Goal: Task Accomplishment & Management: Use online tool/utility

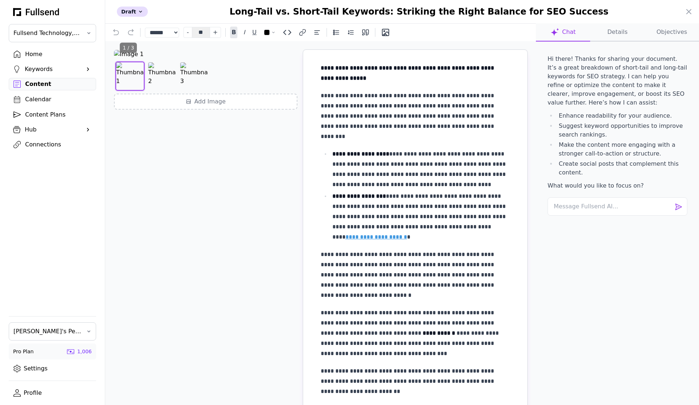
select select "**"
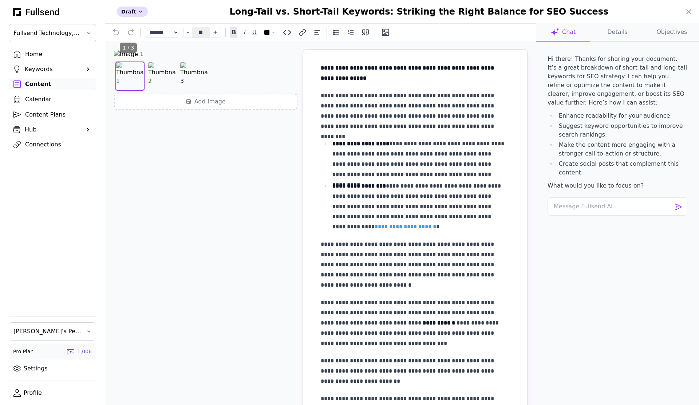
click at [418, 180] on ul "**********" at bounding box center [415, 185] width 189 height 93
click at [52, 84] on div at bounding box center [349, 202] width 699 height 405
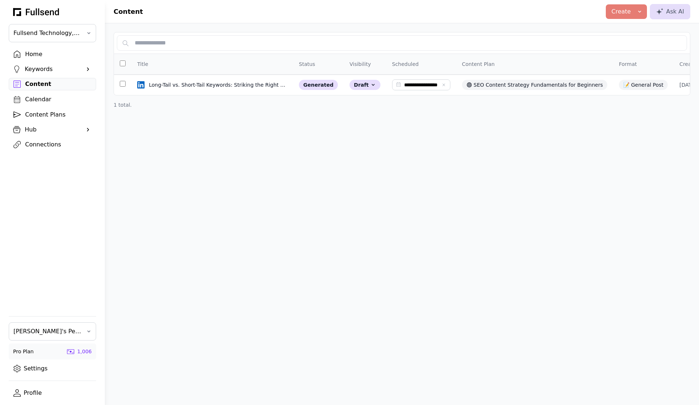
click at [34, 87] on div "Content" at bounding box center [58, 84] width 66 height 9
click at [50, 58] on div "Home" at bounding box center [58, 54] width 66 height 9
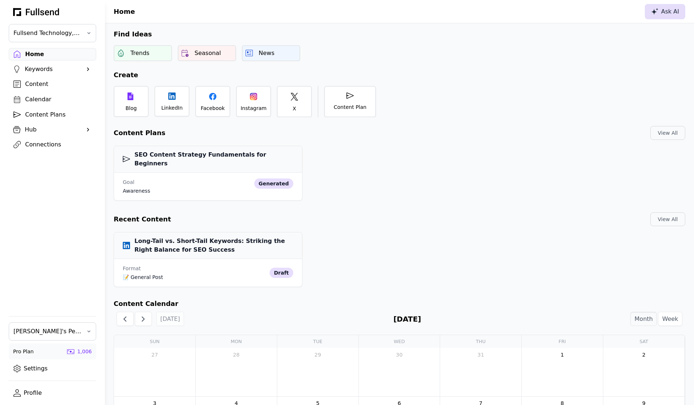
click at [672, 14] on div "Ask AI" at bounding box center [665, 11] width 28 height 9
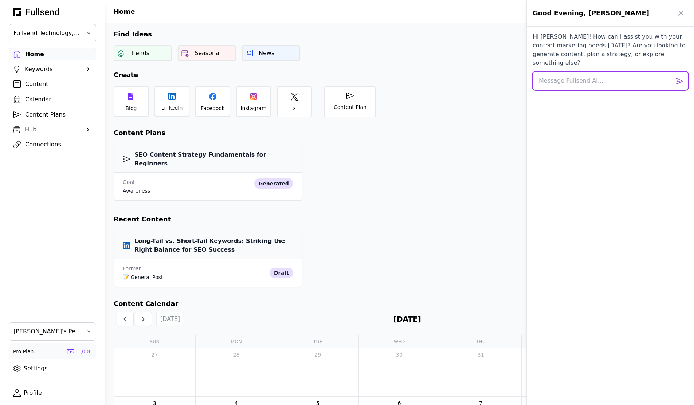
click at [570, 72] on textarea at bounding box center [609, 81] width 155 height 18
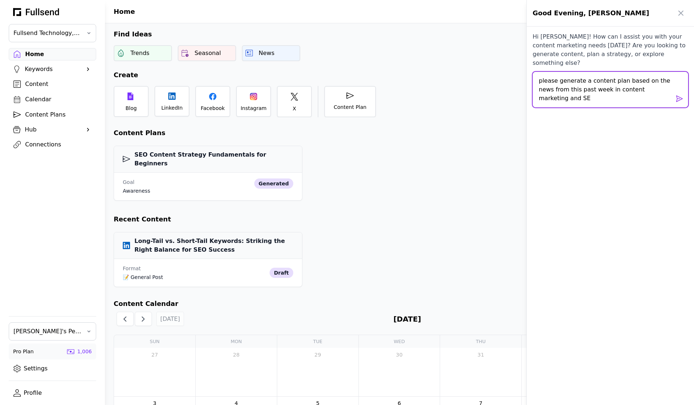
type textarea "please generate a content plan based on the news from this past week in content…"
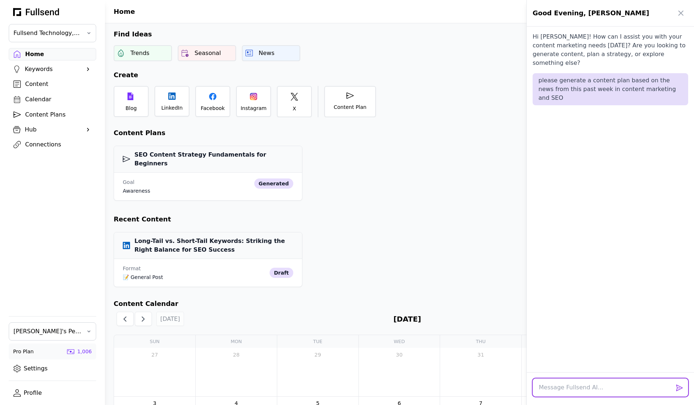
scroll to position [32, 0]
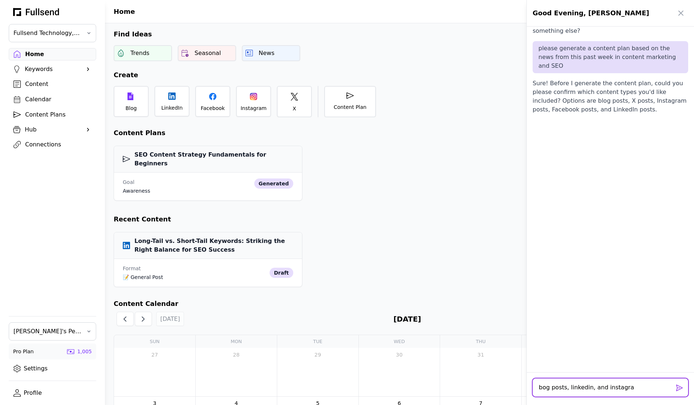
type textarea "bog posts, linkedin, and instagram"
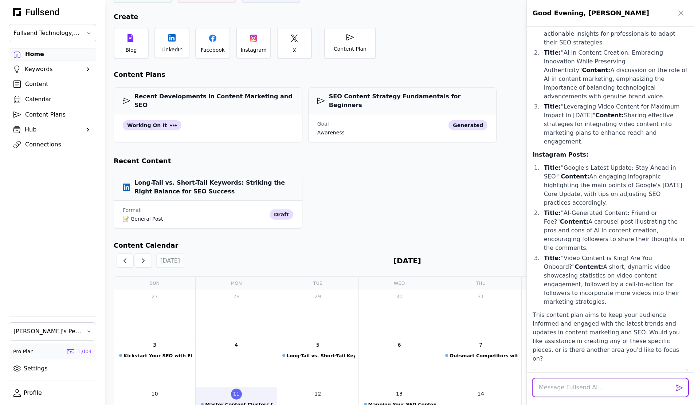
scroll to position [65, 0]
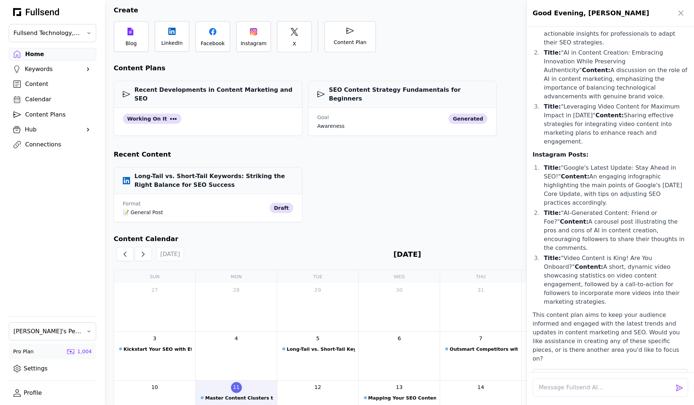
click at [190, 108] on div at bounding box center [347, 202] width 694 height 405
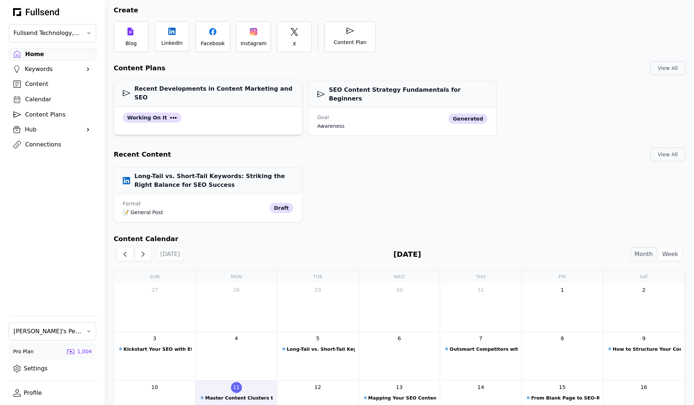
click at [191, 107] on div "Working on it" at bounding box center [208, 121] width 188 height 28
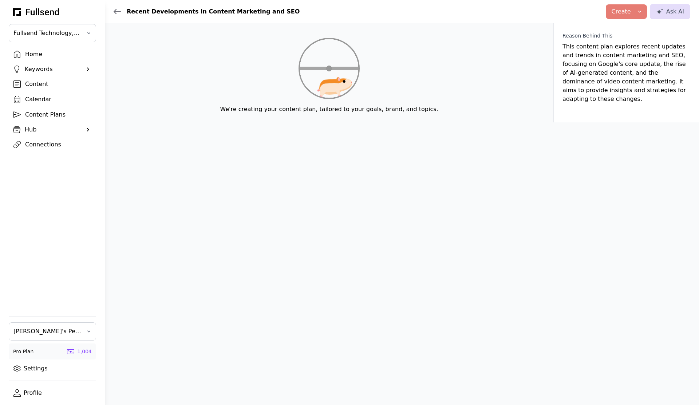
click at [117, 8] on div "Recent Developments in Content Marketing and SEO" at bounding box center [207, 11] width 186 height 9
click at [116, 15] on div "Recent Developments in Content Marketing and SEO" at bounding box center [207, 11] width 186 height 9
click at [116, 13] on icon at bounding box center [117, 11] width 7 height 4
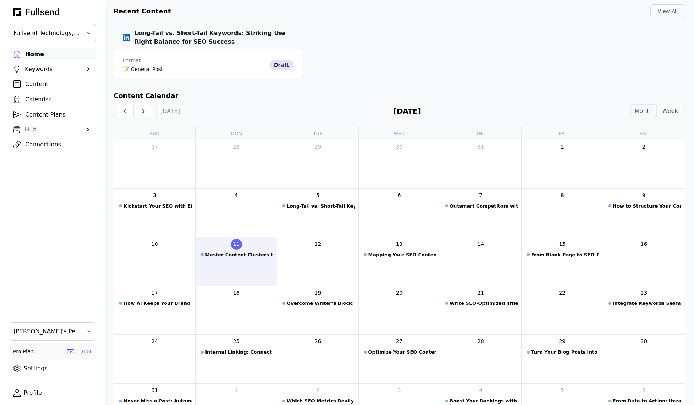
scroll to position [236, 0]
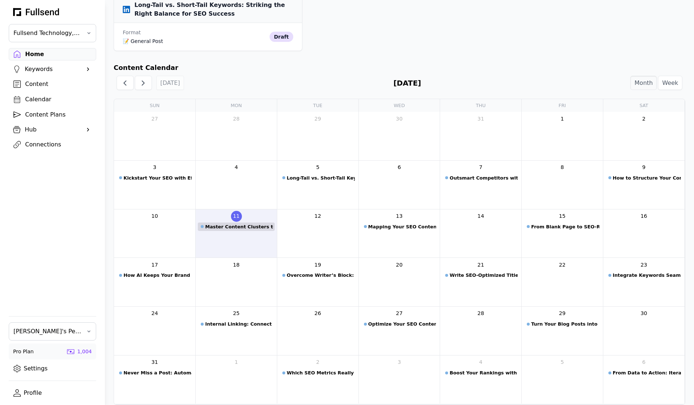
click at [269, 223] on div "Master Content Clusters to Boost Your SEO" at bounding box center [239, 226] width 68 height 7
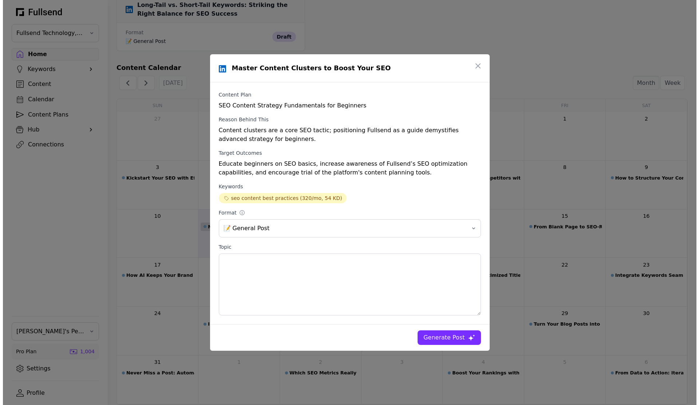
scroll to position [0, 0]
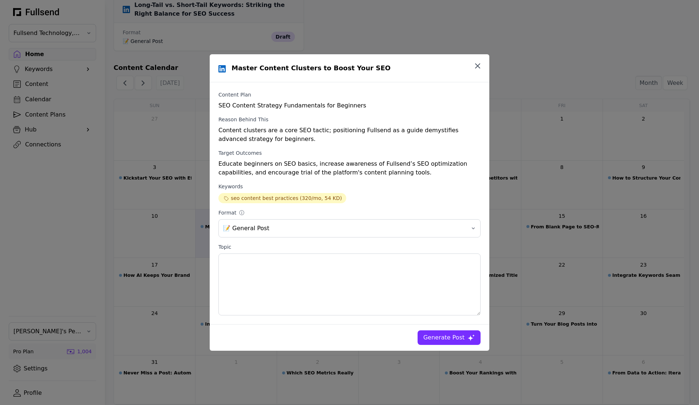
click at [476, 66] on icon "button" at bounding box center [477, 66] width 9 height 9
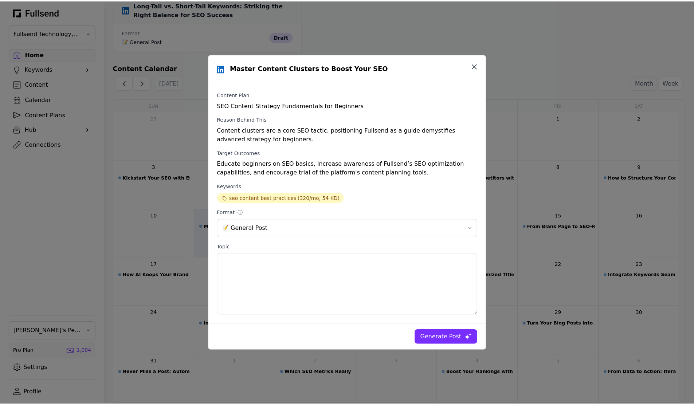
scroll to position [236, 0]
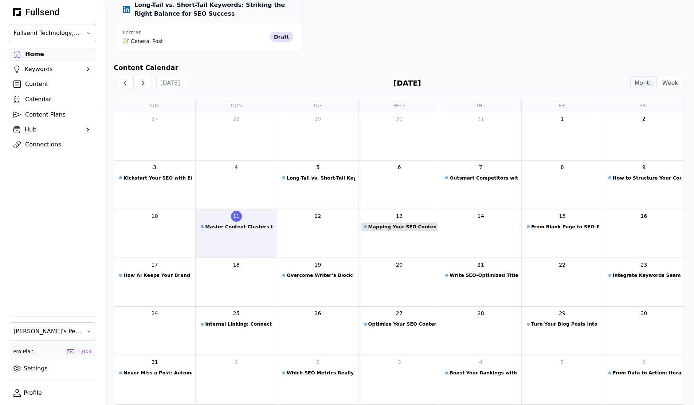
click at [394, 223] on div "Mapping Your SEO Content to the Buyer’s Journey" at bounding box center [402, 226] width 68 height 7
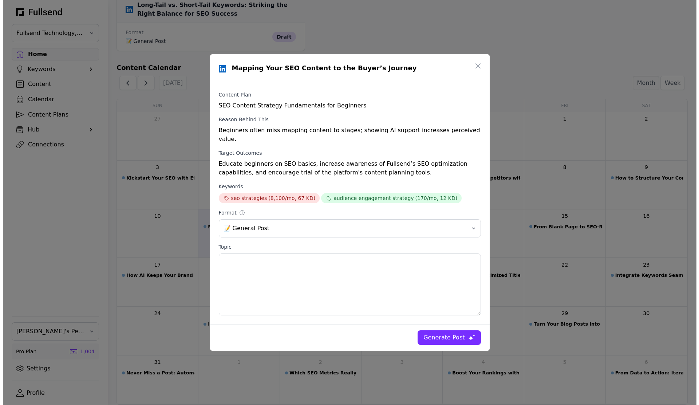
scroll to position [0, 0]
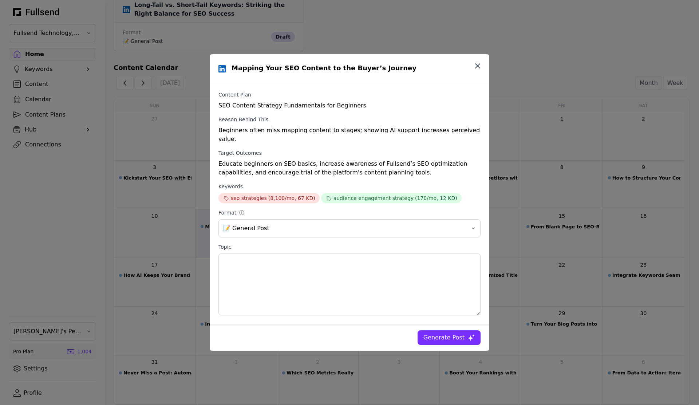
click at [476, 70] on icon "button" at bounding box center [477, 66] width 9 height 9
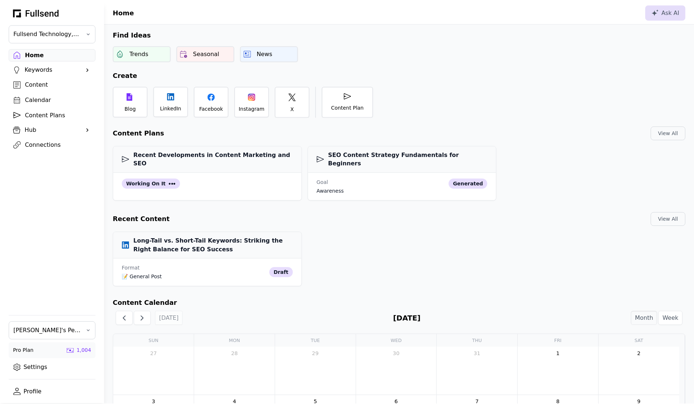
scroll to position [236, 0]
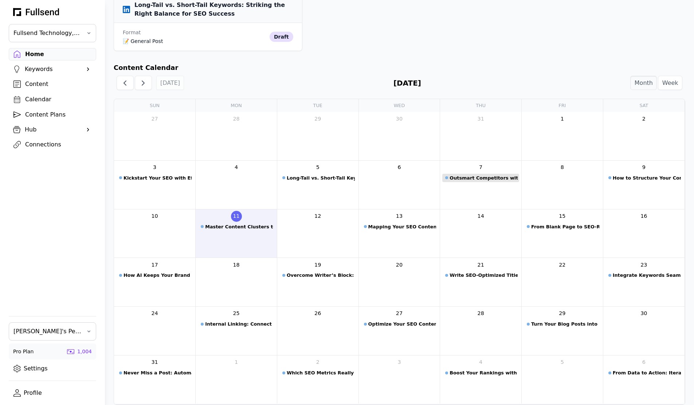
click at [487, 174] on div "Outsmart Competitors with AI-Driven Keyword Analysis" at bounding box center [483, 177] width 68 height 7
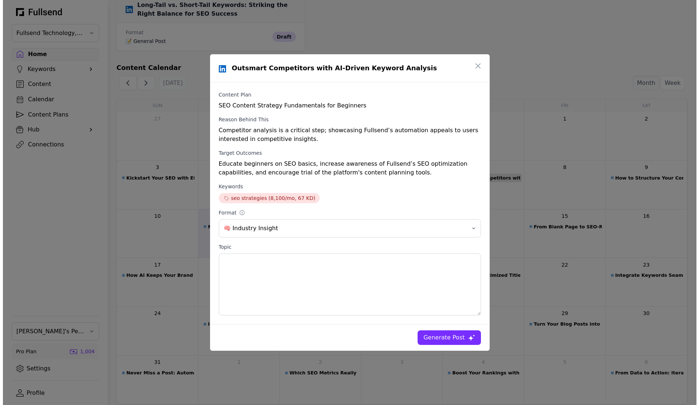
scroll to position [0, 0]
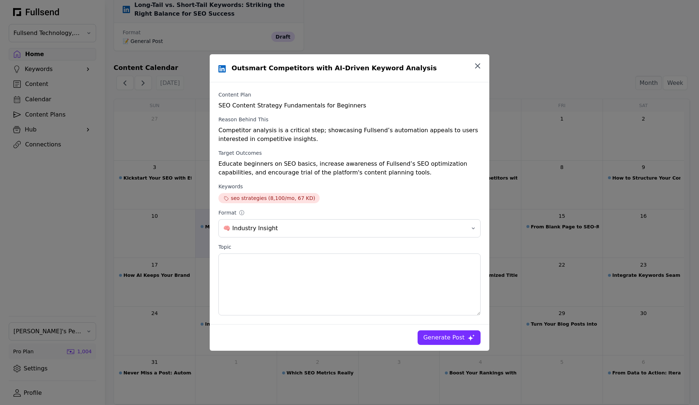
click at [477, 62] on icon "button" at bounding box center [477, 66] width 9 height 9
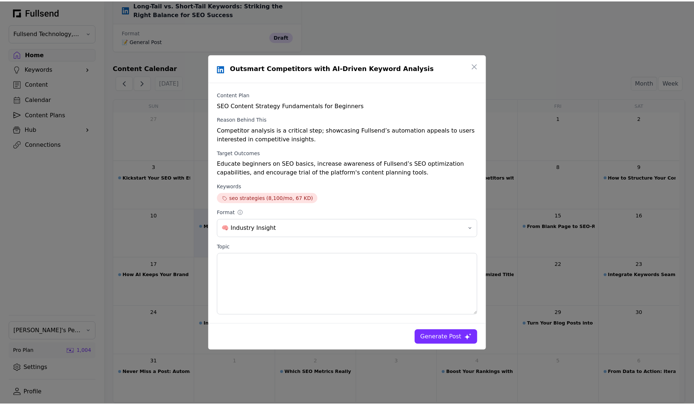
scroll to position [236, 0]
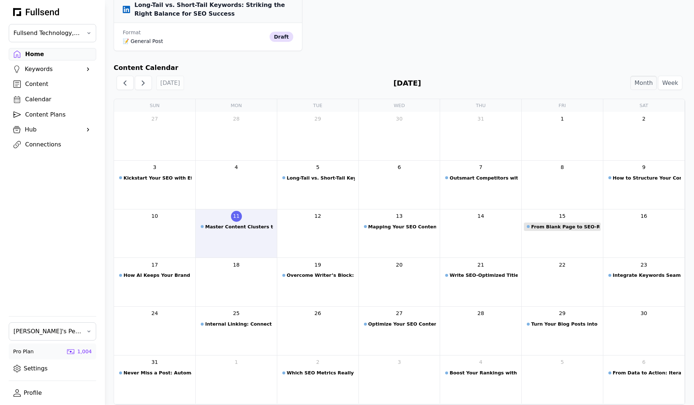
click at [564, 223] on div "From Blank Page to SEO-Ready Outline in Seconds" at bounding box center [565, 226] width 68 height 7
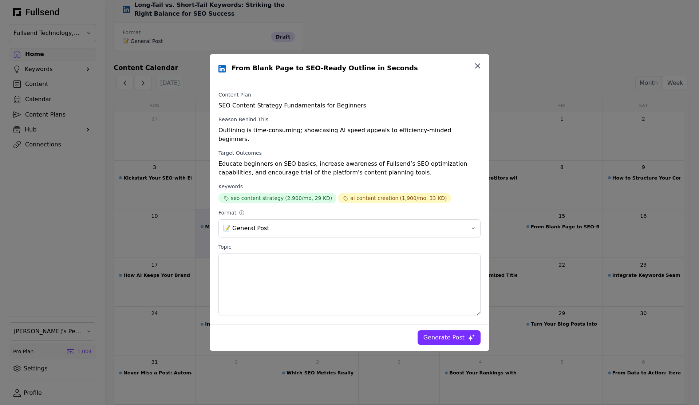
click at [482, 70] on icon "button" at bounding box center [477, 66] width 9 height 9
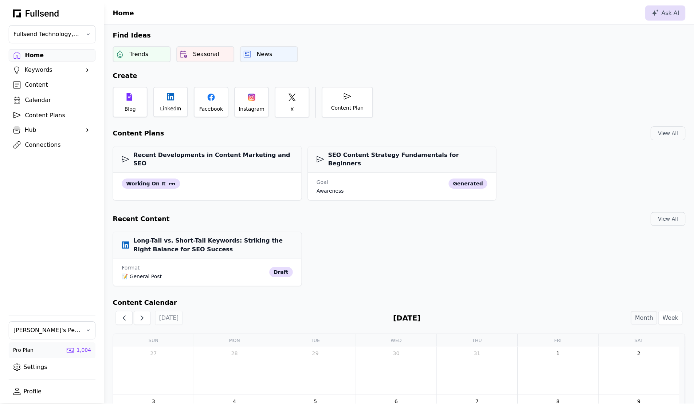
scroll to position [236, 0]
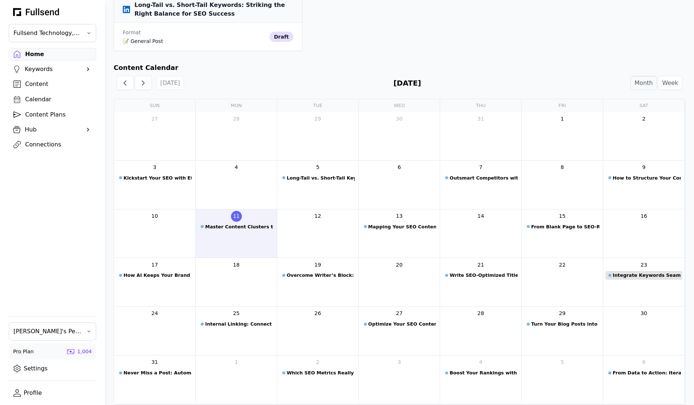
click at [648, 272] on div "Integrate Keywords Seamlessly into Your Copy" at bounding box center [647, 275] width 68 height 7
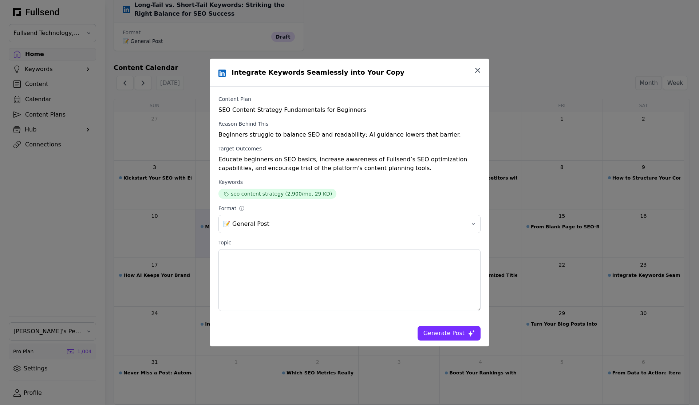
click at [475, 70] on icon "button" at bounding box center [477, 70] width 9 height 9
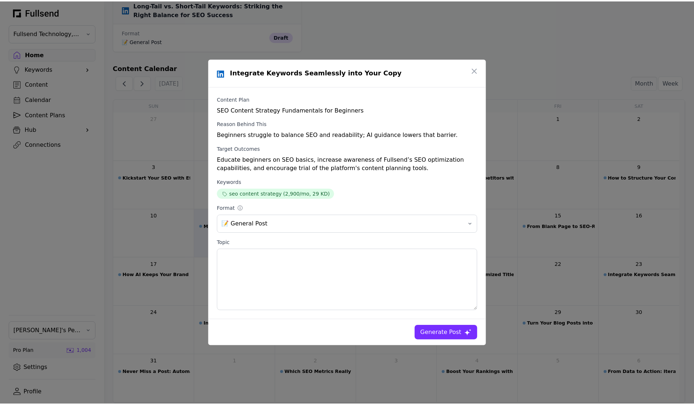
scroll to position [236, 0]
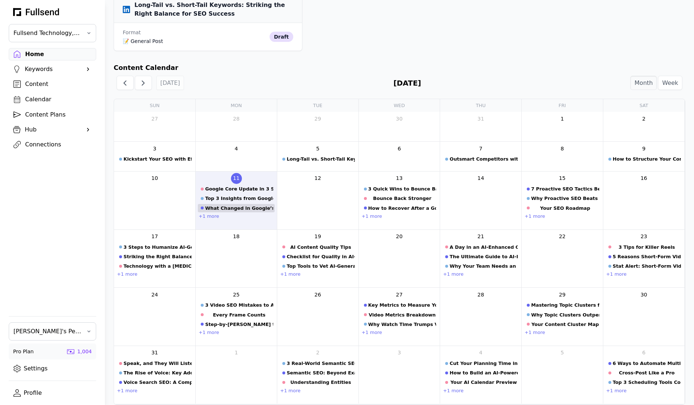
click at [237, 205] on div "What Changed in Google’s Latest Core Update?" at bounding box center [239, 208] width 68 height 7
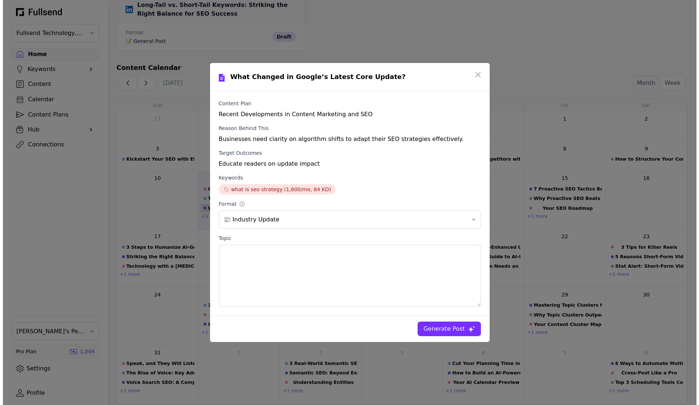
scroll to position [0, 0]
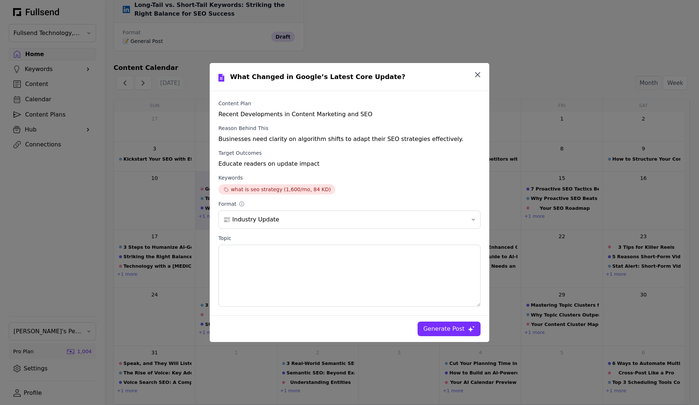
click at [479, 75] on icon "button" at bounding box center [477, 74] width 9 height 9
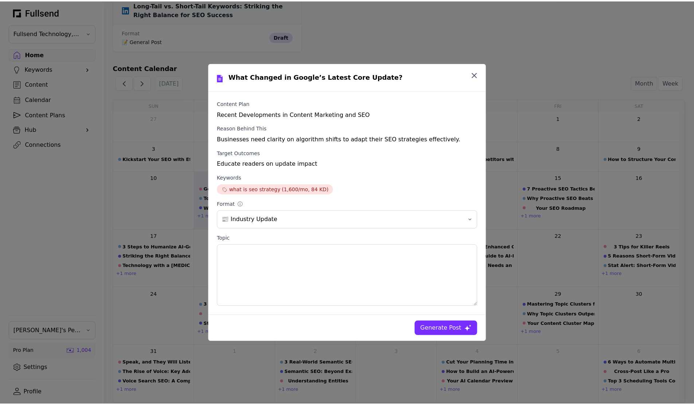
scroll to position [236, 0]
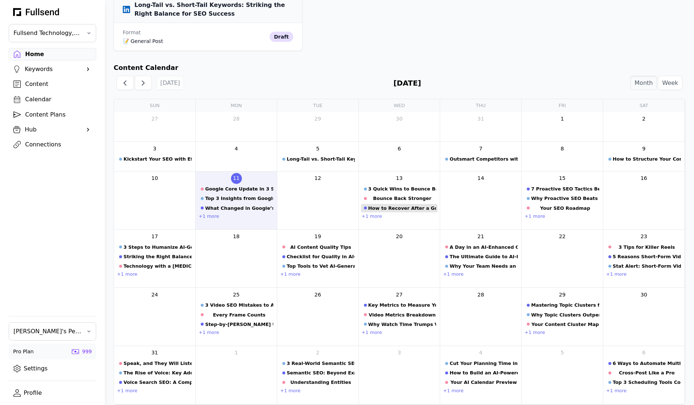
click at [403, 205] on div "How to Recover After a Google Core Update" at bounding box center [402, 208] width 68 height 7
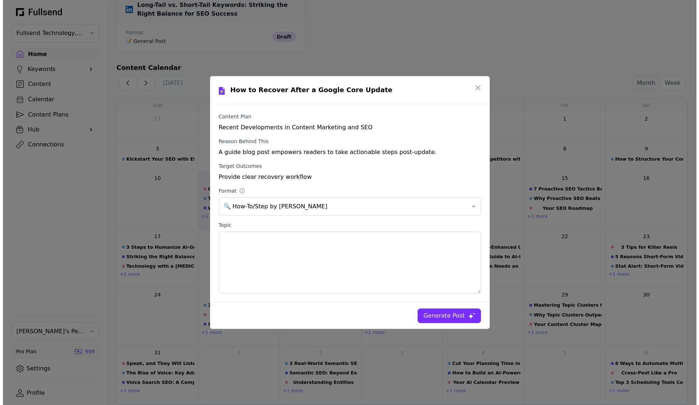
scroll to position [0, 0]
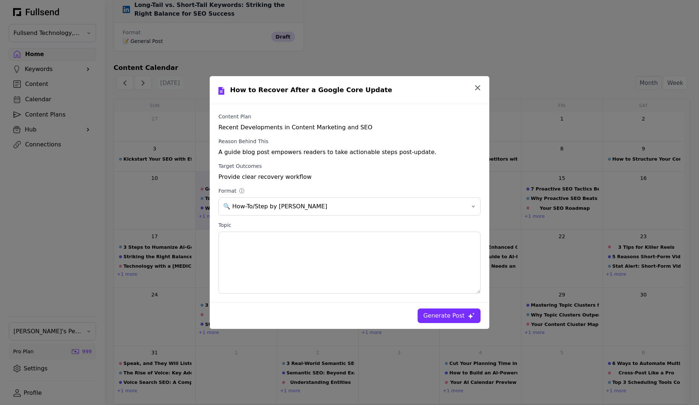
click at [475, 84] on icon "button" at bounding box center [477, 87] width 9 height 9
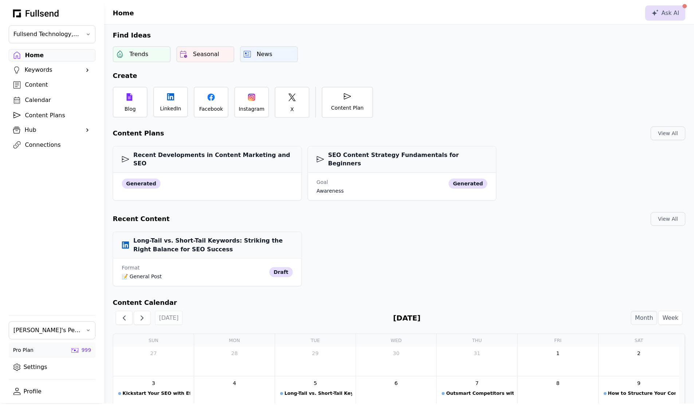
scroll to position [236, 0]
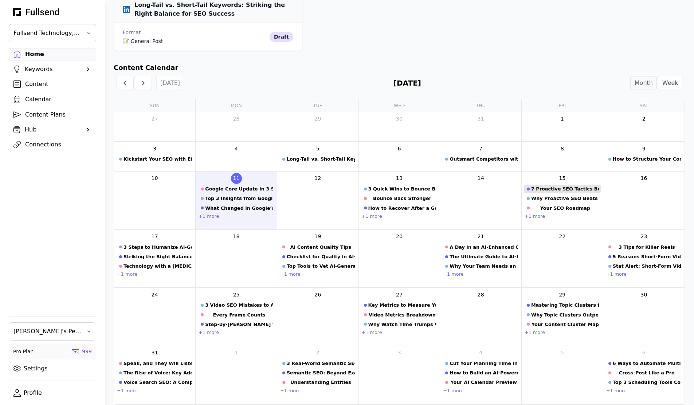
click at [559, 185] on div "7 Proactive SEO Tactics Before the Next Core Update" at bounding box center [565, 188] width 68 height 7
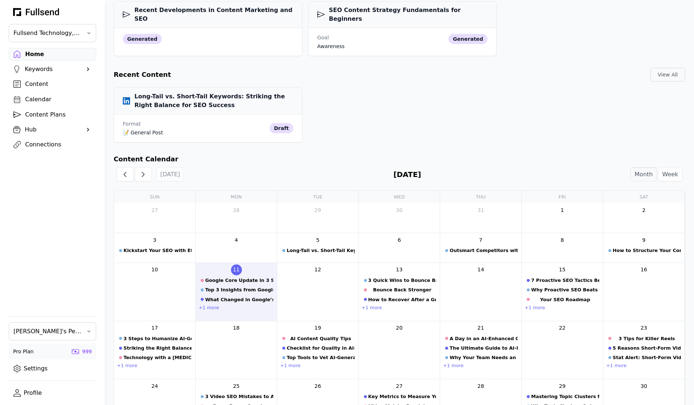
scroll to position [81, 0]
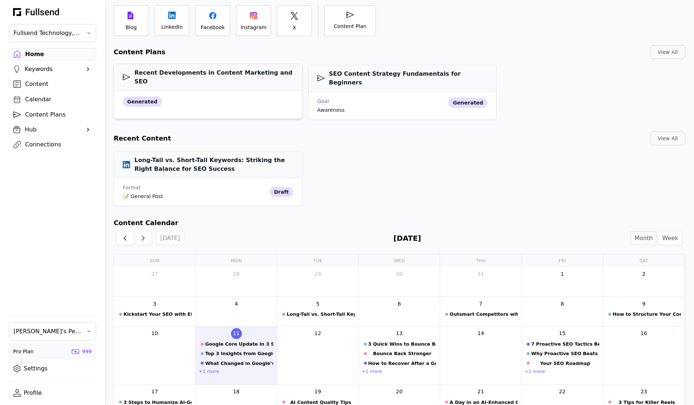
click at [185, 80] on div "Recent Developments in Content Marketing and SEO" at bounding box center [208, 77] width 188 height 27
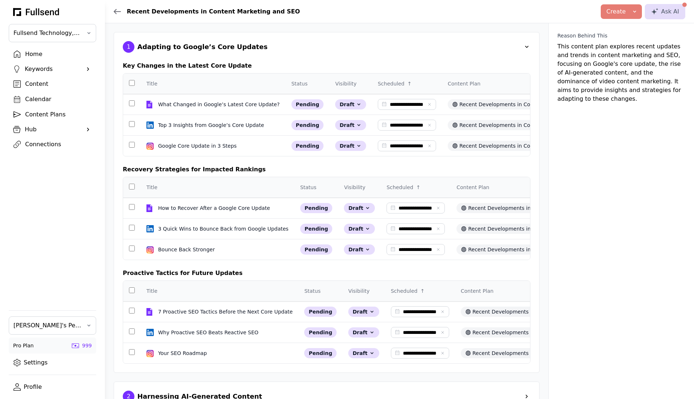
click at [184, 50] on div "Adapting to Google’s Core Updates" at bounding box center [202, 47] width 130 height 10
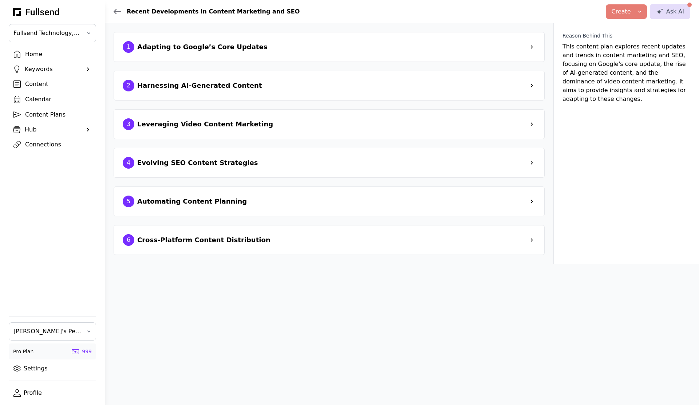
click at [191, 124] on div "Leveraging Video Content Marketing" at bounding box center [205, 124] width 136 height 10
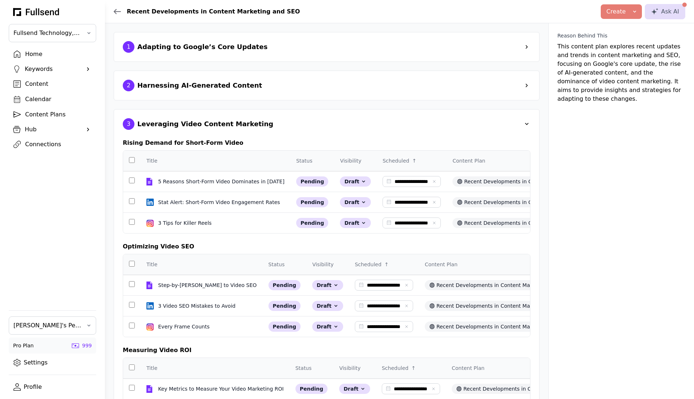
click at [209, 119] on div "Leveraging Video Content Marketing" at bounding box center [205, 124] width 136 height 10
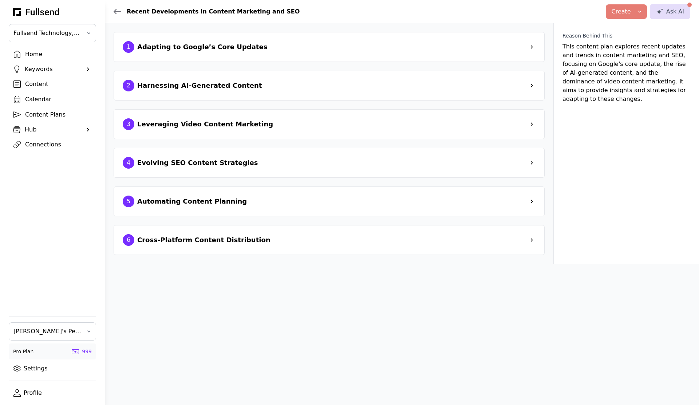
click at [212, 160] on div "Evolving SEO Content Strategies" at bounding box center [197, 163] width 121 height 10
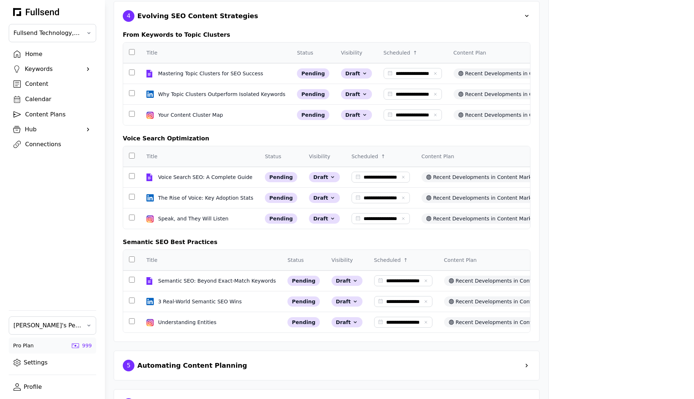
scroll to position [192, 0]
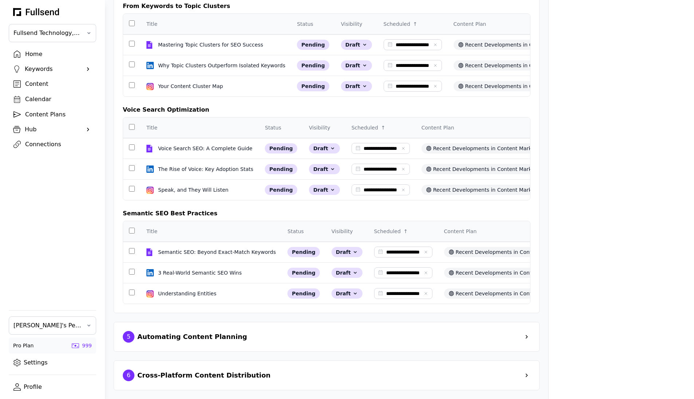
click at [219, 242] on td "Semantic SEO: Beyond Exact-Match Keywords Semantic SEO: Beyond Exact-Match Keyw…" at bounding box center [211, 252] width 141 height 21
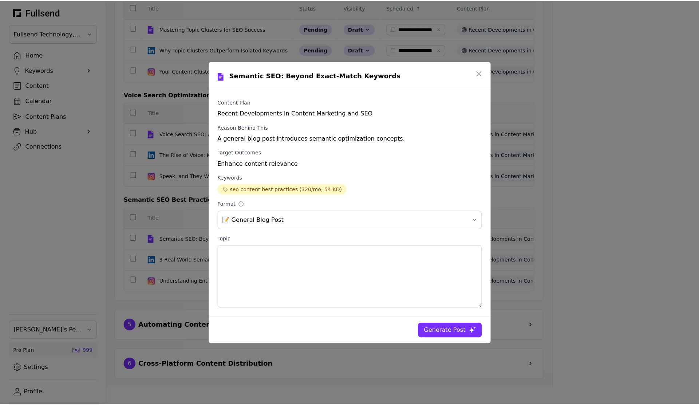
scroll to position [0, 0]
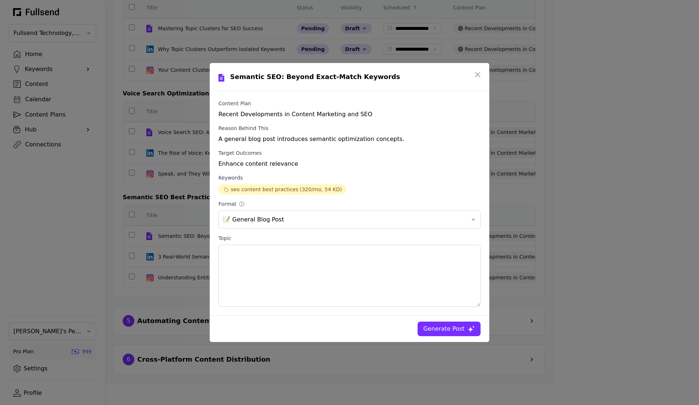
click at [442, 327] on div "Generate Post" at bounding box center [444, 328] width 41 height 9
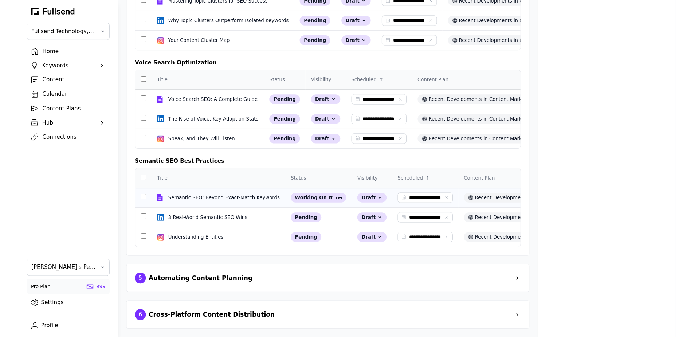
scroll to position [236, 0]
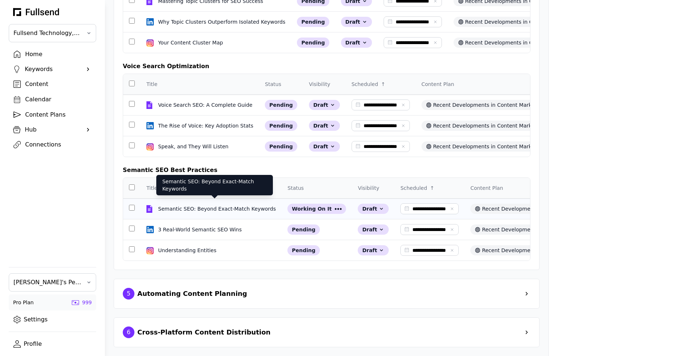
click at [216, 205] on div "Semantic SEO: Beyond Exact-Match Keywords" at bounding box center [217, 208] width 119 height 7
click at [225, 206] on div "Semantic SEO: Beyond Exact-Match Keywords" at bounding box center [217, 208] width 119 height 7
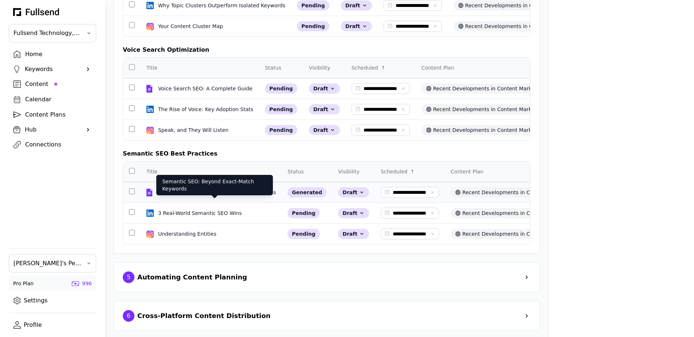
click at [232, 196] on div "Semantic SEO: Beyond Exact-Match Keywords" at bounding box center [217, 192] width 119 height 7
select select "**"
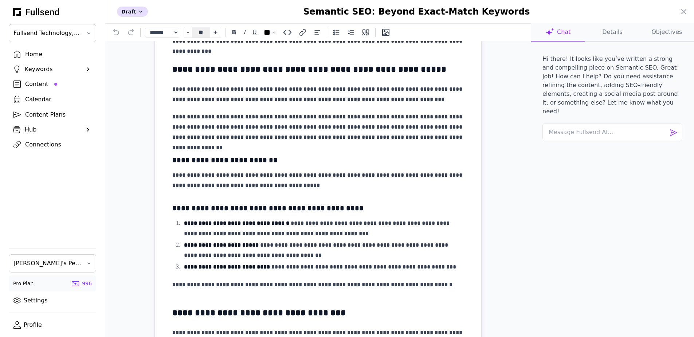
scroll to position [673, 0]
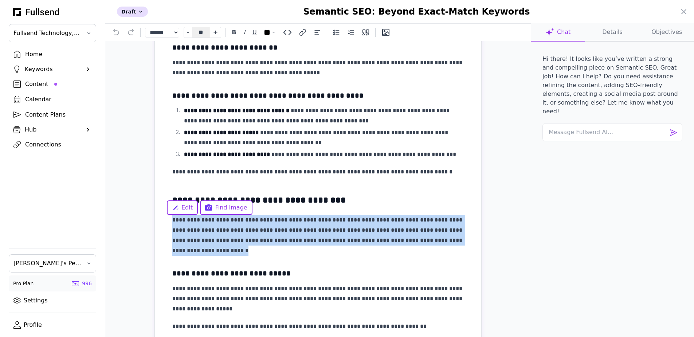
drag, startPoint x: 240, startPoint y: 252, endPoint x: 164, endPoint y: 217, distance: 83.5
click at [235, 211] on span "Find Image" at bounding box center [231, 207] width 32 height 9
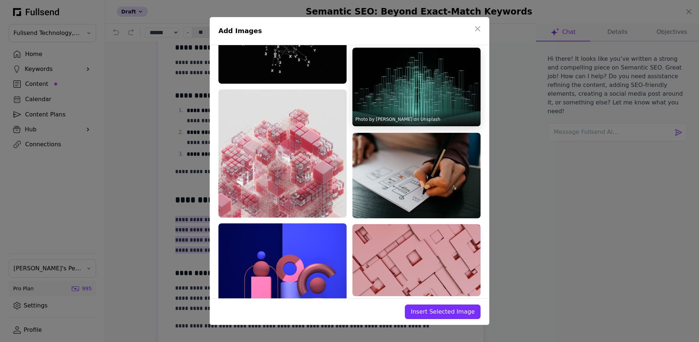
scroll to position [791, 0]
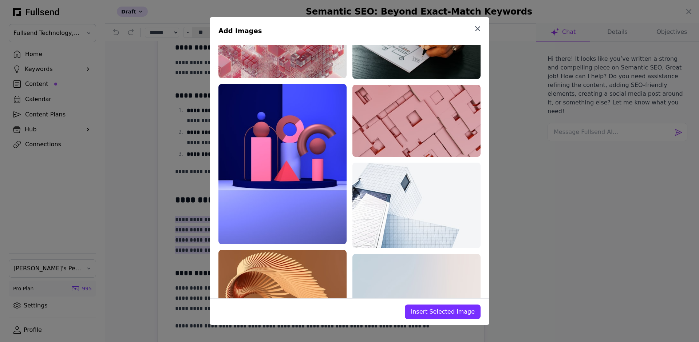
click at [476, 26] on icon "button" at bounding box center [477, 28] width 9 height 9
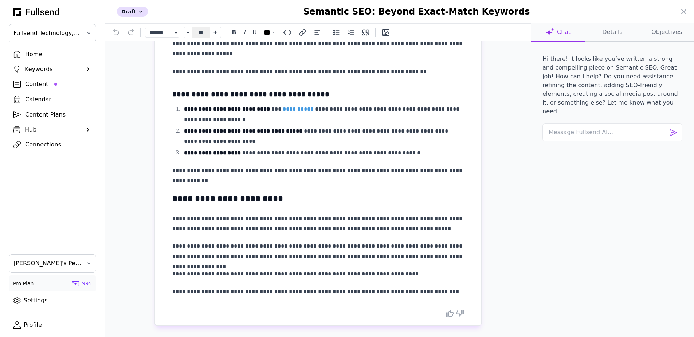
scroll to position [934, 0]
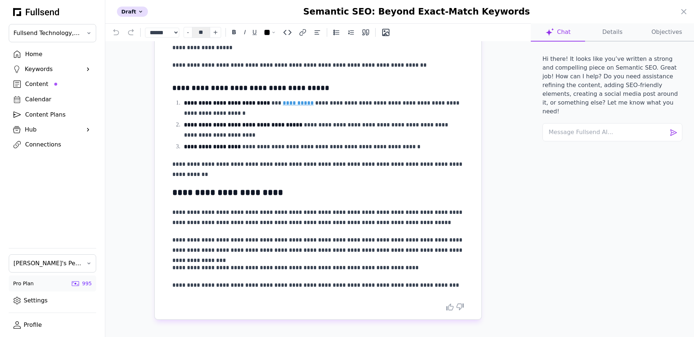
click at [343, 209] on p "**********" at bounding box center [317, 217] width 291 height 20
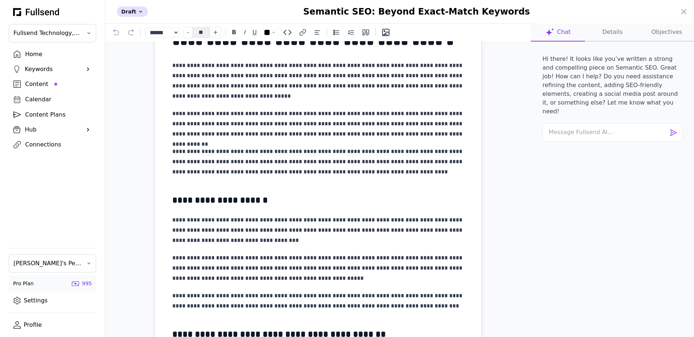
scroll to position [135, 0]
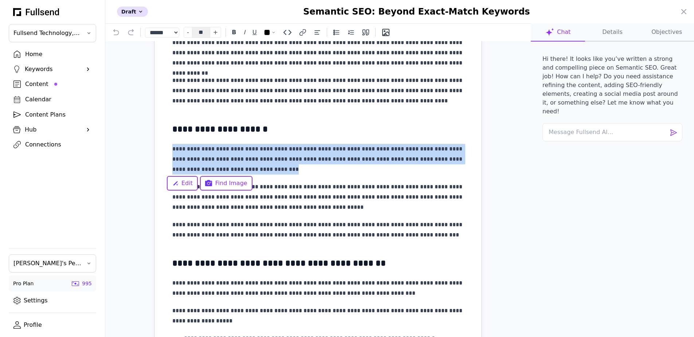
drag, startPoint x: 168, startPoint y: 149, endPoint x: 256, endPoint y: 173, distance: 91.2
click at [256, 173] on p "**********" at bounding box center [317, 159] width 291 height 31
click at [235, 186] on span "Find Image" at bounding box center [231, 183] width 32 height 9
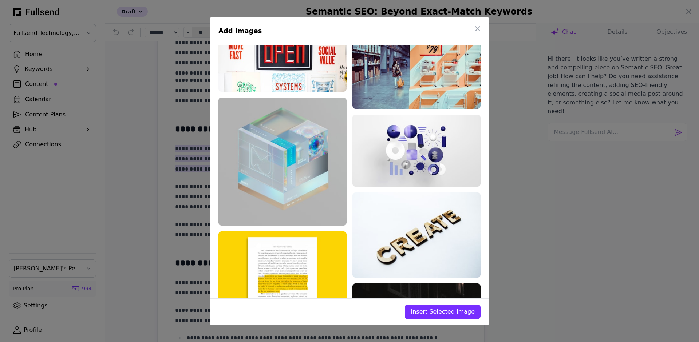
scroll to position [519, 0]
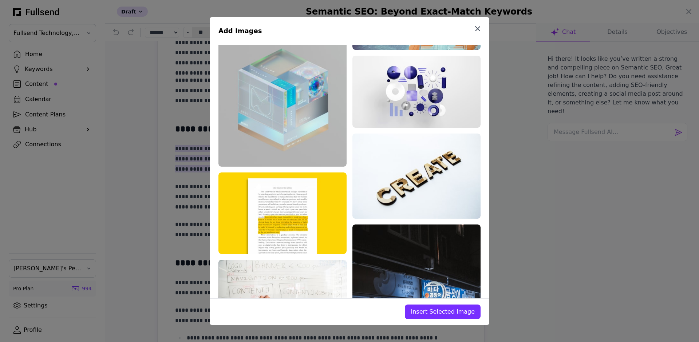
click at [477, 27] on icon "button" at bounding box center [477, 28] width 9 height 9
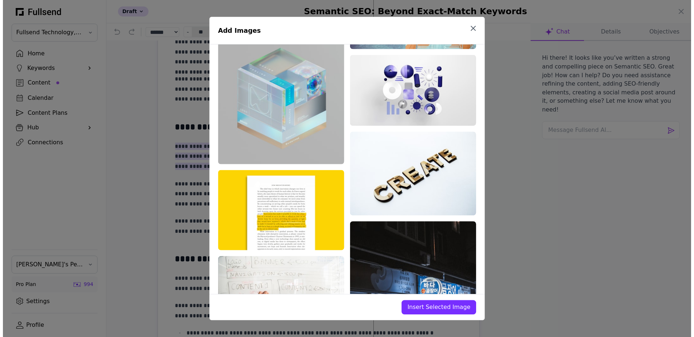
scroll to position [236, 0]
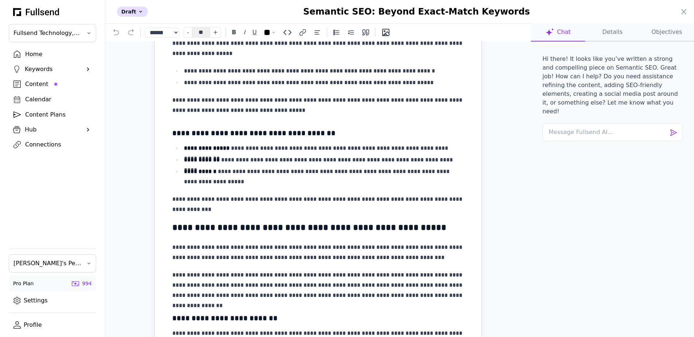
scroll to position [287, 0]
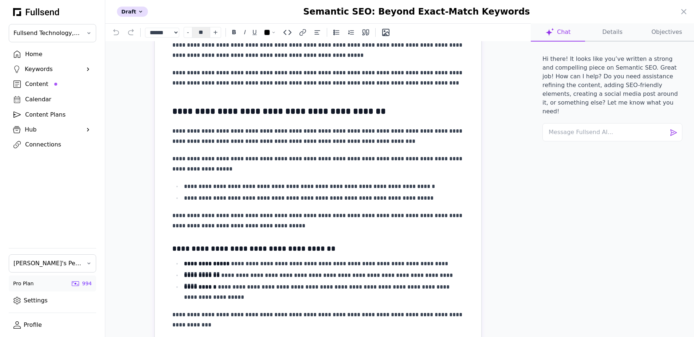
click at [42, 84] on div at bounding box center [347, 168] width 694 height 337
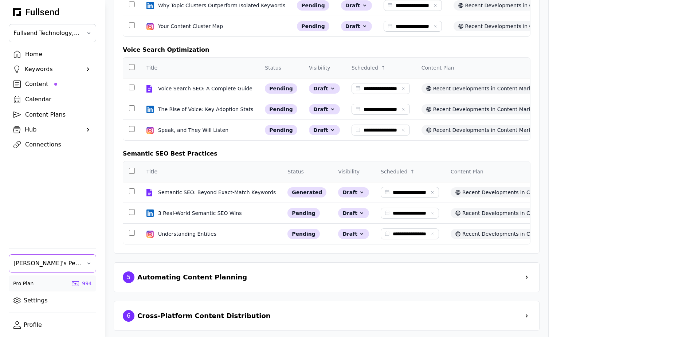
click at [43, 268] on span "[PERSON_NAME]'s Personal Team" at bounding box center [47, 263] width 68 height 9
click at [51, 32] on span "Fullsend Technology, Inc." at bounding box center [47, 33] width 68 height 9
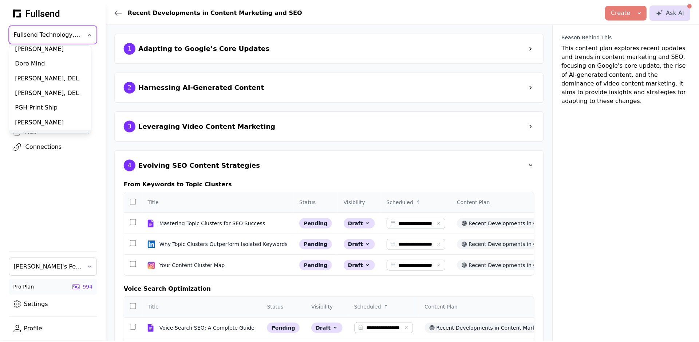
scroll to position [63, 0]
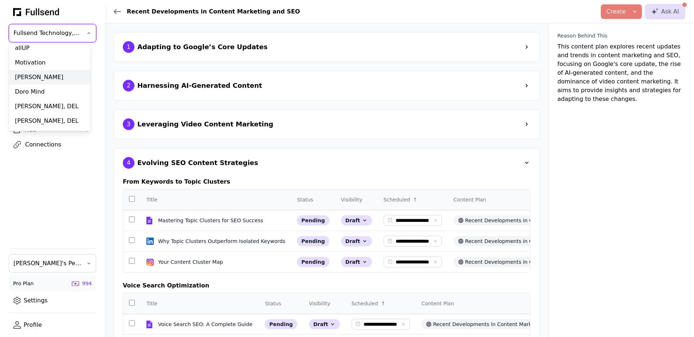
click at [50, 78] on div "[PERSON_NAME]" at bounding box center [49, 77] width 81 height 15
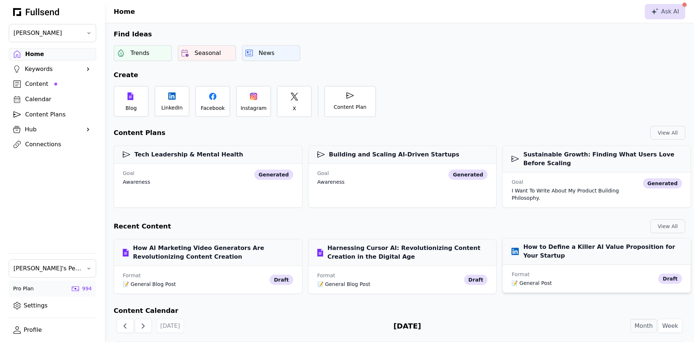
click at [583, 254] on div "How to Define a Killer AI Value Proposition for Your Startup" at bounding box center [597, 252] width 188 height 27
select select "**"
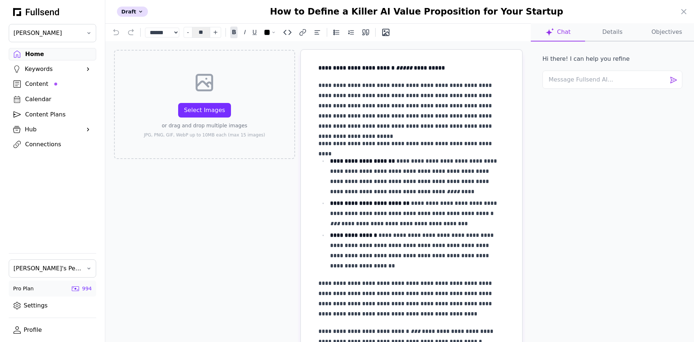
click at [59, 50] on div at bounding box center [347, 171] width 694 height 342
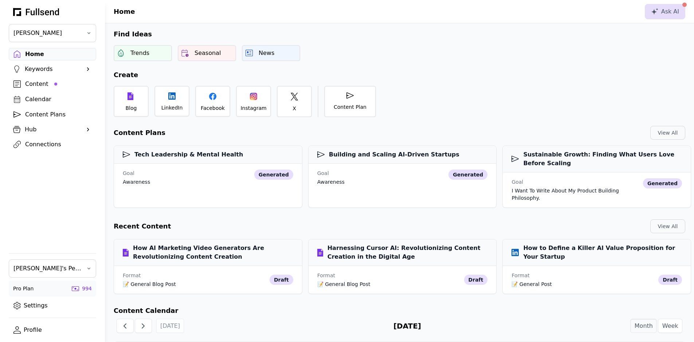
click at [45, 85] on div "Content" at bounding box center [58, 84] width 66 height 9
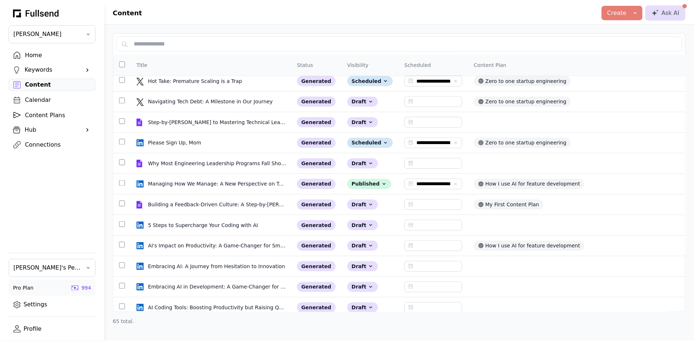
scroll to position [1116, 0]
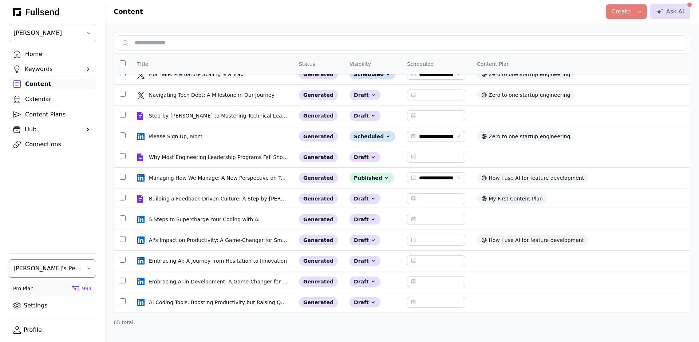
click at [56, 261] on button "[PERSON_NAME]'s Personal Team" at bounding box center [52, 269] width 87 height 18
click at [68, 301] on div "Fullsend Team" at bounding box center [52, 303] width 87 height 15
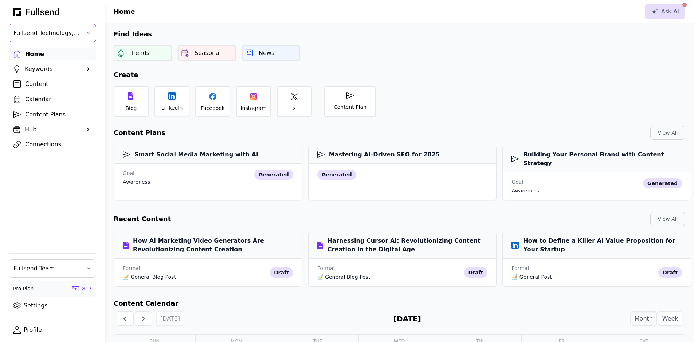
click at [56, 38] on button "Fullsend Technology, Inc." at bounding box center [52, 33] width 87 height 18
click at [258, 212] on div "Recent Content View All" at bounding box center [399, 219] width 589 height 14
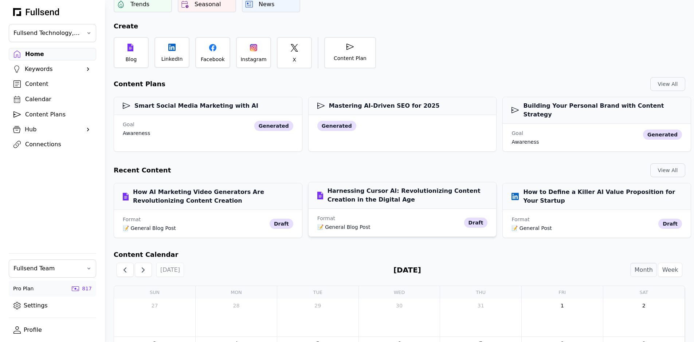
scroll to position [49, 0]
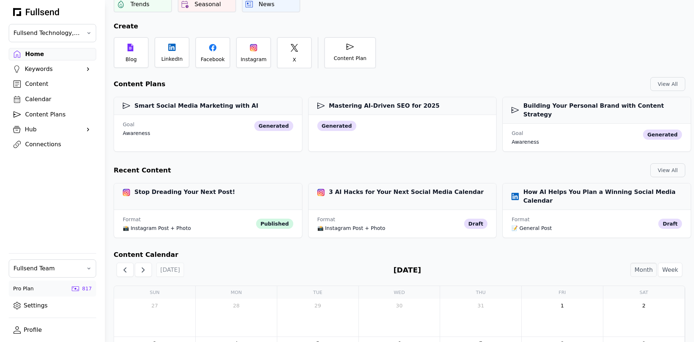
click at [39, 82] on div "Content" at bounding box center [58, 84] width 66 height 9
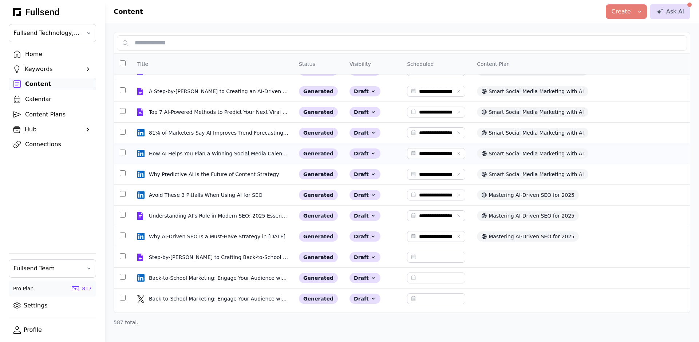
scroll to position [198, 0]
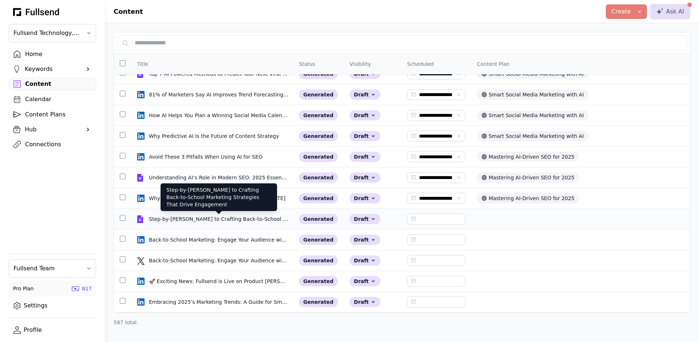
click at [215, 218] on div "Step-by-[PERSON_NAME] to Crafting Back-to-School Marketing Strategies That Driv…" at bounding box center [219, 219] width 140 height 7
select select "**"
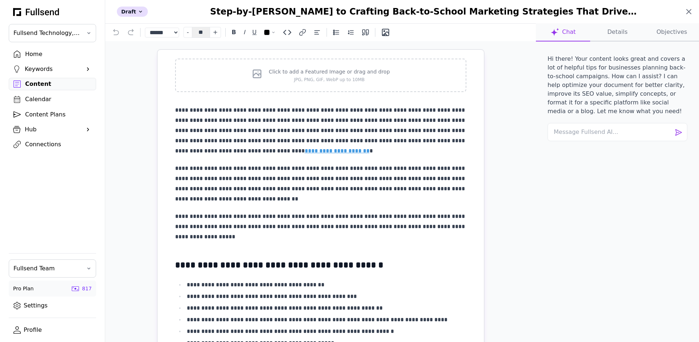
click at [693, 11] on icon at bounding box center [689, 11] width 9 height 9
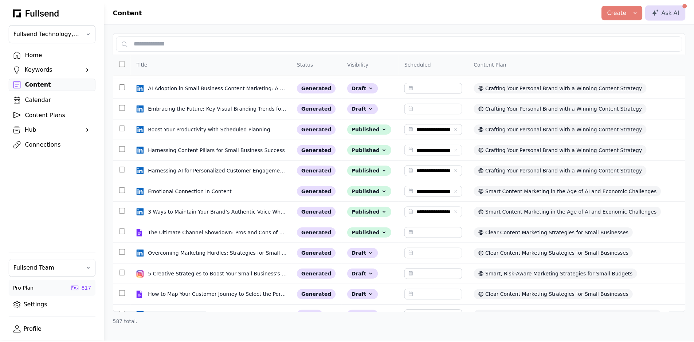
scroll to position [2114, 0]
click at [57, 269] on span "Fullsend Team" at bounding box center [47, 268] width 68 height 9
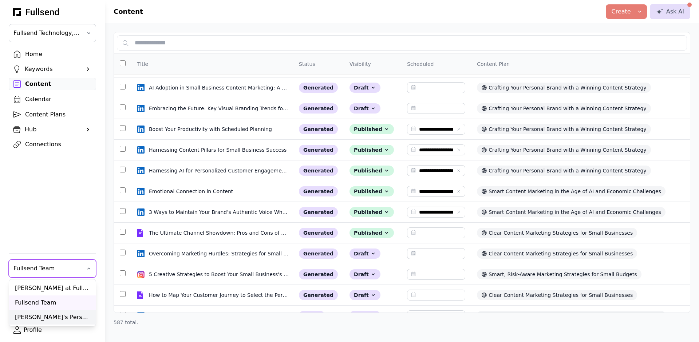
click at [46, 315] on div "[PERSON_NAME]'s Personal Team" at bounding box center [52, 317] width 87 height 15
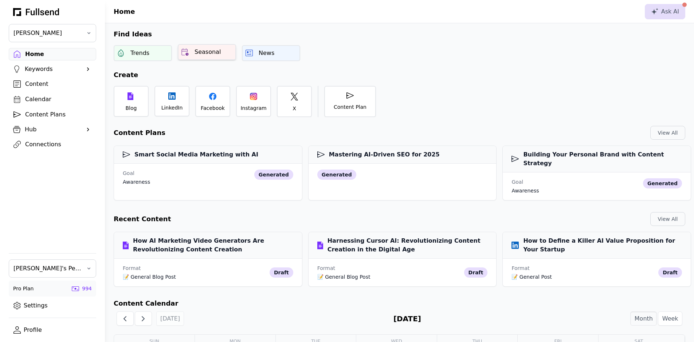
click at [214, 54] on div "Seasonal" at bounding box center [207, 52] width 26 height 9
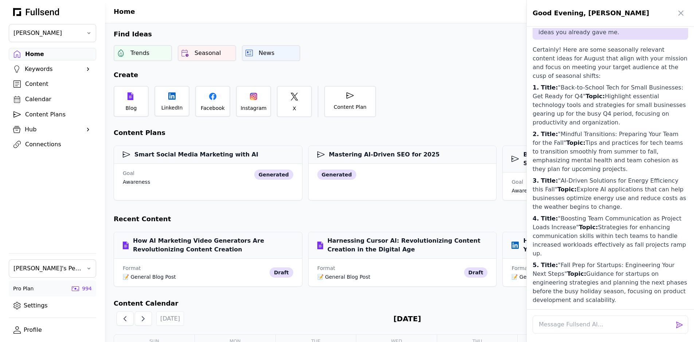
scroll to position [1092, 0]
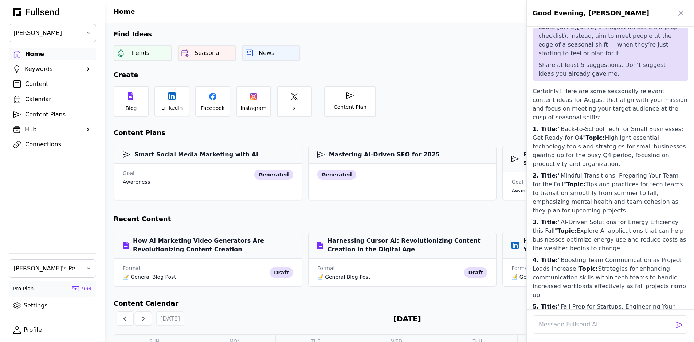
click at [204, 70] on div at bounding box center [347, 171] width 694 height 342
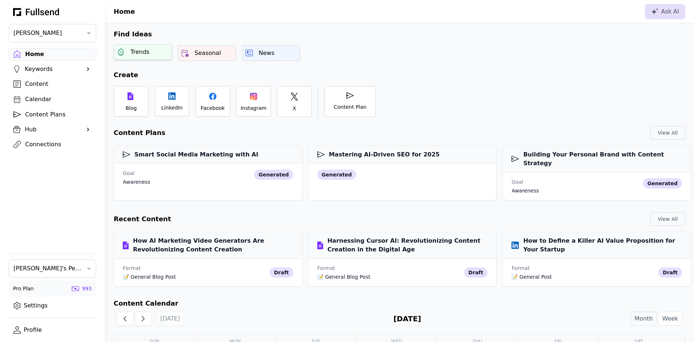
click at [135, 48] on div "Trends" at bounding box center [139, 52] width 19 height 9
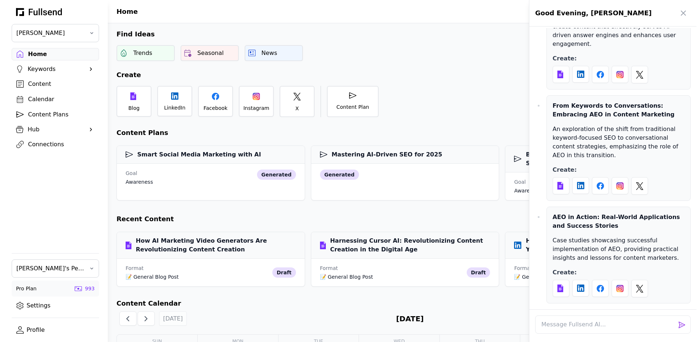
scroll to position [2369, 0]
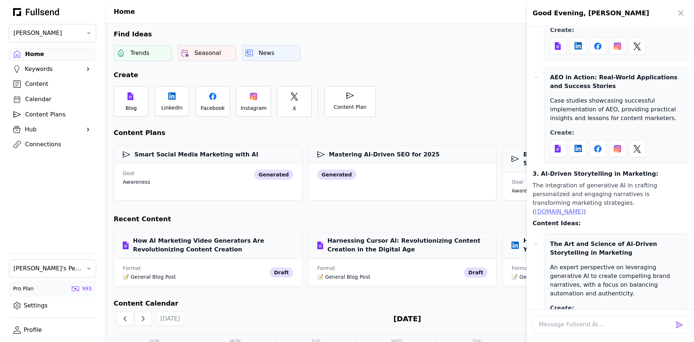
click at [560, 319] on icon at bounding box center [558, 323] width 6 height 8
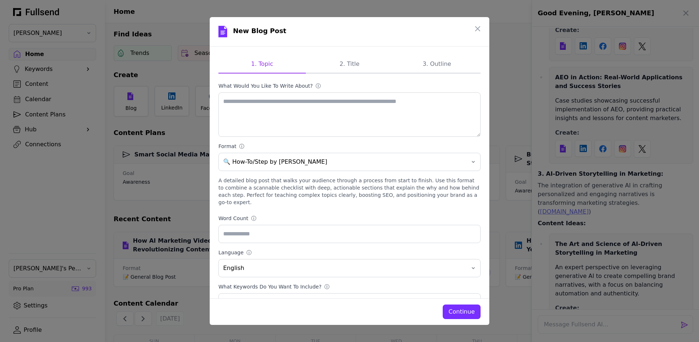
click at [469, 316] on button "Continue" at bounding box center [462, 312] width 38 height 15
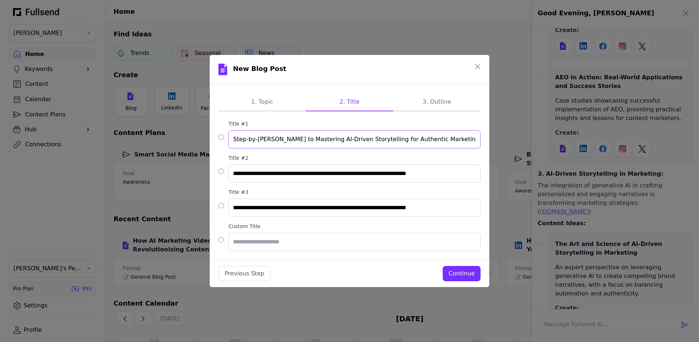
click at [335, 143] on input "Step-by-[PERSON_NAME] to Mastering AI-Driven Storytelling for Authentic Marketi…" at bounding box center [354, 139] width 252 height 18
type input "The Art and Science of AI-Driven Storytelling in Marketing"
click at [469, 275] on div "Continue" at bounding box center [462, 273] width 26 height 9
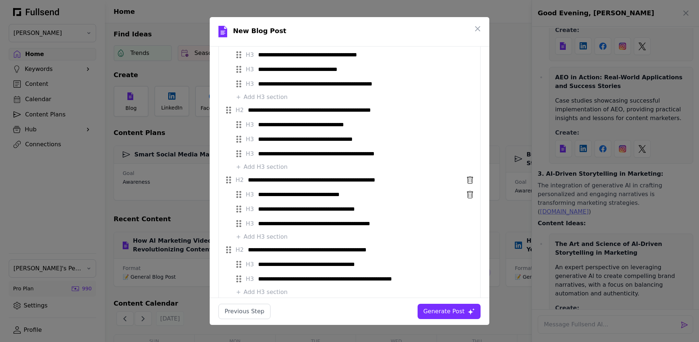
scroll to position [0, 0]
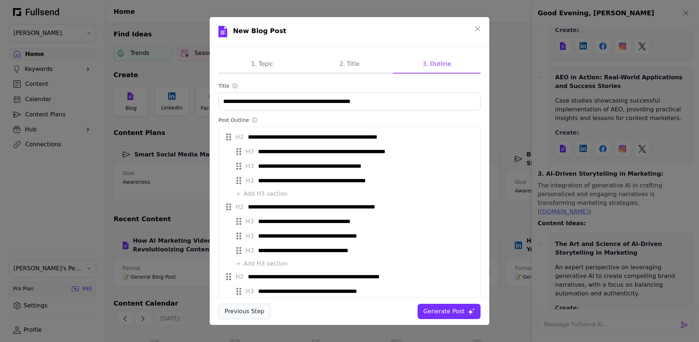
click at [244, 310] on div "Previous Step" at bounding box center [245, 311] width 40 height 9
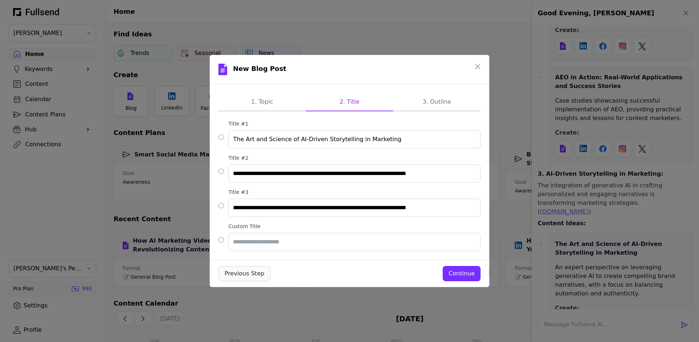
click at [249, 270] on div "Previous Step" at bounding box center [245, 273] width 40 height 9
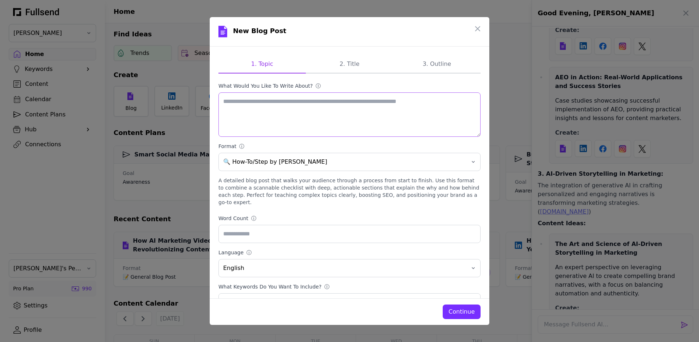
click at [341, 126] on textarea "What would you like to write about? ⓘ" at bounding box center [349, 114] width 262 height 44
drag, startPoint x: 424, startPoint y: 121, endPoint x: 242, endPoint y: 114, distance: 181.9
click at [242, 114] on textarea "What would you like to write about? ⓘ" at bounding box center [349, 114] width 262 height 44
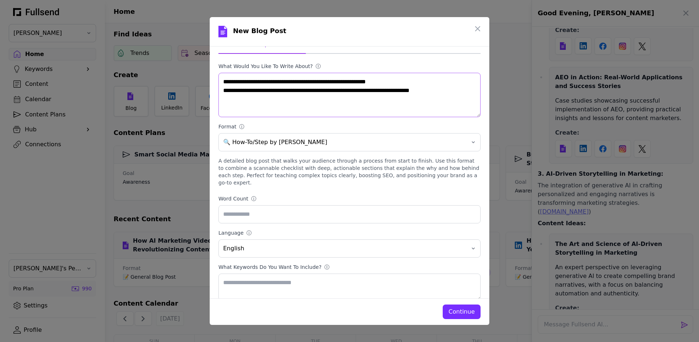
scroll to position [23, 0]
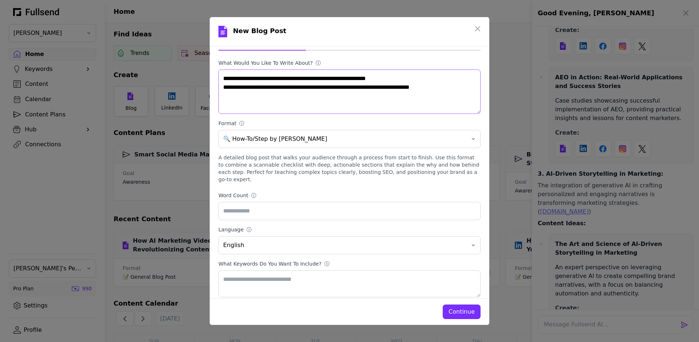
type textarea "**********"
click at [468, 314] on div "Continue" at bounding box center [462, 312] width 26 height 9
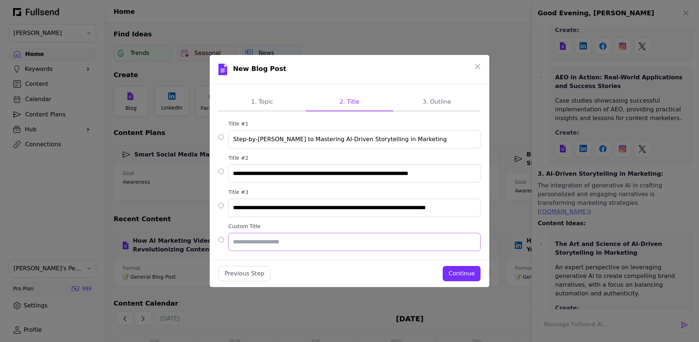
click at [354, 245] on input "Custom Title" at bounding box center [354, 242] width 252 height 18
type input "**********"
click at [470, 277] on div "Continue" at bounding box center [462, 273] width 26 height 9
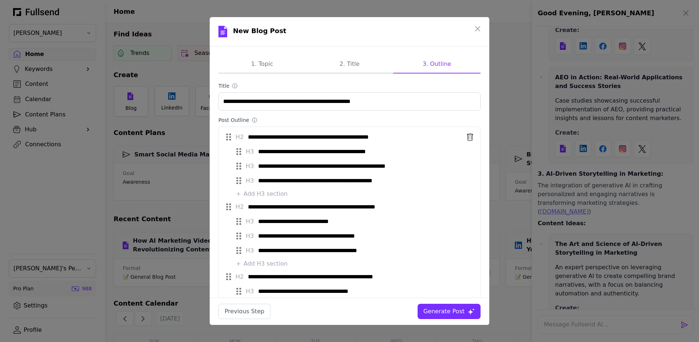
click at [467, 136] on icon at bounding box center [470, 137] width 6 height 7
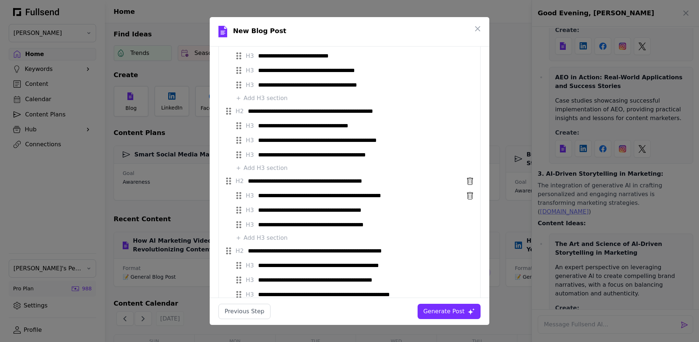
scroll to position [39, 0]
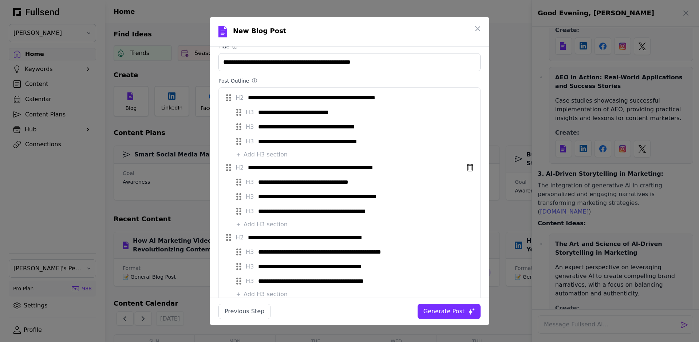
click at [467, 167] on icon at bounding box center [470, 167] width 6 height 7
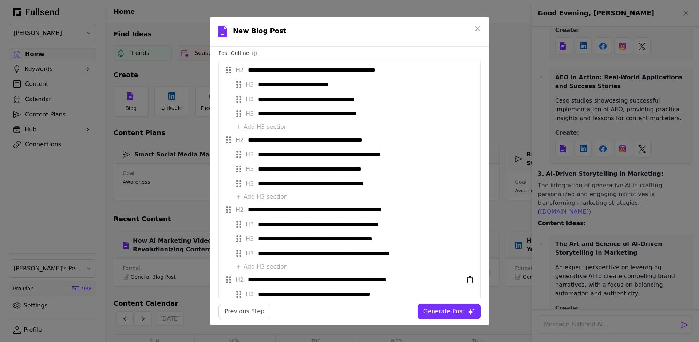
scroll to position [0, 0]
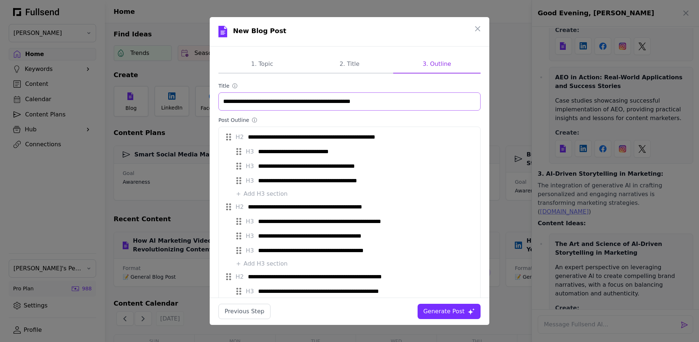
drag, startPoint x: 286, startPoint y: 102, endPoint x: 312, endPoint y: 101, distance: 26.2
click at [312, 101] on input "**********" at bounding box center [349, 101] width 262 height 18
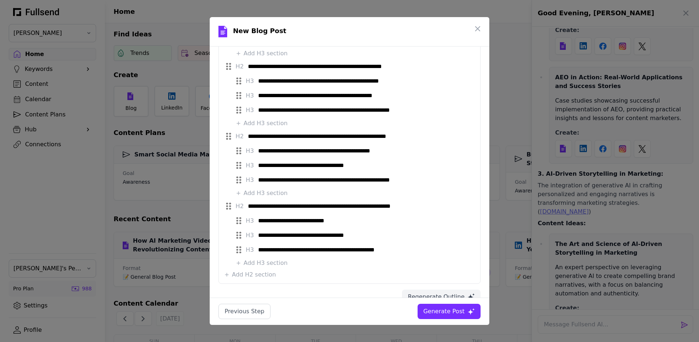
scroll to position [225, 0]
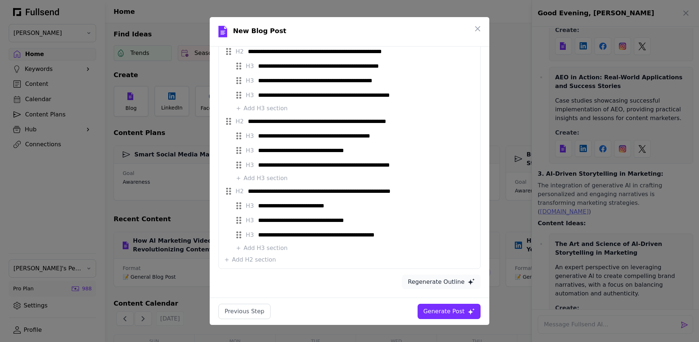
type input "**********"
click at [448, 286] on button "Regenerate Outline" at bounding box center [441, 282] width 79 height 15
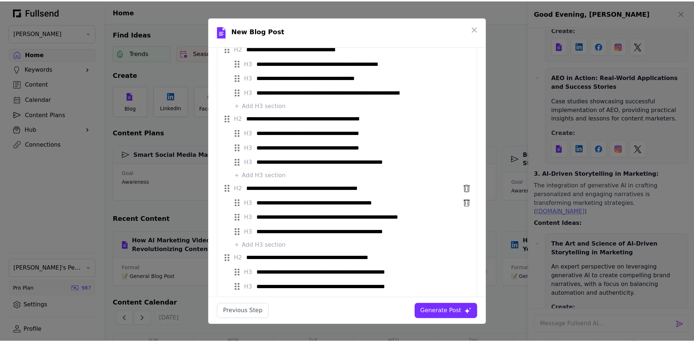
scroll to position [295, 0]
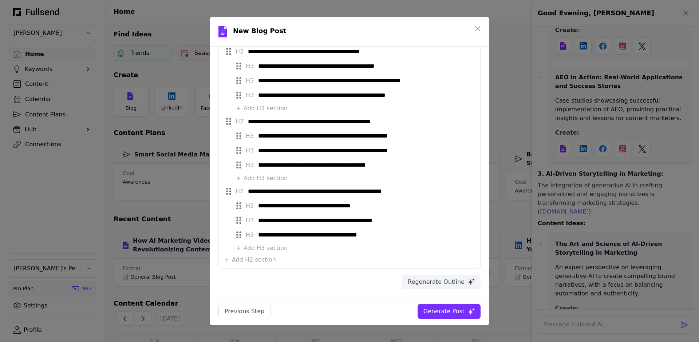
click at [450, 308] on div "Generate Post" at bounding box center [444, 311] width 41 height 9
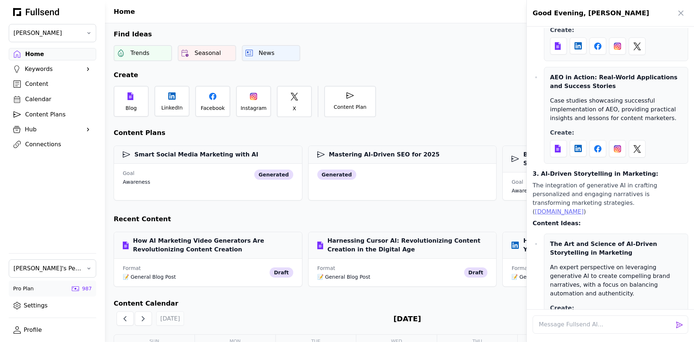
click at [483, 40] on div at bounding box center [347, 171] width 694 height 342
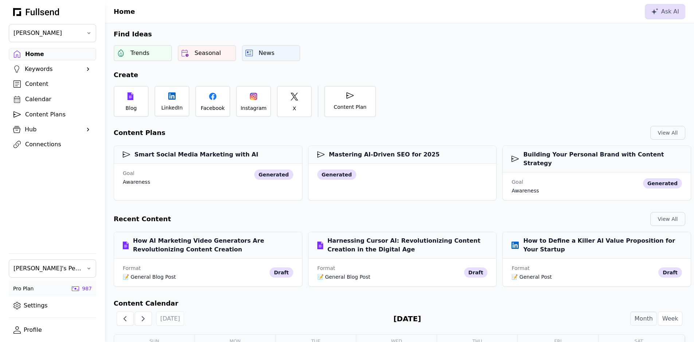
click at [39, 84] on div "Content" at bounding box center [58, 84] width 66 height 9
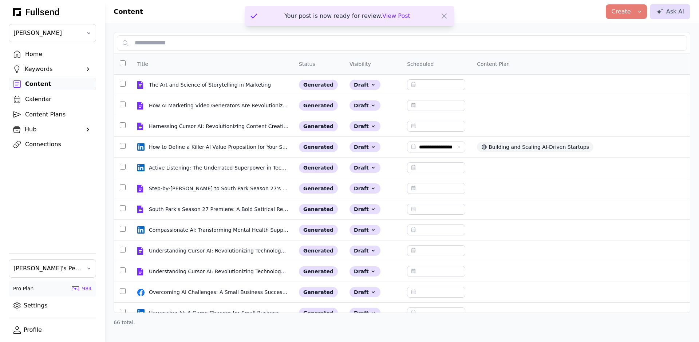
click at [386, 16] on span "View Post" at bounding box center [396, 15] width 28 height 7
select select "**"
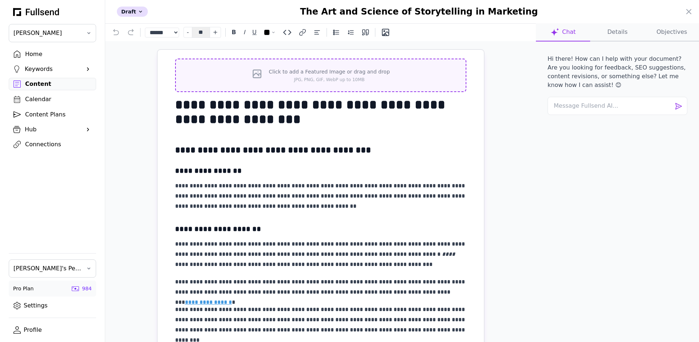
click at [328, 77] on p "JPG, PNG, GIF, WebP up to 10MB" at bounding box center [329, 80] width 121 height 6
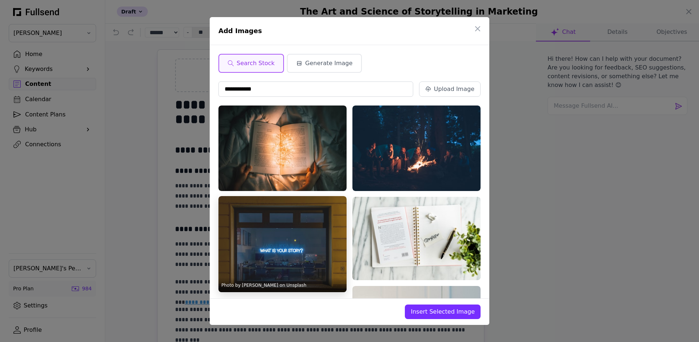
type input "**********"
click at [303, 228] on img at bounding box center [282, 244] width 128 height 96
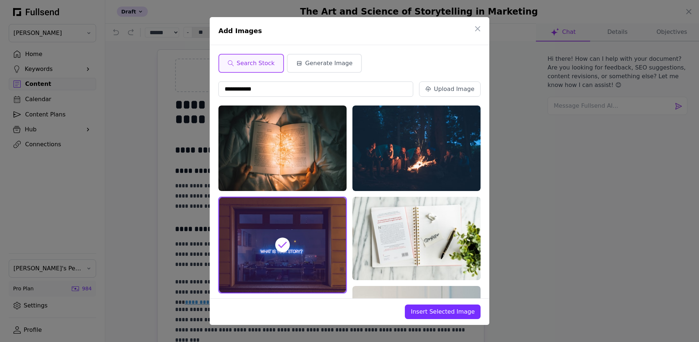
click at [440, 315] on span "Insert Selected Image" at bounding box center [443, 312] width 64 height 9
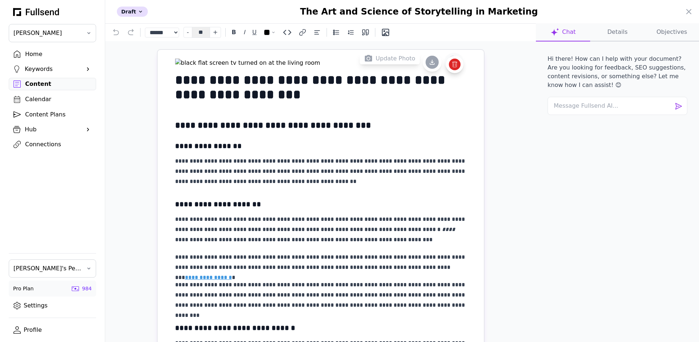
click at [456, 63] on icon at bounding box center [454, 62] width 10 height 10
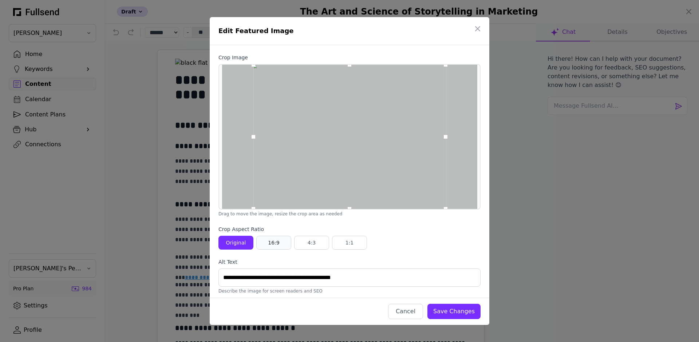
click at [276, 240] on div "16:9" at bounding box center [274, 242] width 23 height 7
drag, startPoint x: 399, startPoint y: 114, endPoint x: 399, endPoint y: 138, distance: 23.3
click at [399, 138] on div at bounding box center [349, 142] width 192 height 108
click at [445, 306] on button "Save Changes" at bounding box center [454, 311] width 53 height 15
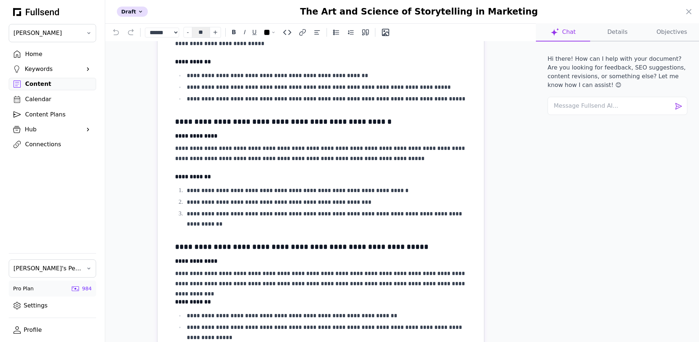
scroll to position [785, 0]
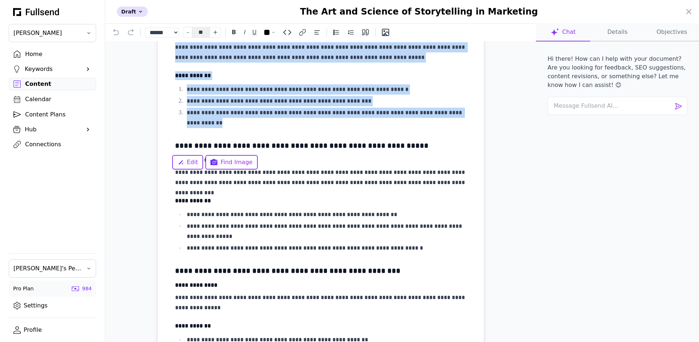
drag, startPoint x: 173, startPoint y: 178, endPoint x: 369, endPoint y: 281, distance: 221.2
click at [234, 164] on span "Find Image" at bounding box center [237, 162] width 32 height 9
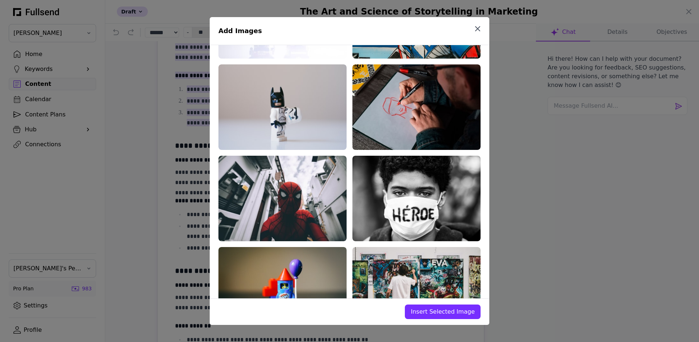
scroll to position [0, 0]
click at [479, 29] on icon "button" at bounding box center [478, 29] width 4 height 4
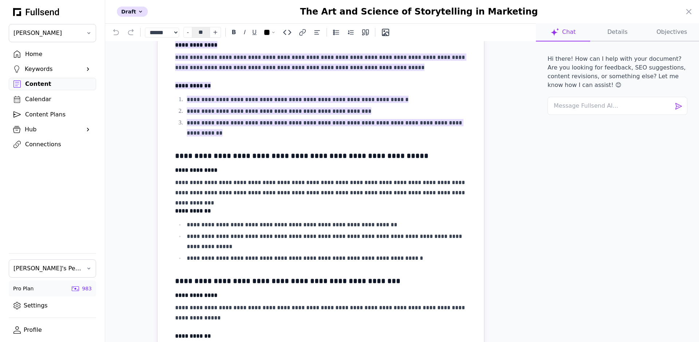
scroll to position [763, 0]
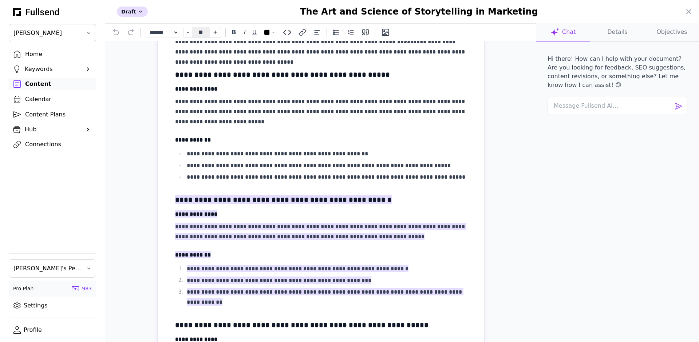
scroll to position [520, 0]
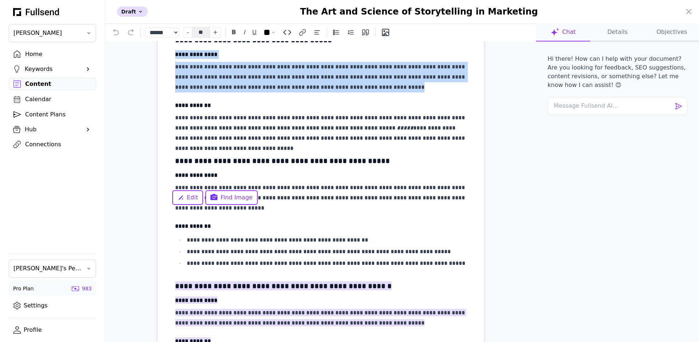
drag, startPoint x: 353, startPoint y: 243, endPoint x: 162, endPoint y: 208, distance: 193.6
click at [162, 208] on div "**********" at bounding box center [321, 267] width 326 height 1475
click at [235, 199] on span "Find Image" at bounding box center [237, 197] width 32 height 9
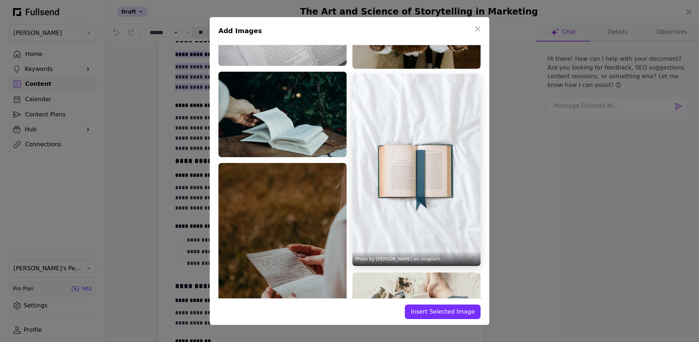
scroll to position [2294, 0]
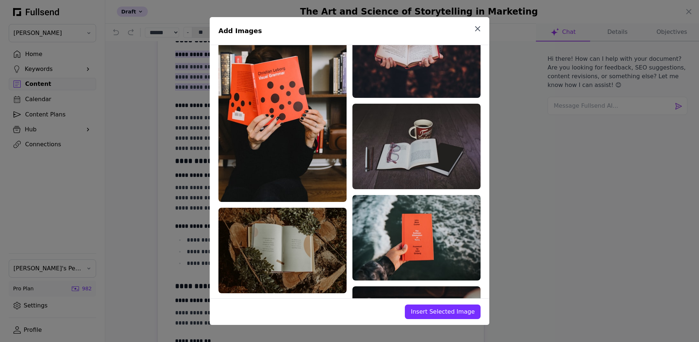
click at [476, 31] on icon "button" at bounding box center [477, 28] width 9 height 9
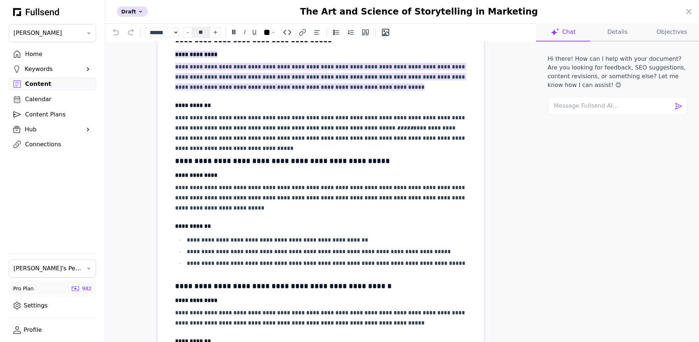
click at [266, 91] on span "**********" at bounding box center [320, 77] width 291 height 28
click at [225, 59] on h4 "**********" at bounding box center [320, 54] width 291 height 9
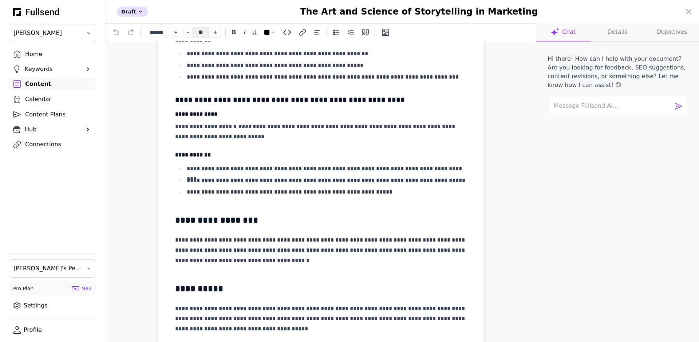
scroll to position [1164, 0]
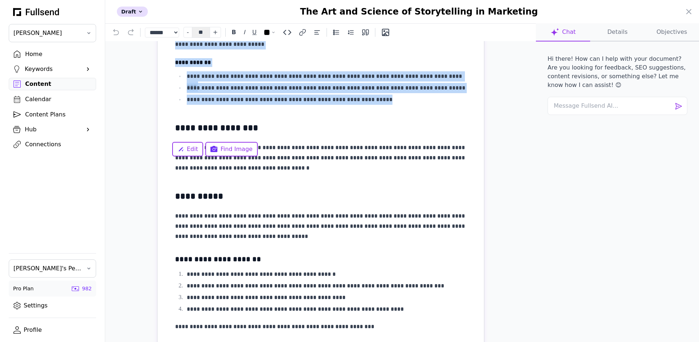
drag, startPoint x: 390, startPoint y: 258, endPoint x: 174, endPoint y: 164, distance: 235.2
click at [246, 151] on span "Find Image" at bounding box center [237, 149] width 32 height 9
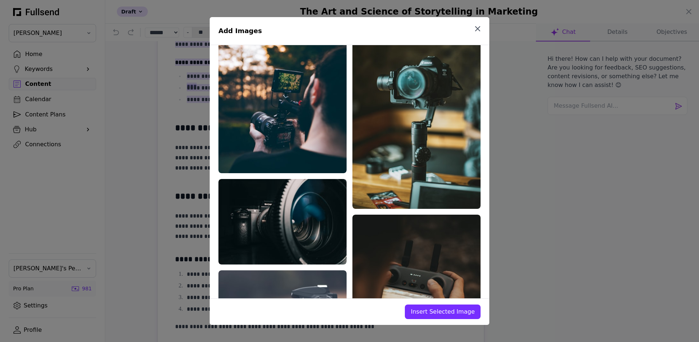
scroll to position [0, 0]
click at [481, 27] on icon "button" at bounding box center [477, 28] width 9 height 9
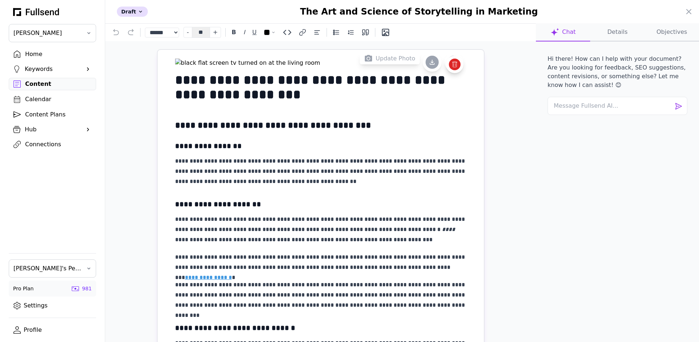
scroll to position [133, 0]
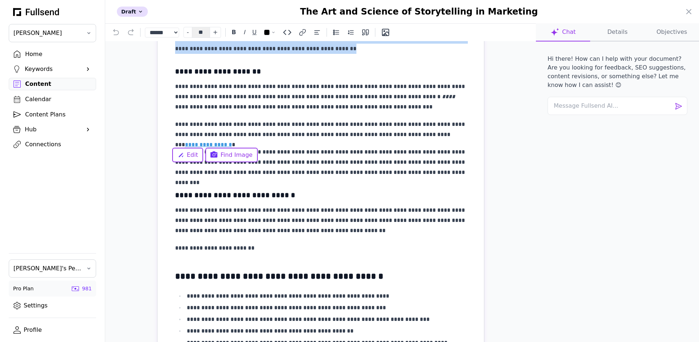
drag, startPoint x: 320, startPoint y: 204, endPoint x: 166, endPoint y: 168, distance: 158.3
click at [239, 156] on span "Find Image" at bounding box center [237, 155] width 32 height 9
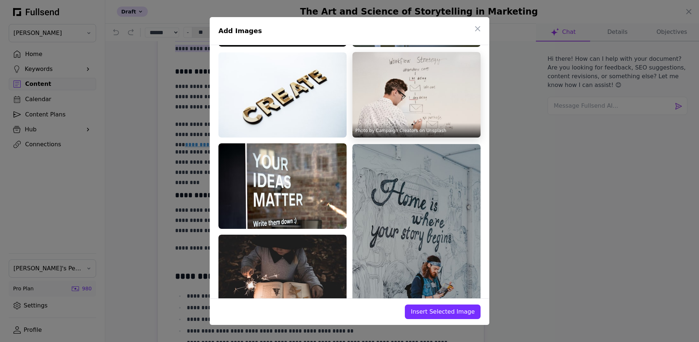
scroll to position [284, 0]
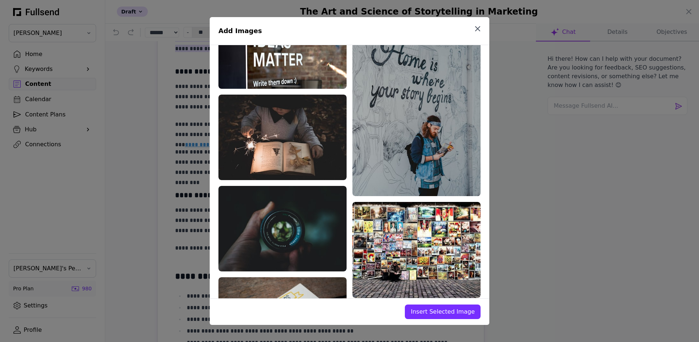
click at [480, 30] on icon "button" at bounding box center [477, 28] width 9 height 9
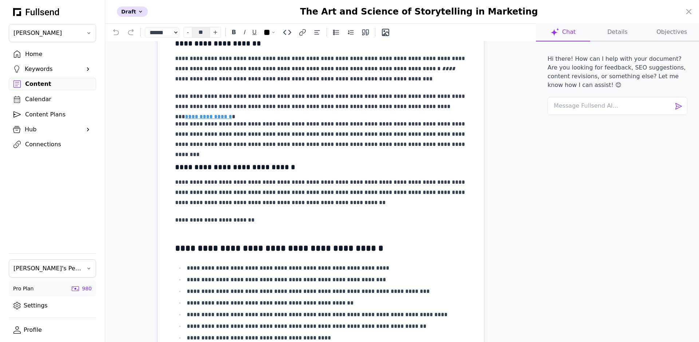
scroll to position [262, 0]
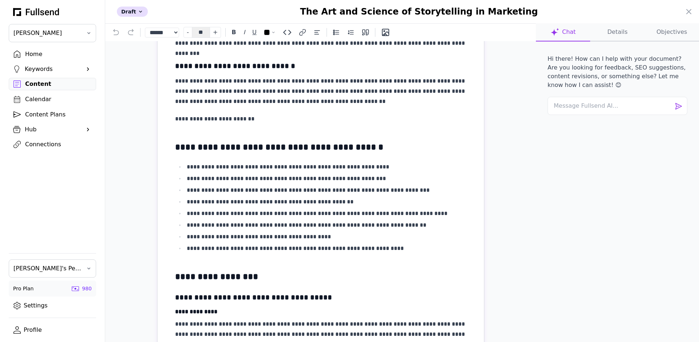
click at [257, 11] on p "**********" at bounding box center [320, 0] width 291 height 20
click at [233, 170] on span "Find Image" at bounding box center [237, 174] width 32 height 9
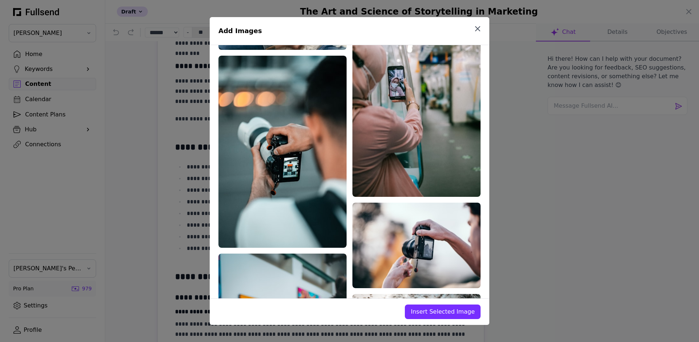
scroll to position [0, 0]
click at [480, 29] on icon "button" at bounding box center [477, 28] width 9 height 9
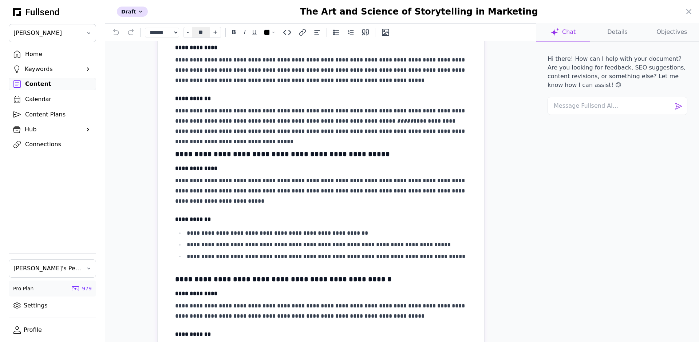
scroll to position [588, 0]
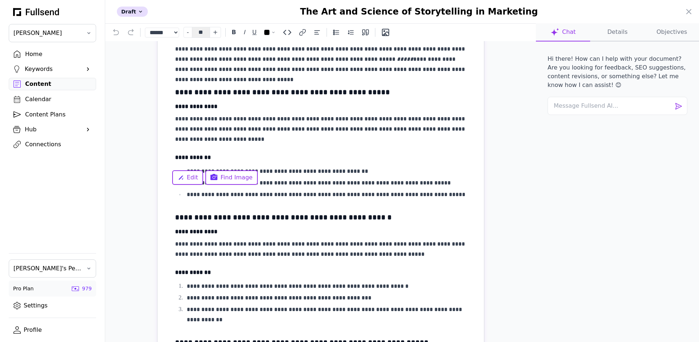
drag, startPoint x: 361, startPoint y: 164, endPoint x: 171, endPoint y: 154, distance: 190.0
click at [171, 154] on div "**********" at bounding box center [321, 198] width 326 height 1475
click at [228, 174] on span "Find Image" at bounding box center [237, 177] width 32 height 9
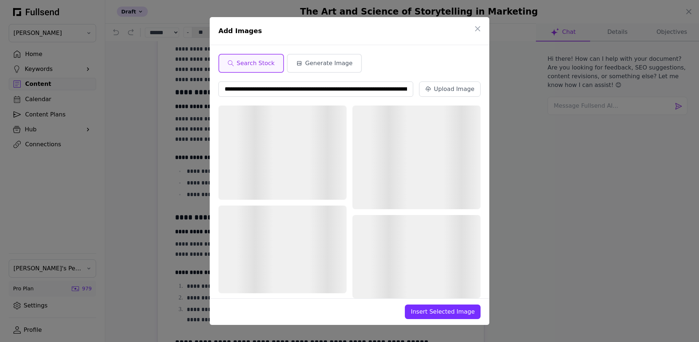
scroll to position [0, 83]
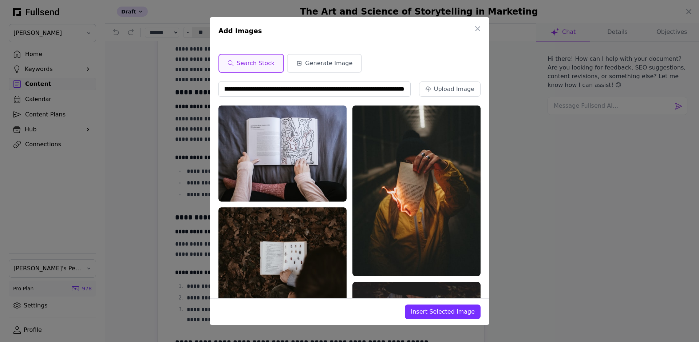
click at [283, 87] on input "**********" at bounding box center [314, 89] width 192 height 15
drag, startPoint x: 298, startPoint y: 90, endPoint x: 434, endPoint y: 91, distance: 136.6
click at [434, 91] on div "**********" at bounding box center [349, 89] width 262 height 15
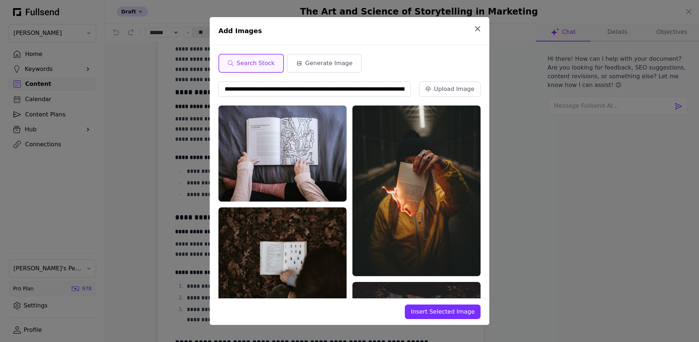
click at [481, 28] on icon "button" at bounding box center [477, 28] width 9 height 9
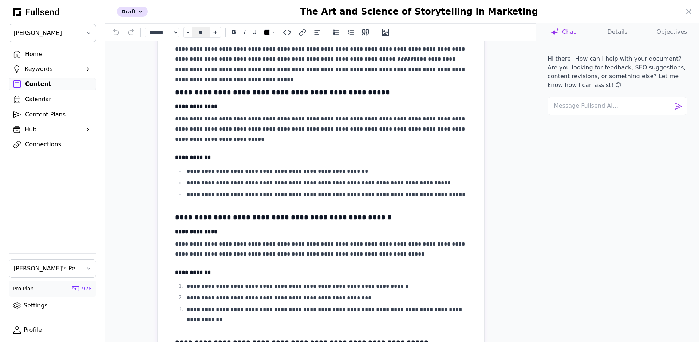
scroll to position [598, 0]
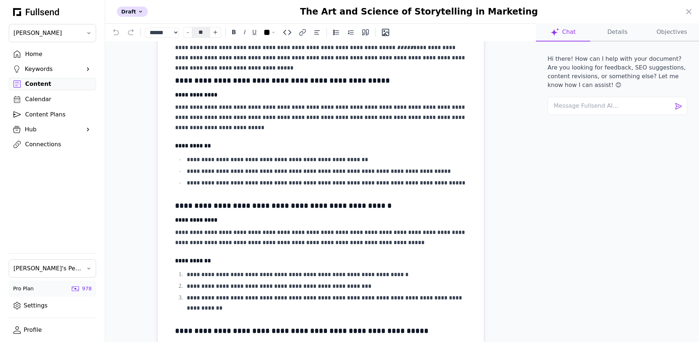
scroll to position [704, 0]
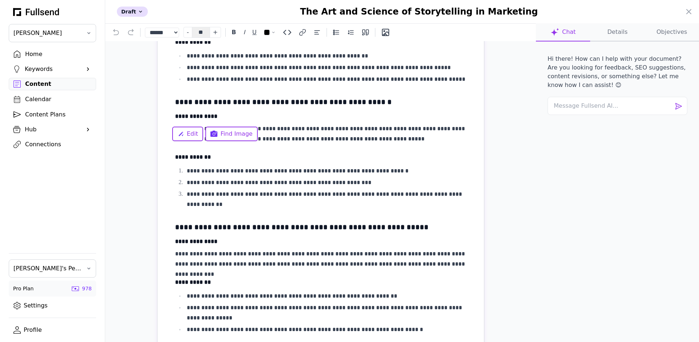
drag, startPoint x: 241, startPoint y: 181, endPoint x: 171, endPoint y: 145, distance: 78.3
click at [171, 145] on div "**********" at bounding box center [321, 83] width 326 height 1475
click at [228, 139] on button "Find Image" at bounding box center [231, 134] width 52 height 15
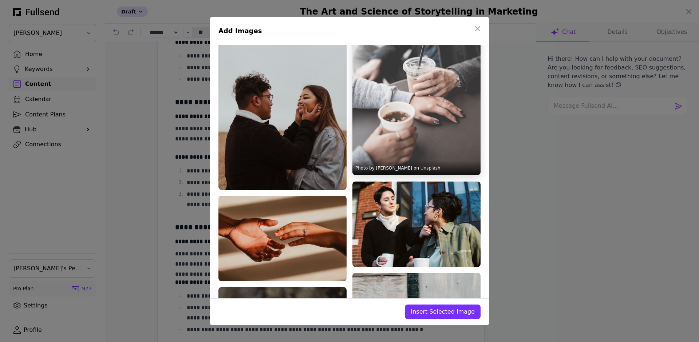
scroll to position [1209, 0]
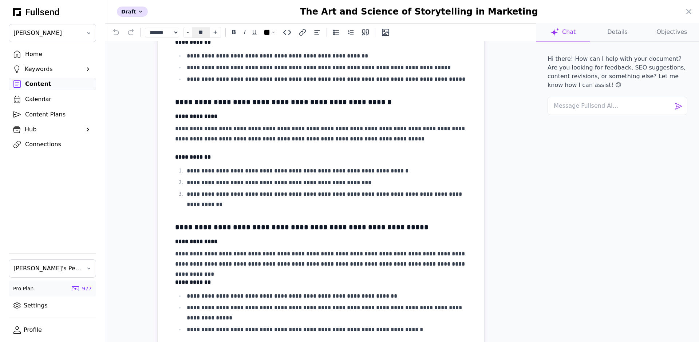
click at [256, 27] on span "**********" at bounding box center [320, 14] width 291 height 28
click at [240, 47] on h4 "**********" at bounding box center [320, 42] width 291 height 9
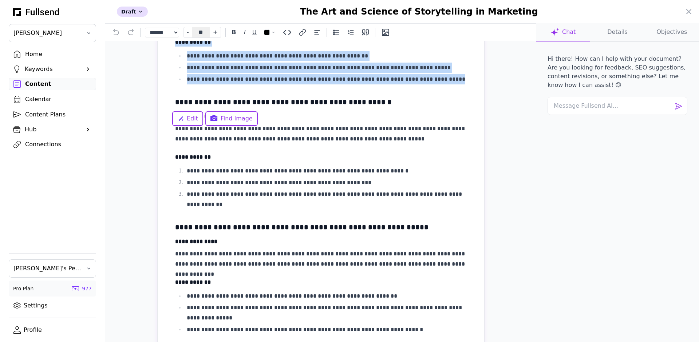
drag, startPoint x: 440, startPoint y: 236, endPoint x: 173, endPoint y: 133, distance: 286.7
click at [175, 133] on div "**********" at bounding box center [320, 80] width 291 height 1423
click at [236, 123] on span "Find Image" at bounding box center [237, 118] width 32 height 9
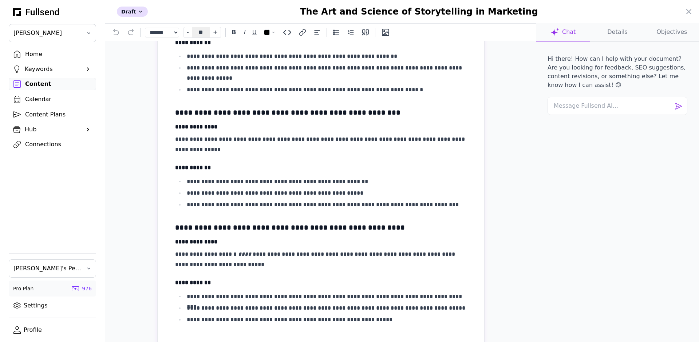
scroll to position [712, 0]
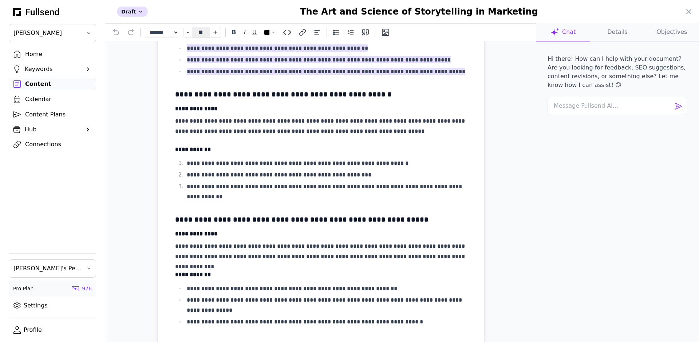
click at [240, 146] on div "**********" at bounding box center [320, 73] width 291 height 1423
click at [219, 21] on p "**********" at bounding box center [320, 6] width 291 height 31
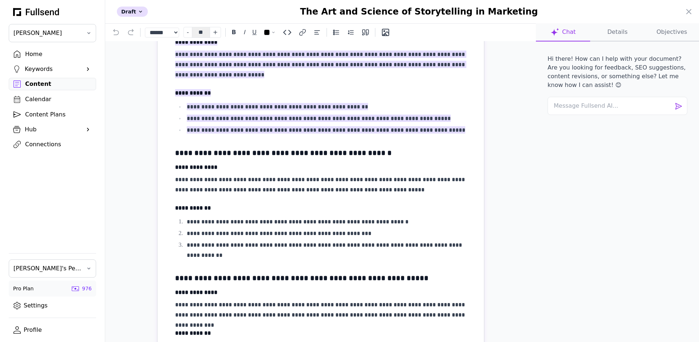
scroll to position [588, 0]
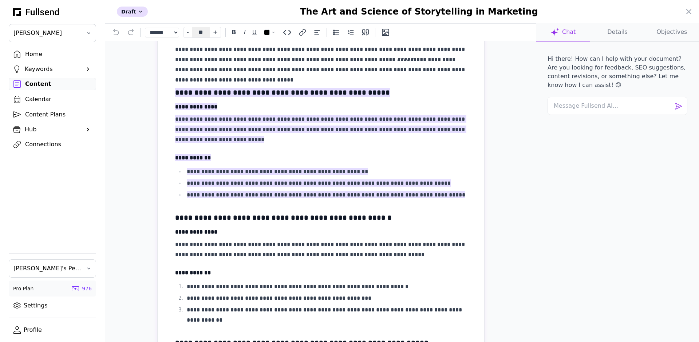
click at [261, 24] on p "**********" at bounding box center [320, 8] width 291 height 31
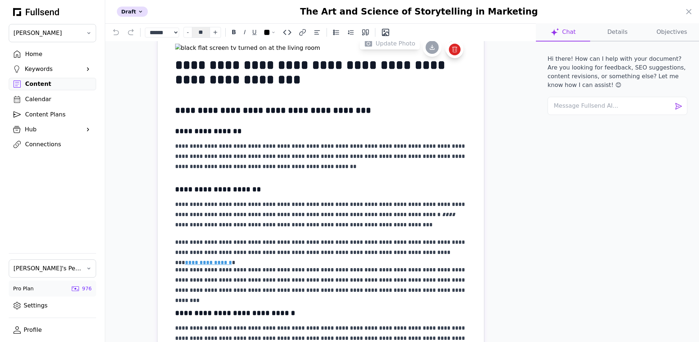
scroll to position [32, 0]
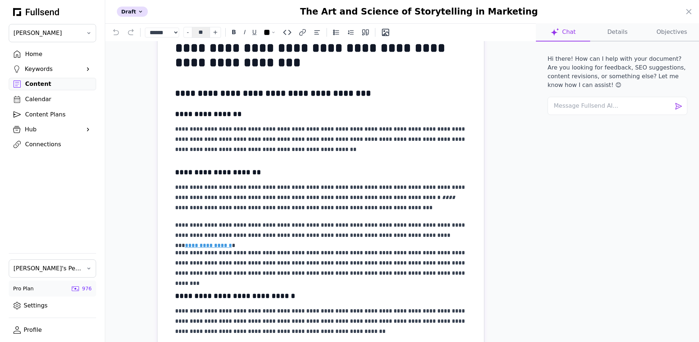
click at [690, 9] on icon at bounding box center [689, 11] width 9 height 9
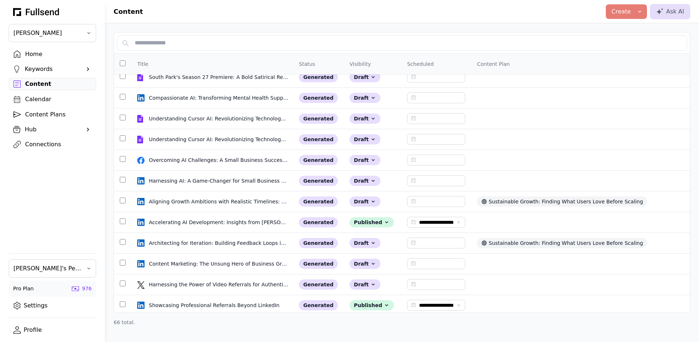
scroll to position [0, 0]
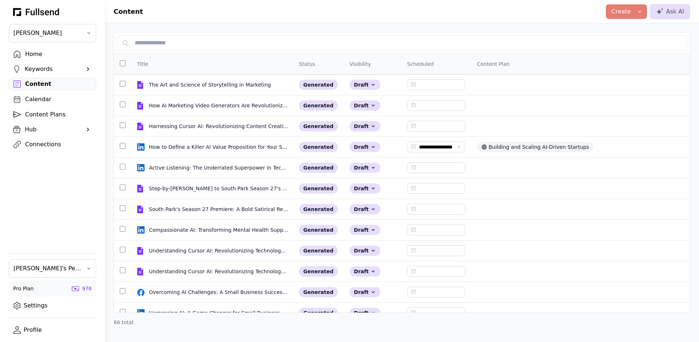
click at [631, 12] on div "Create" at bounding box center [621, 11] width 19 height 9
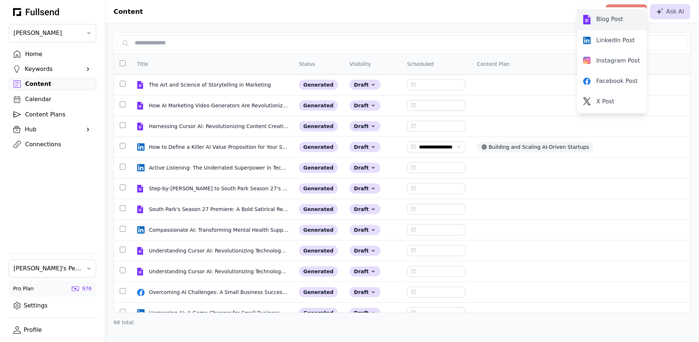
click at [593, 20] on div "Blog Post" at bounding box center [612, 19] width 58 height 9
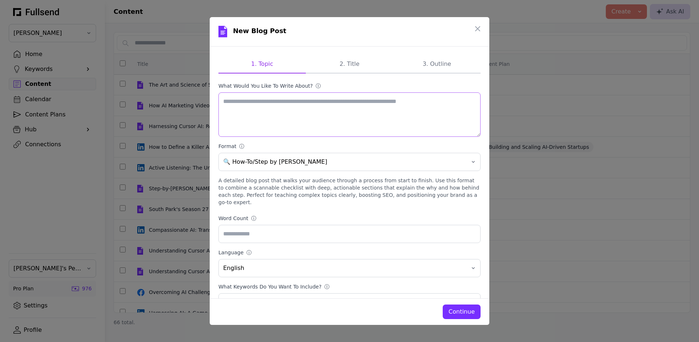
click at [328, 113] on textarea "What would you like to write about? ⓘ" at bounding box center [349, 114] width 262 height 44
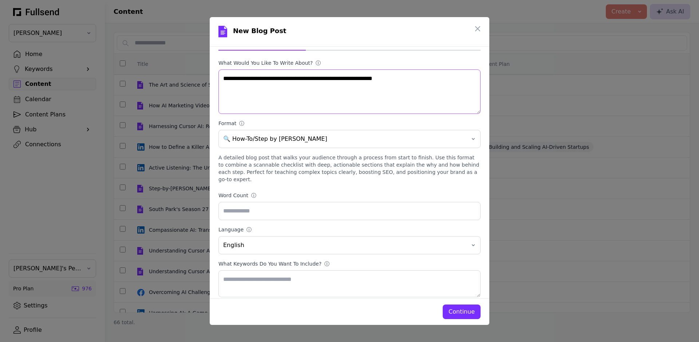
type textarea "**********"
click at [459, 307] on button "Continue" at bounding box center [462, 312] width 38 height 15
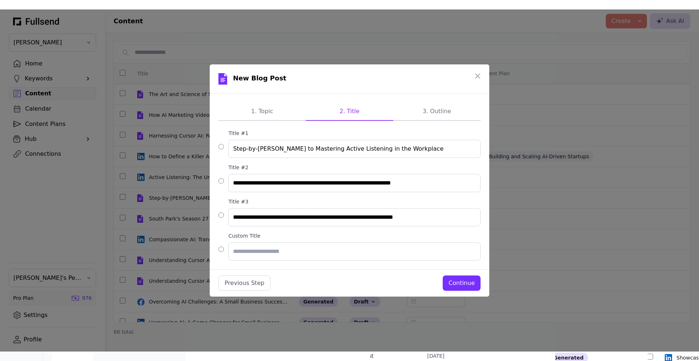
scroll to position [0, 0]
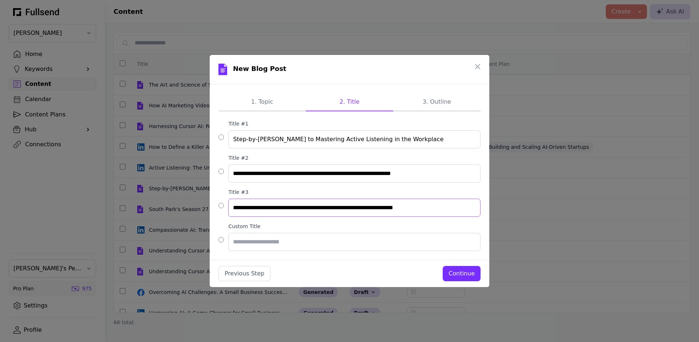
click at [307, 205] on input "**********" at bounding box center [354, 208] width 252 height 18
click at [475, 276] on div "Continue" at bounding box center [462, 273] width 26 height 9
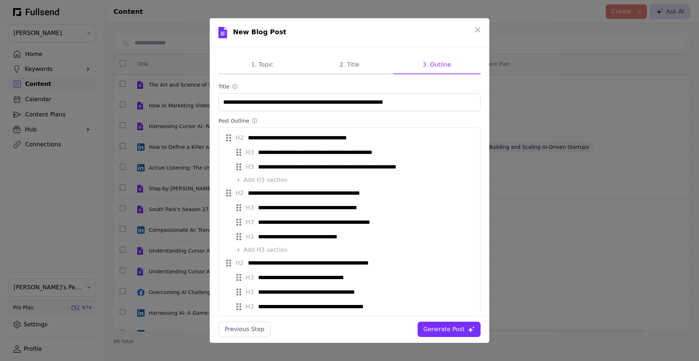
click at [449, 328] on div "Generate Post" at bounding box center [444, 329] width 41 height 9
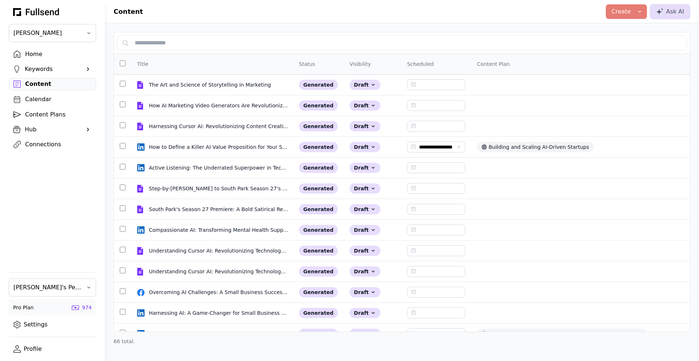
click at [44, 52] on div "Home" at bounding box center [58, 54] width 66 height 9
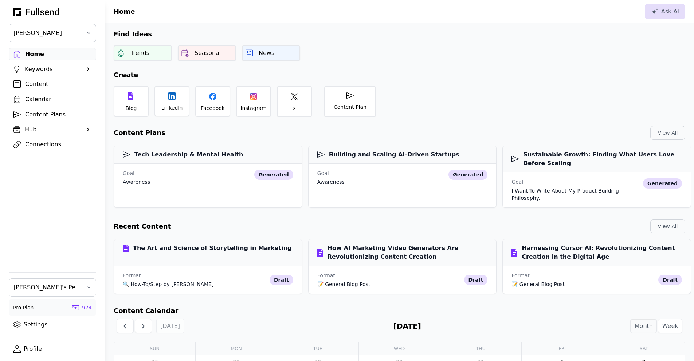
click at [42, 86] on div "Content" at bounding box center [58, 84] width 66 height 9
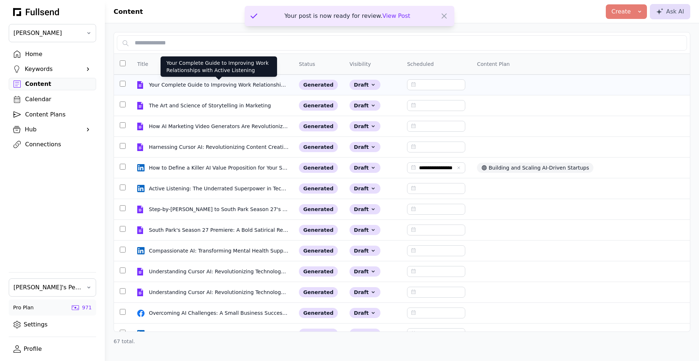
click at [235, 84] on div "Your Complete Guide to Improving Work Relationships with Active Listening" at bounding box center [219, 84] width 140 height 7
select select "**"
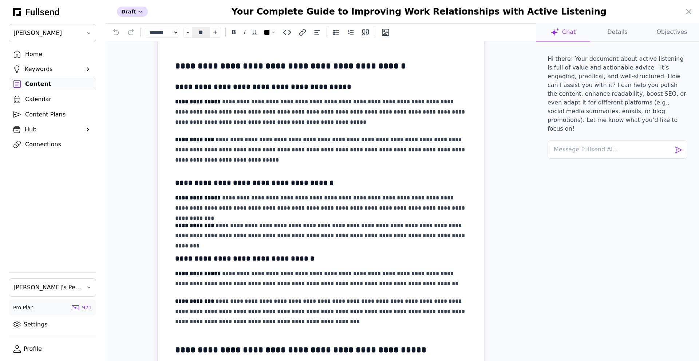
scroll to position [321, 0]
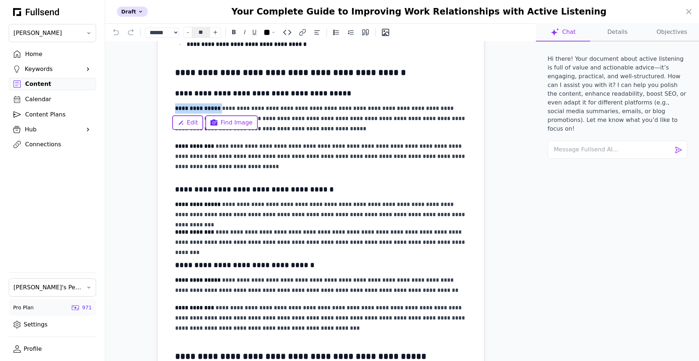
drag, startPoint x: 217, startPoint y: 109, endPoint x: 162, endPoint y: 107, distance: 55.0
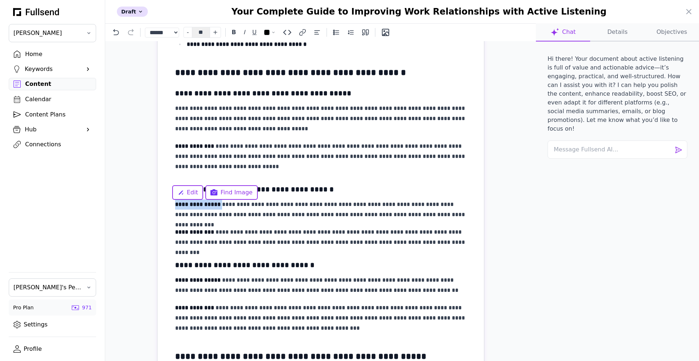
drag, startPoint x: 217, startPoint y: 204, endPoint x: 159, endPoint y: 202, distance: 58.3
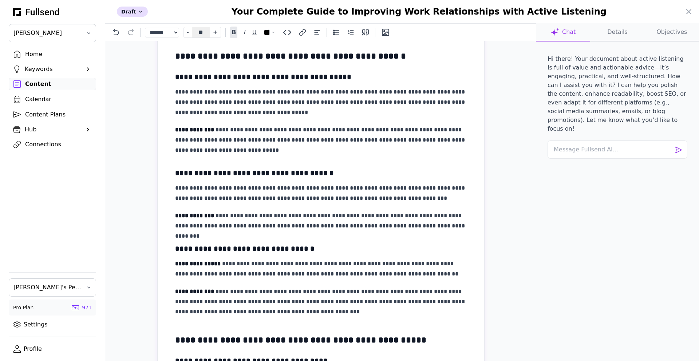
scroll to position [339, 0]
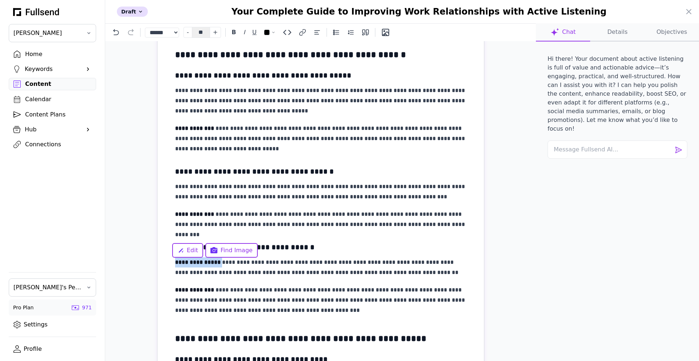
drag, startPoint x: 218, startPoint y: 263, endPoint x: 171, endPoint y: 259, distance: 46.8
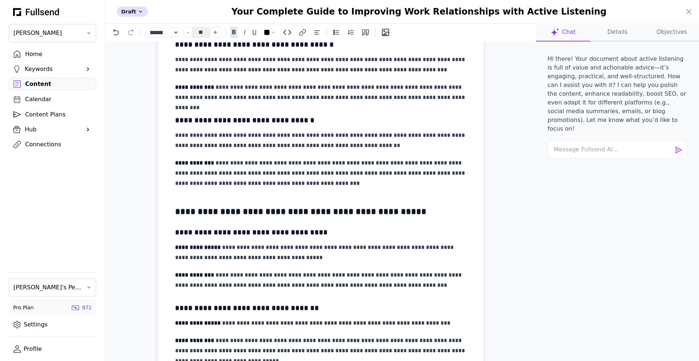
scroll to position [466, 0]
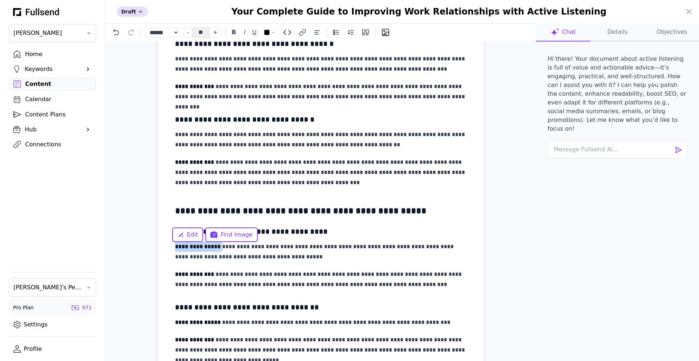
drag, startPoint x: 216, startPoint y: 247, endPoint x: 173, endPoint y: 247, distance: 43.3
click at [175, 247] on p "**********" at bounding box center [320, 252] width 291 height 20
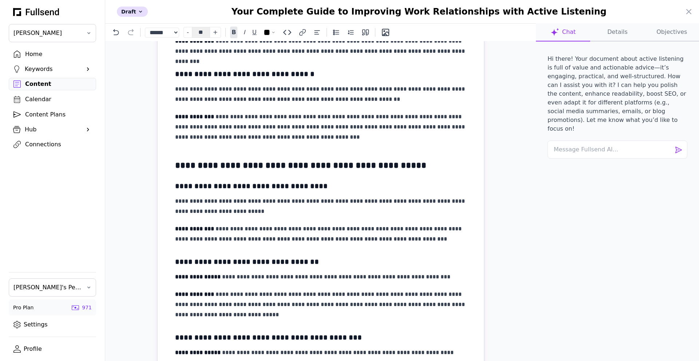
scroll to position [521, 0]
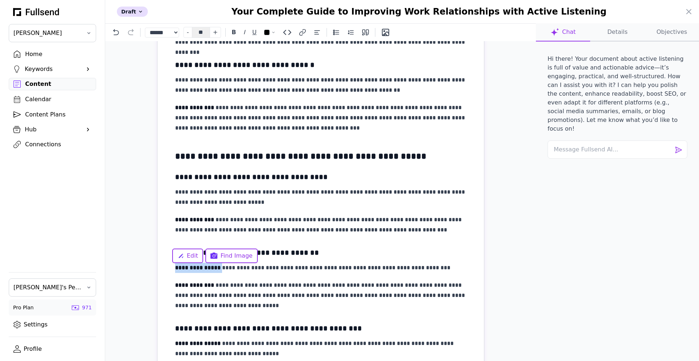
drag, startPoint x: 217, startPoint y: 269, endPoint x: 174, endPoint y: 268, distance: 43.0
click at [175, 268] on p "**********" at bounding box center [320, 268] width 291 height 10
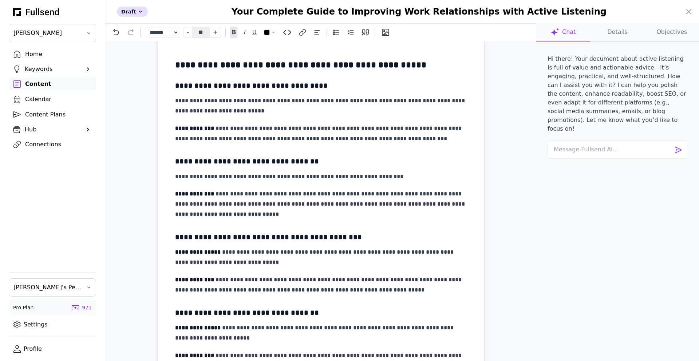
scroll to position [625, 0]
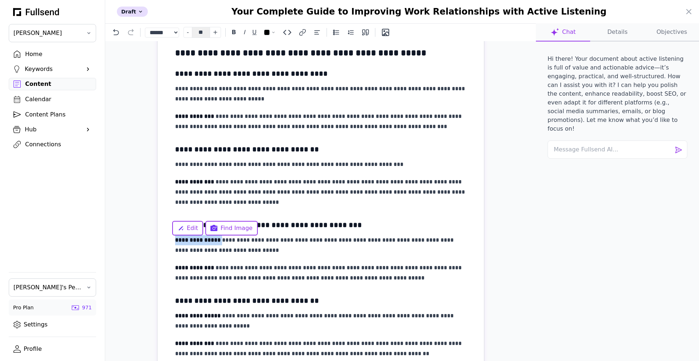
drag, startPoint x: 216, startPoint y: 241, endPoint x: 171, endPoint y: 240, distance: 44.8
click at [171, 240] on div "**********" at bounding box center [321, 277] width 326 height 1704
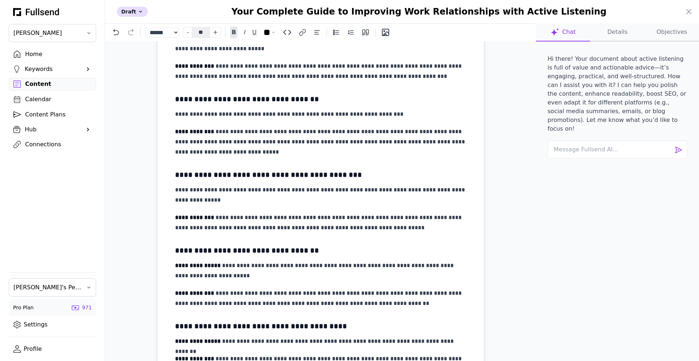
scroll to position [676, 0]
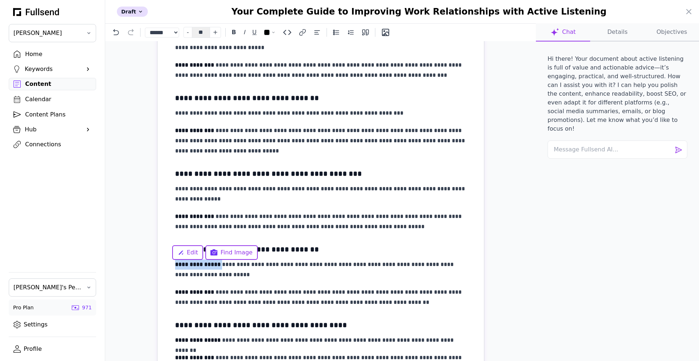
drag, startPoint x: 216, startPoint y: 264, endPoint x: 168, endPoint y: 259, distance: 48.3
click at [168, 259] on div "**********" at bounding box center [321, 226] width 326 height 1704
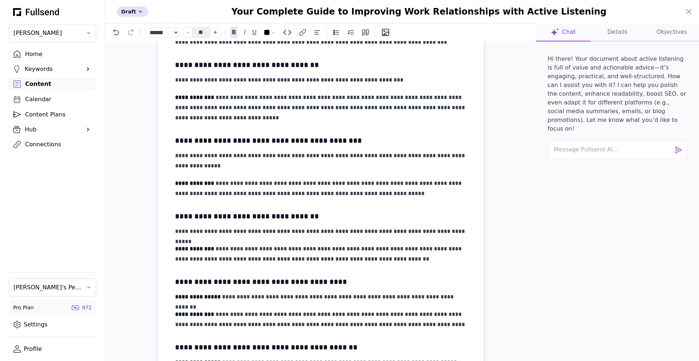
scroll to position [745, 0]
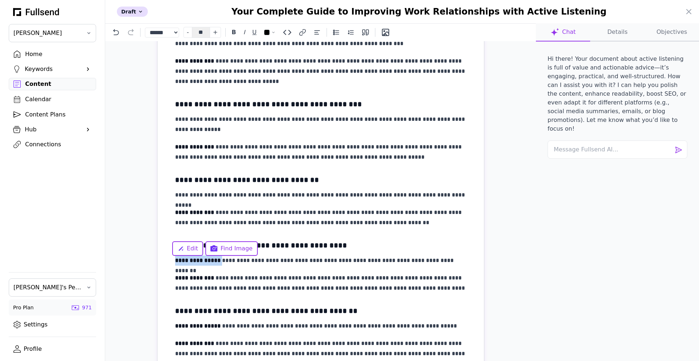
drag, startPoint x: 217, startPoint y: 262, endPoint x: 174, endPoint y: 262, distance: 43.0
click at [175, 262] on p "**********" at bounding box center [320, 261] width 291 height 10
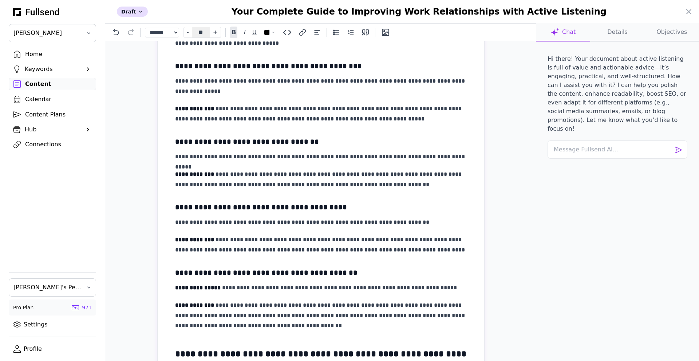
scroll to position [788, 0]
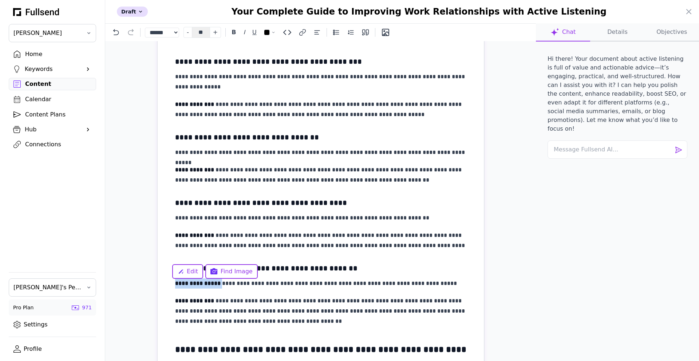
drag, startPoint x: 216, startPoint y: 284, endPoint x: 169, endPoint y: 283, distance: 47.0
click at [169, 283] on div "**********" at bounding box center [321, 109] width 326 height 1694
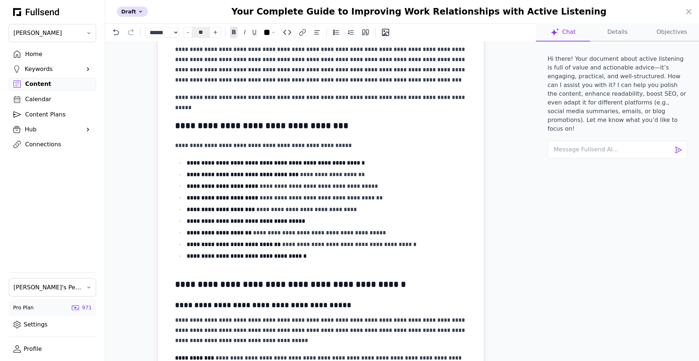
scroll to position [0, 0]
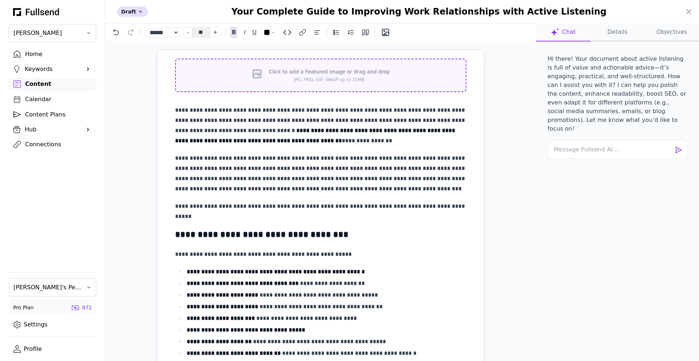
click at [367, 76] on div "Click to add a Featured Image or drag and drop JPG, PNG, GIF, WebP up to 10MB" at bounding box center [329, 75] width 121 height 15
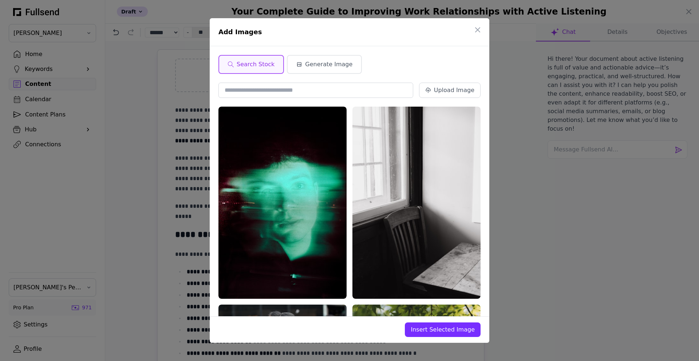
click at [286, 87] on input "text" at bounding box center [315, 90] width 195 height 15
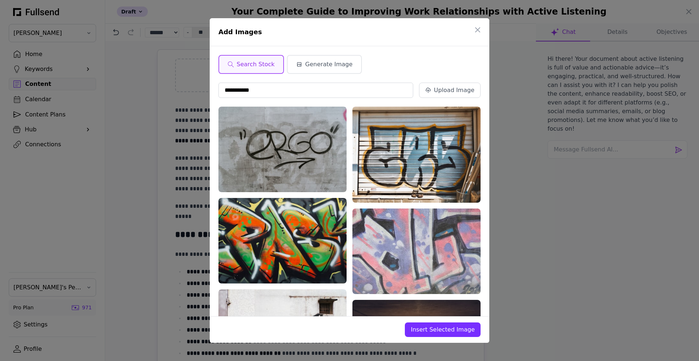
type input "**********"
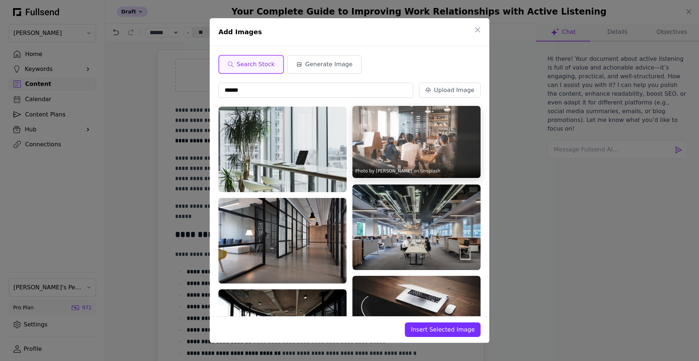
type input "******"
click at [402, 149] on img at bounding box center [417, 142] width 128 height 72
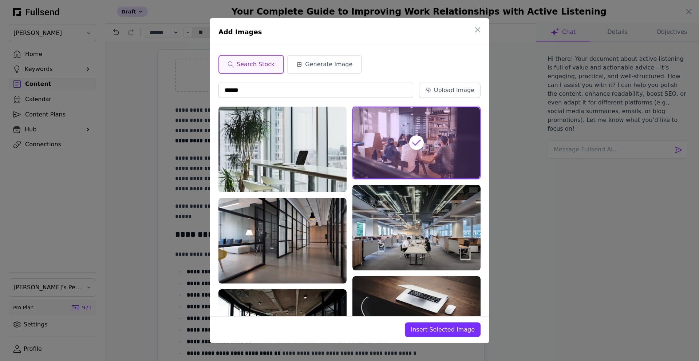
click at [448, 331] on span "Insert Selected Image" at bounding box center [443, 330] width 64 height 9
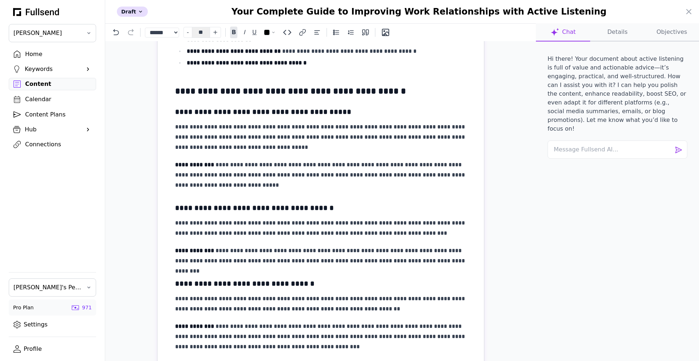
scroll to position [363, 0]
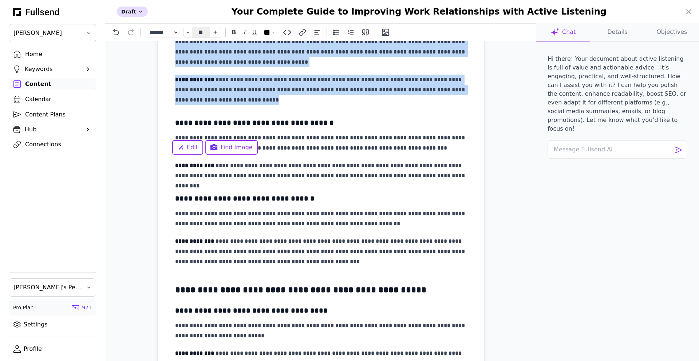
drag, startPoint x: 235, startPoint y: 256, endPoint x: 173, endPoint y: 162, distance: 112.7
click at [242, 150] on span "Find Image" at bounding box center [237, 147] width 32 height 9
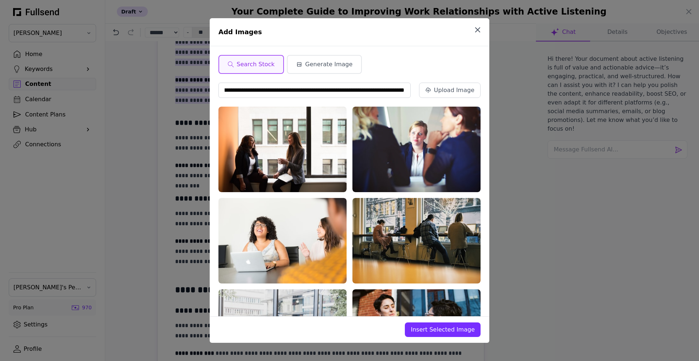
scroll to position [0, 0]
click at [479, 32] on icon "button" at bounding box center [477, 29] width 9 height 9
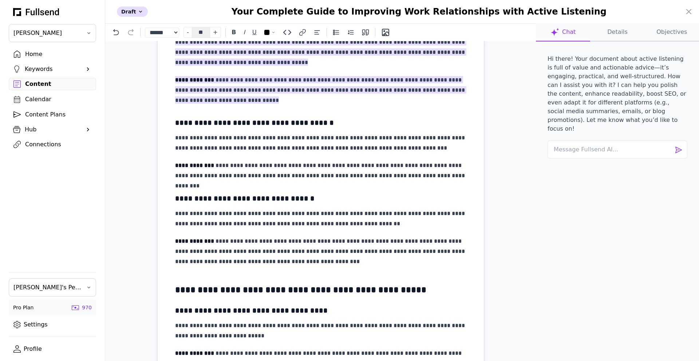
drag, startPoint x: 296, startPoint y: 133, endPoint x: 245, endPoint y: 130, distance: 51.0
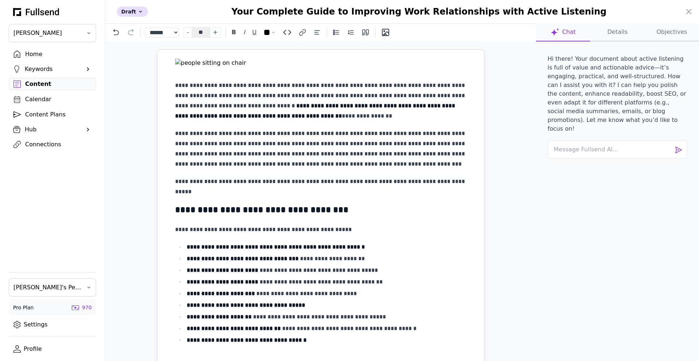
click at [288, 121] on p "**********" at bounding box center [320, 100] width 291 height 41
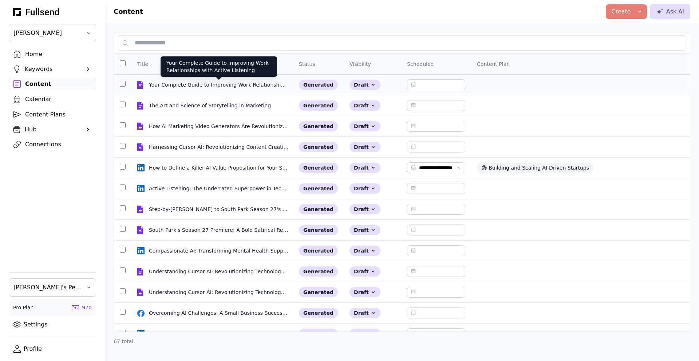
click at [195, 86] on div "Your Complete Guide to Improving Work Relationships with Active Listening" at bounding box center [219, 84] width 140 height 7
select select "**"
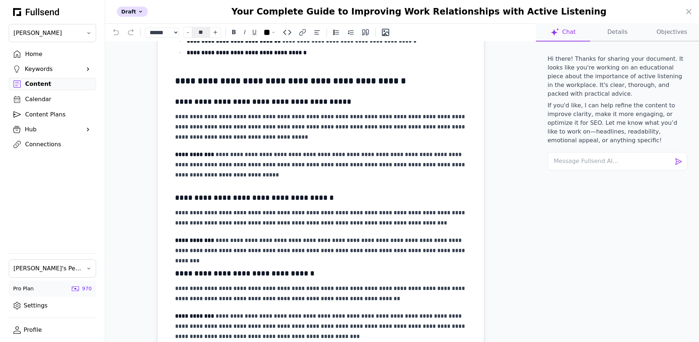
scroll to position [365, 0]
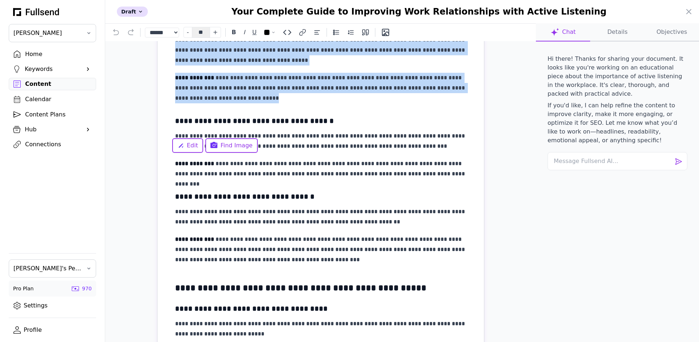
drag, startPoint x: 231, startPoint y: 256, endPoint x: 168, endPoint y: 162, distance: 113.1
click at [224, 147] on span "Find Image" at bounding box center [237, 145] width 32 height 9
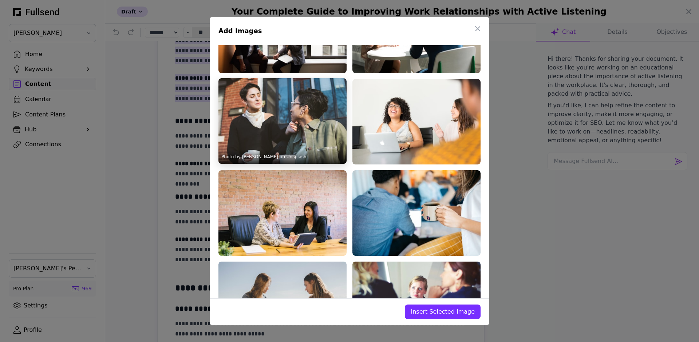
scroll to position [0, 0]
click at [297, 114] on img at bounding box center [282, 121] width 128 height 86
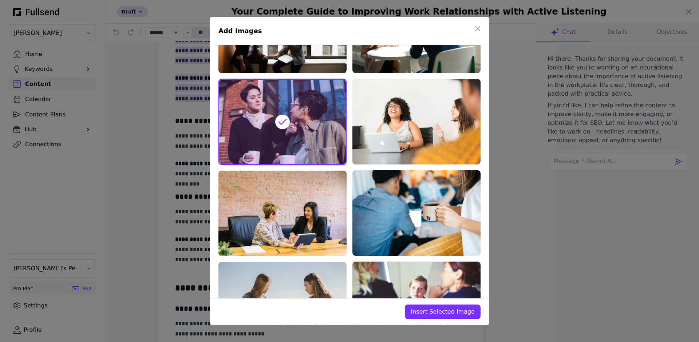
click at [421, 307] on button "Insert Selected Image" at bounding box center [443, 312] width 76 height 15
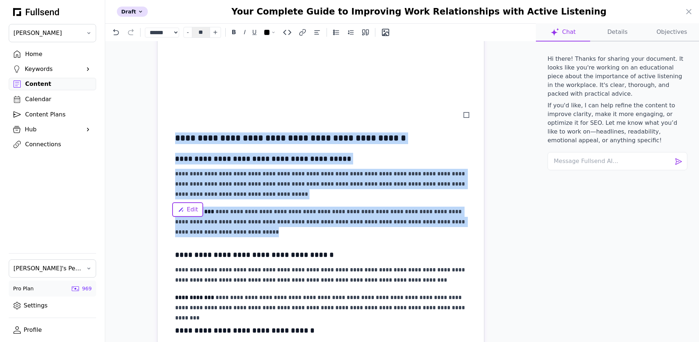
scroll to position [488, 0]
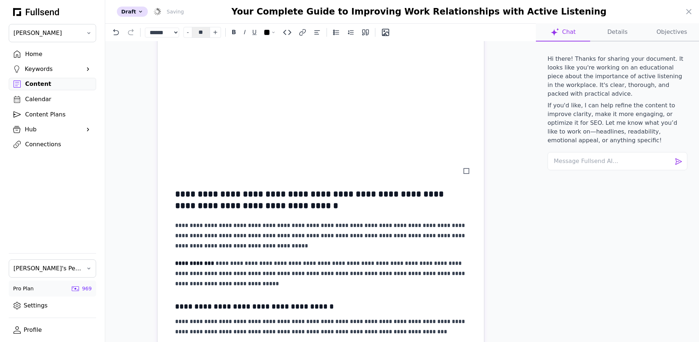
scroll to position [436, 0]
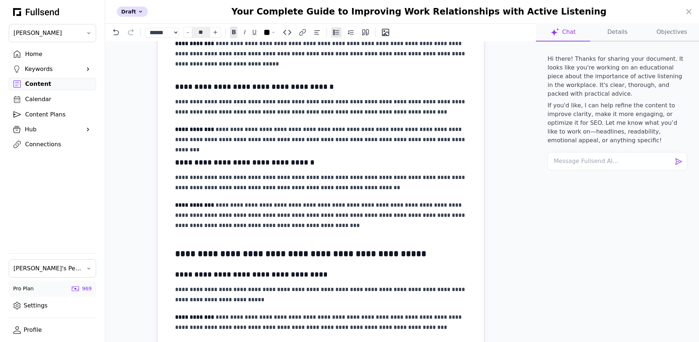
scroll to position [396, 0]
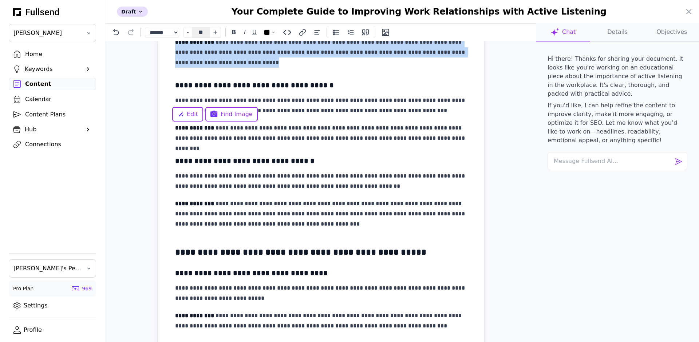
drag, startPoint x: 257, startPoint y: 218, endPoint x: 173, endPoint y: 129, distance: 122.6
click at [231, 114] on span "Find Image" at bounding box center [237, 114] width 32 height 9
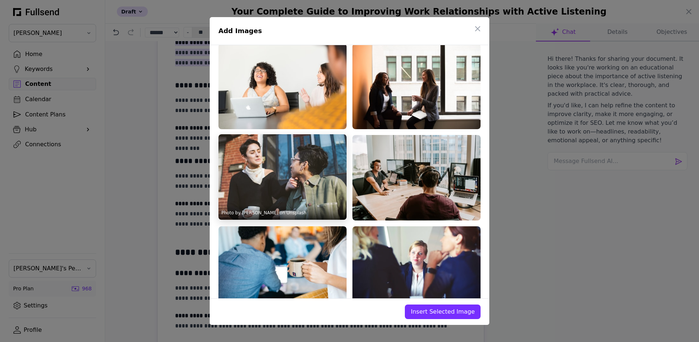
scroll to position [75, 0]
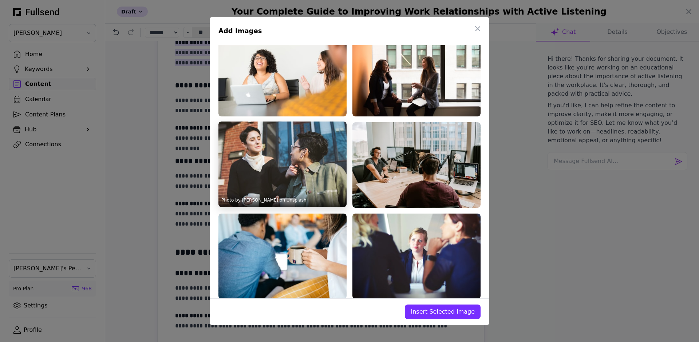
click at [276, 141] on img at bounding box center [282, 165] width 128 height 86
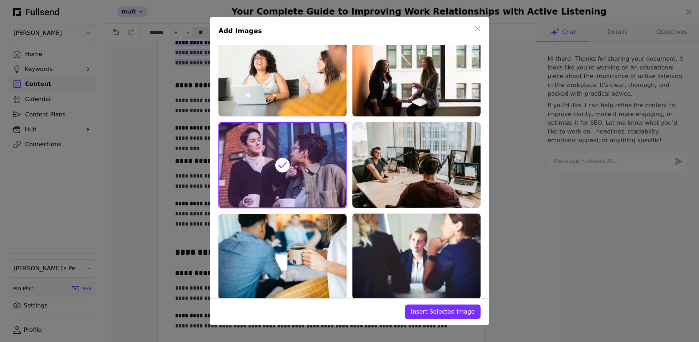
click at [455, 310] on span "Insert Selected Image" at bounding box center [443, 312] width 64 height 9
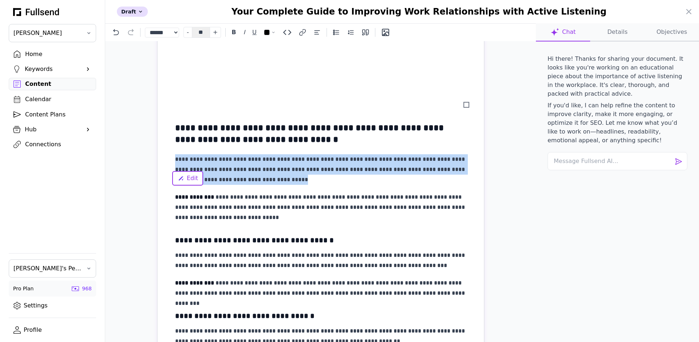
scroll to position [496, 0]
click at [371, 145] on h2 "**********" at bounding box center [320, 133] width 291 height 23
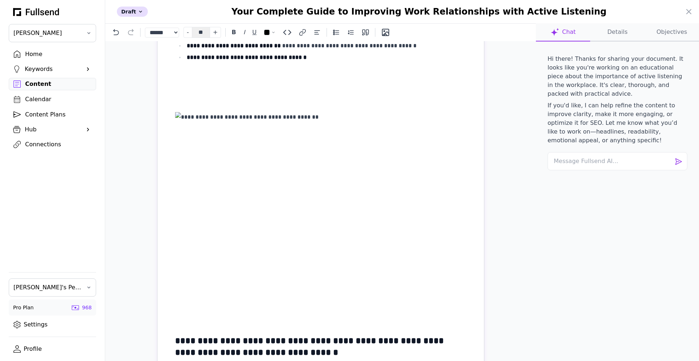
scroll to position [356, 0]
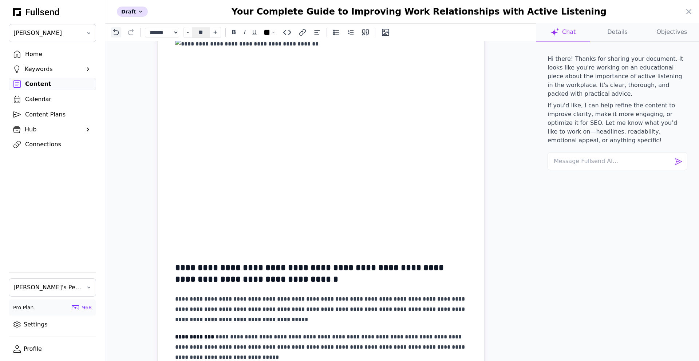
click at [116, 31] on icon at bounding box center [116, 32] width 6 height 6
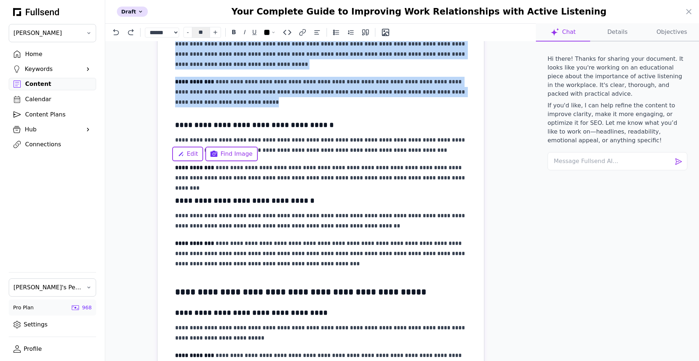
click at [361, 30] on h2 "**********" at bounding box center [320, 18] width 291 height 23
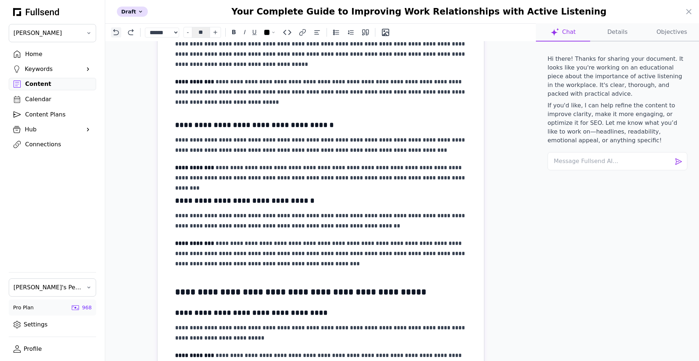
click at [116, 33] on icon at bounding box center [116, 32] width 7 height 7
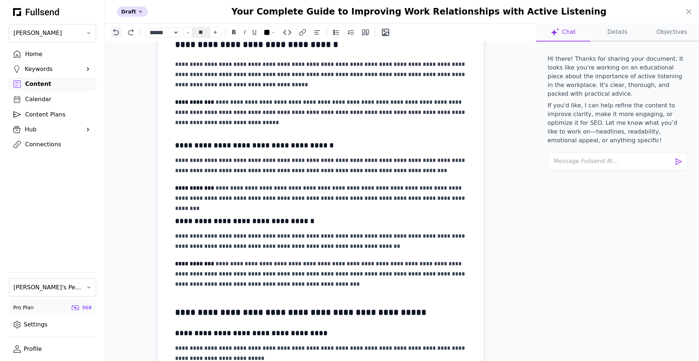
click at [116, 33] on icon at bounding box center [116, 32] width 7 height 7
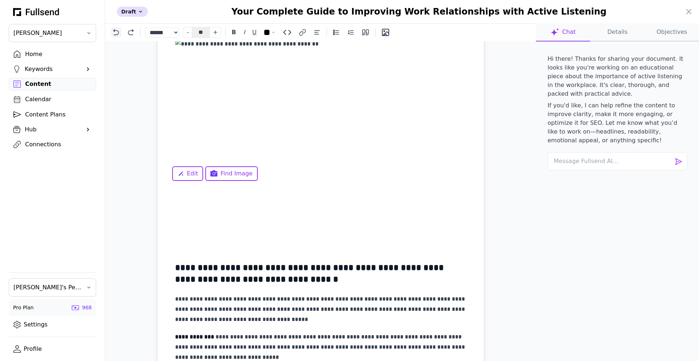
click at [116, 33] on icon at bounding box center [116, 32] width 7 height 7
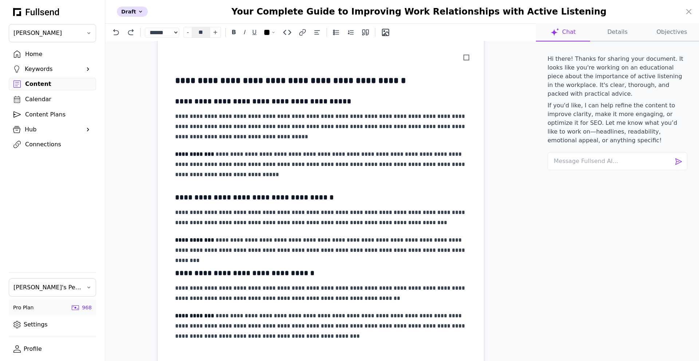
scroll to position [553, 0]
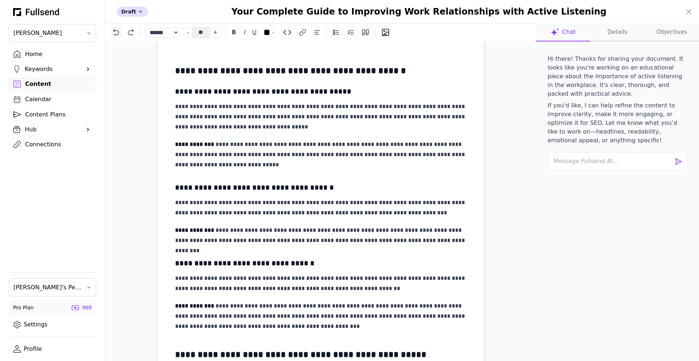
click at [120, 31] on button at bounding box center [116, 32] width 10 height 10
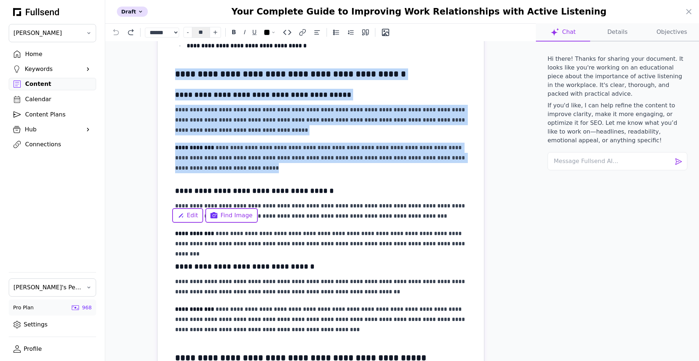
click at [310, 135] on p "**********" at bounding box center [320, 120] width 291 height 31
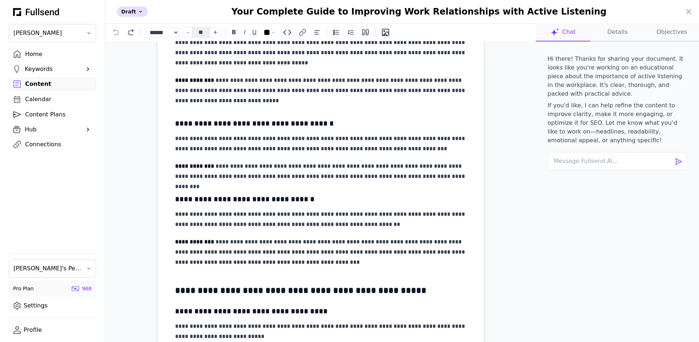
scroll to position [362, 0]
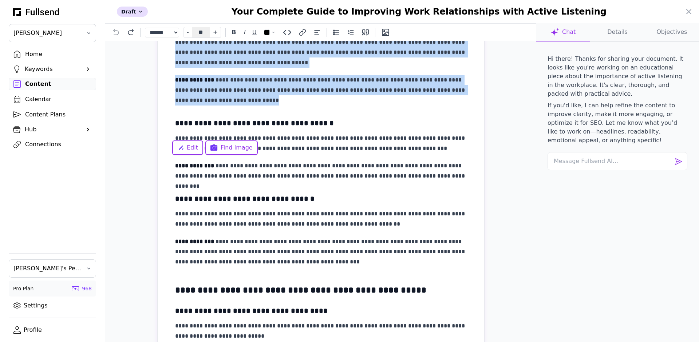
drag, startPoint x: 229, startPoint y: 258, endPoint x: 170, endPoint y: 161, distance: 114.2
click at [231, 149] on span "Find Image" at bounding box center [237, 147] width 32 height 9
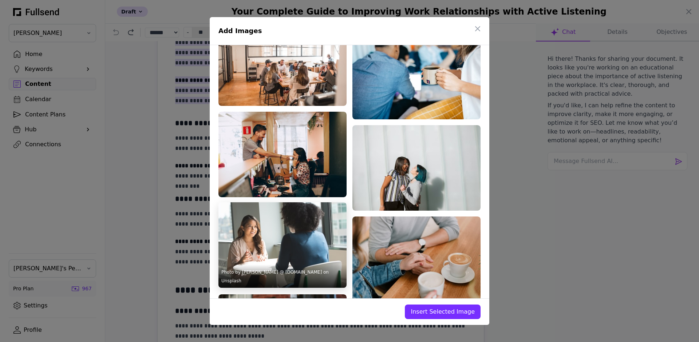
scroll to position [0, 0]
click at [288, 216] on img at bounding box center [282, 245] width 128 height 86
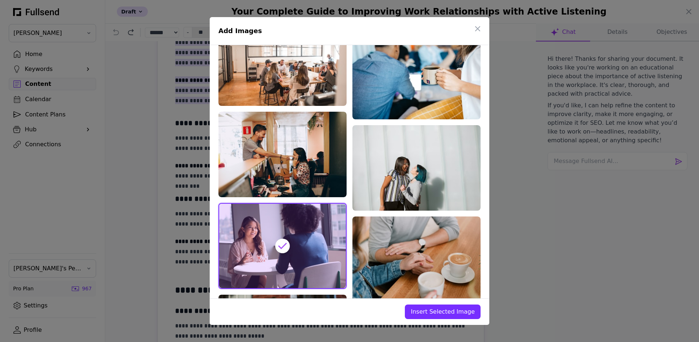
click at [454, 312] on span "Insert Selected Image" at bounding box center [443, 312] width 64 height 9
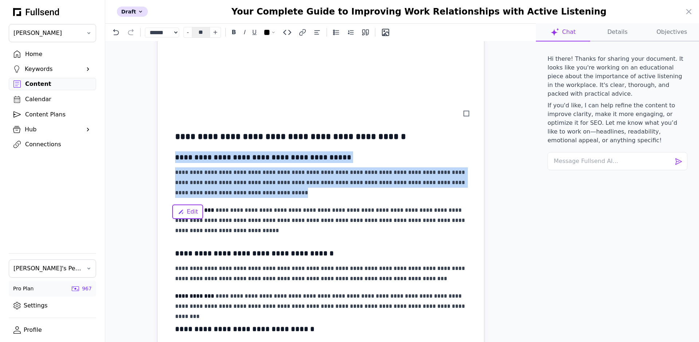
scroll to position [503, 0]
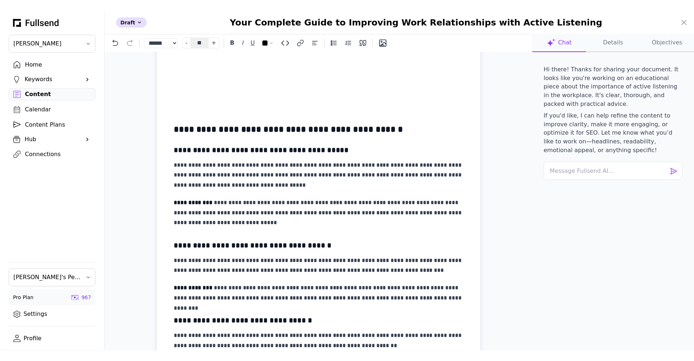
scroll to position [505, 0]
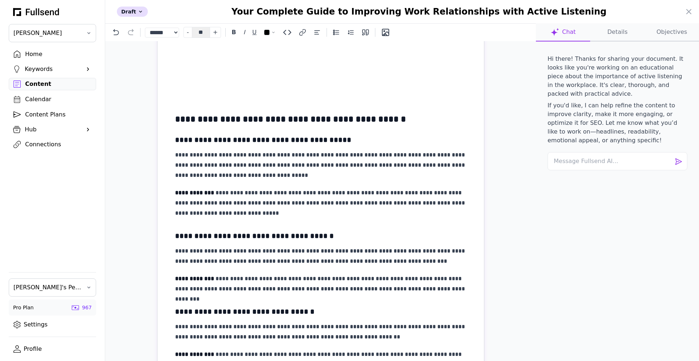
click at [46, 291] on div at bounding box center [349, 180] width 699 height 361
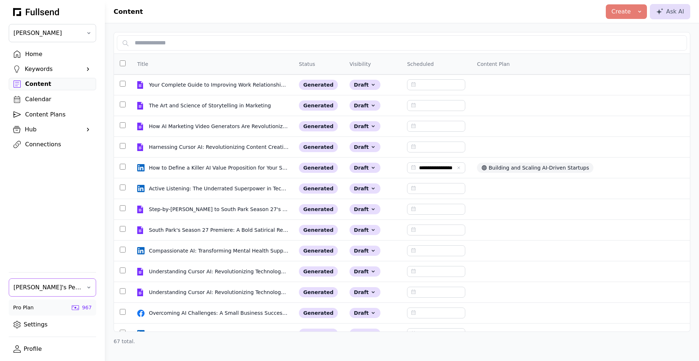
click at [46, 286] on span "[PERSON_NAME]'s Personal Team" at bounding box center [47, 287] width 68 height 9
click at [41, 322] on div "Fullsend Team" at bounding box center [52, 322] width 87 height 15
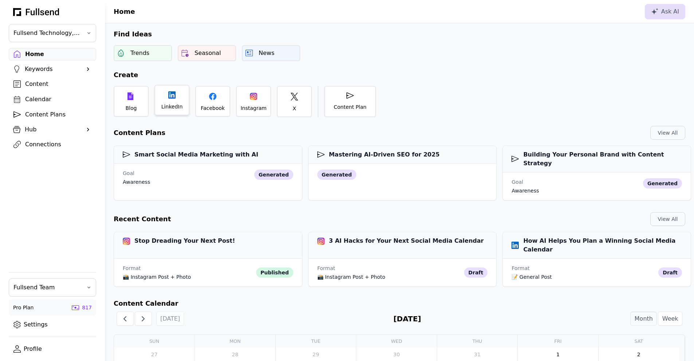
click at [169, 107] on div "LinkedIn" at bounding box center [171, 106] width 21 height 7
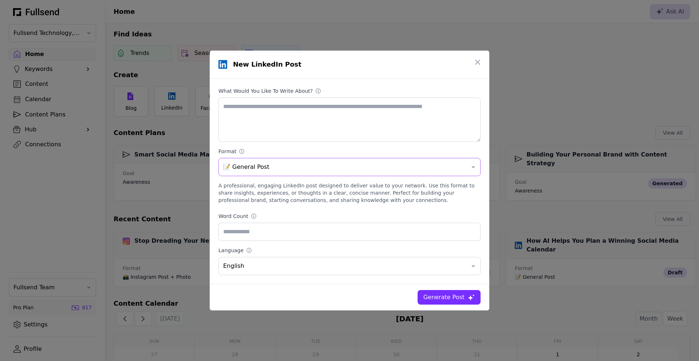
click at [284, 173] on button "📝 General Post" at bounding box center [349, 167] width 262 height 18
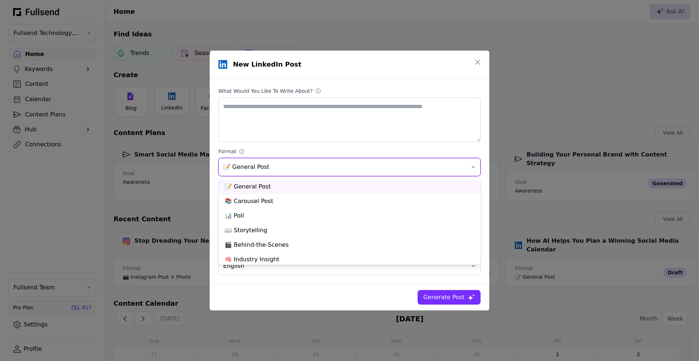
scroll to position [17, 0]
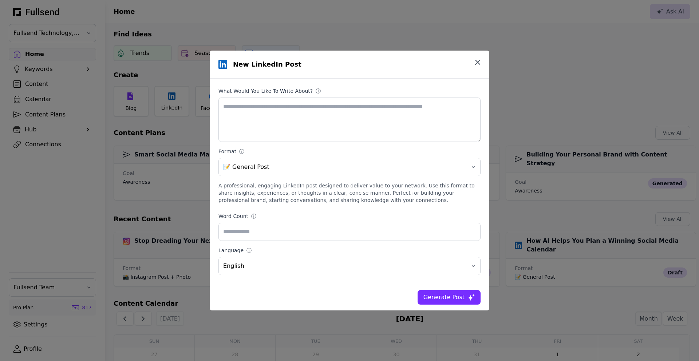
click at [478, 58] on icon "button" at bounding box center [477, 62] width 9 height 9
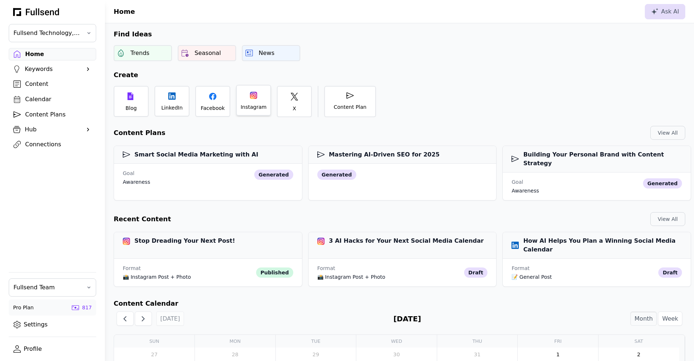
click at [255, 93] on div at bounding box center [253, 95] width 7 height 7
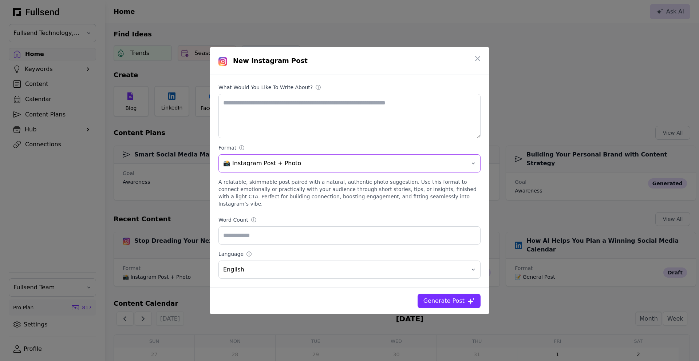
click at [296, 166] on span "📸 Instagram Post + Photo" at bounding box center [344, 163] width 243 height 9
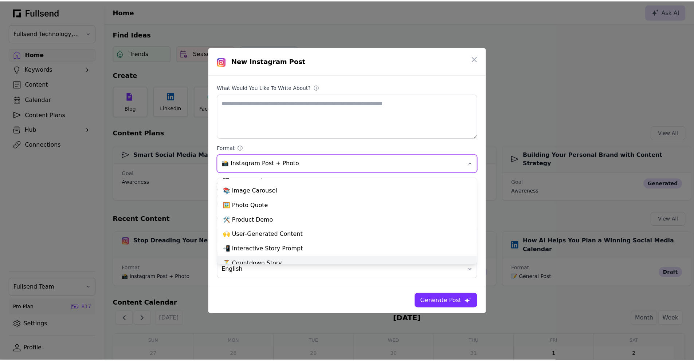
scroll to position [25, 0]
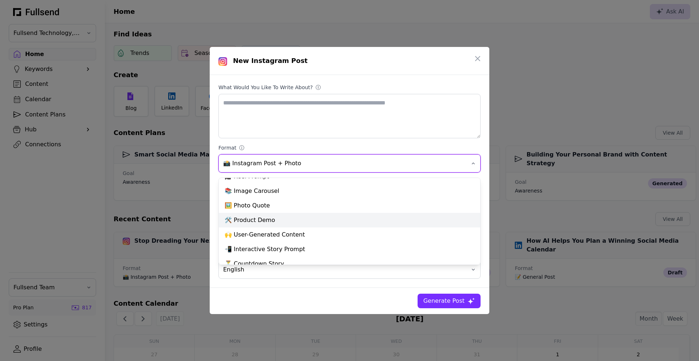
click at [274, 220] on div "🛠️ Product Demo" at bounding box center [349, 220] width 261 height 15
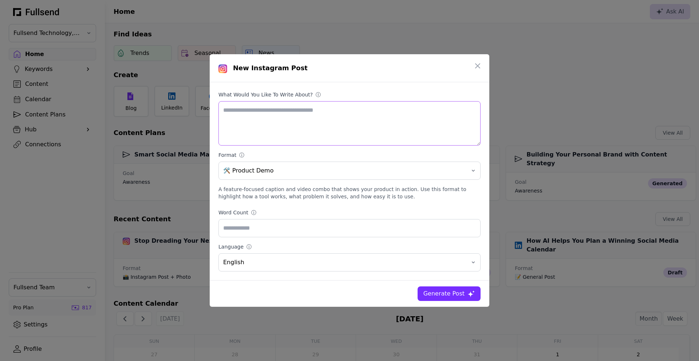
click at [270, 104] on textarea "What would you like to write about? ⓘ" at bounding box center [349, 123] width 262 height 44
click at [390, 110] on textarea "**********" at bounding box center [349, 123] width 262 height 44
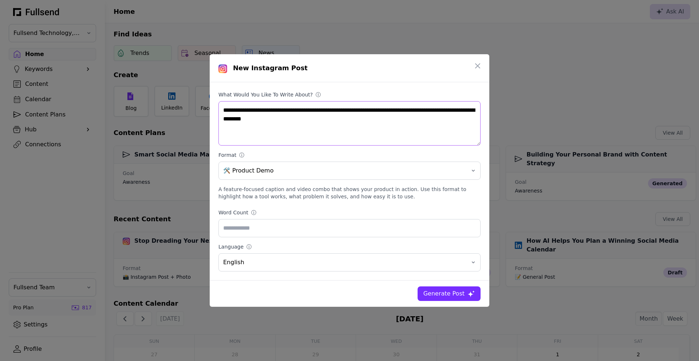
type textarea "**********"
click at [448, 295] on div "Generate Post" at bounding box center [444, 294] width 41 height 9
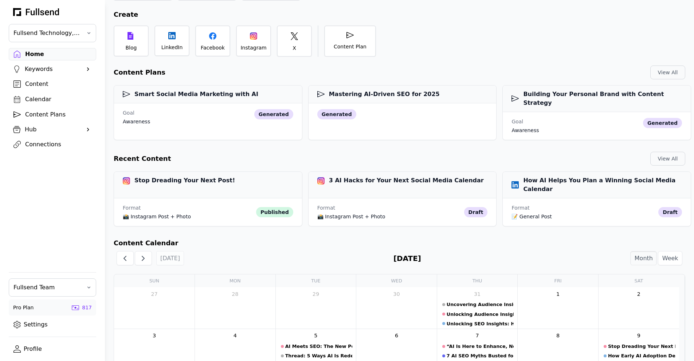
scroll to position [0, 0]
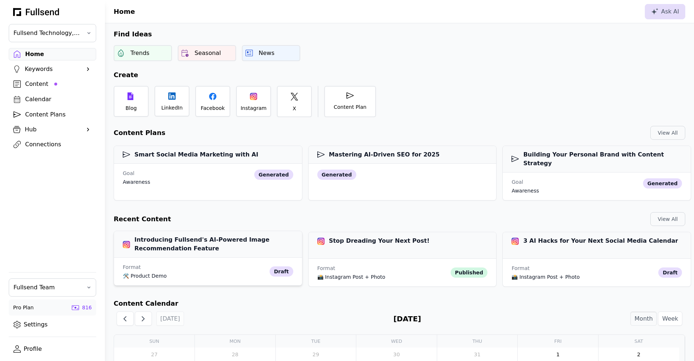
click at [194, 258] on div "Format 🛠️ Product Demo draft" at bounding box center [208, 272] width 188 height 28
select select "**"
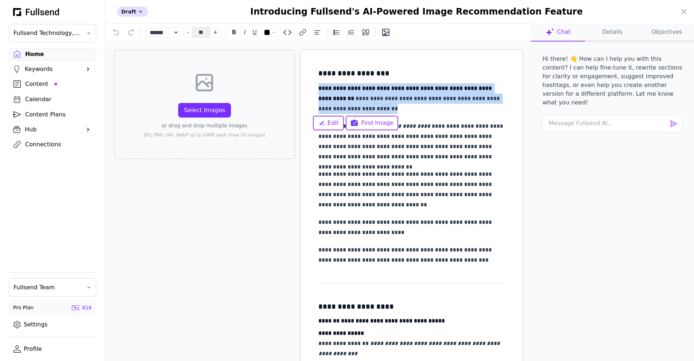
drag, startPoint x: 312, startPoint y: 88, endPoint x: 451, endPoint y: 109, distance: 140.3
click at [451, 109] on p "**********" at bounding box center [411, 98] width 186 height 31
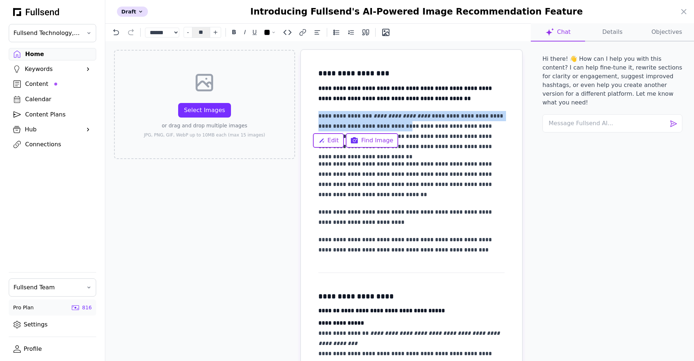
drag, startPoint x: 381, startPoint y: 126, endPoint x: 311, endPoint y: 118, distance: 69.7
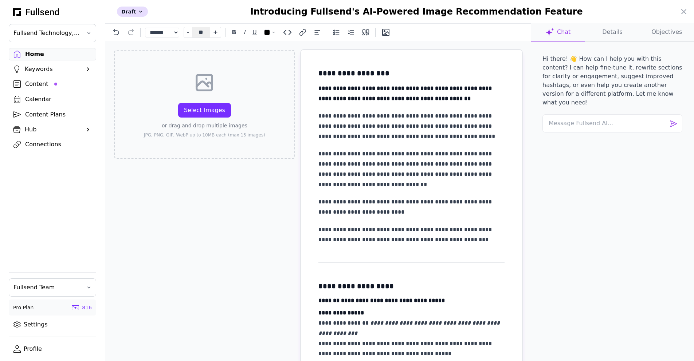
click at [406, 86] on strong "**********" at bounding box center [405, 94] width 175 height 16
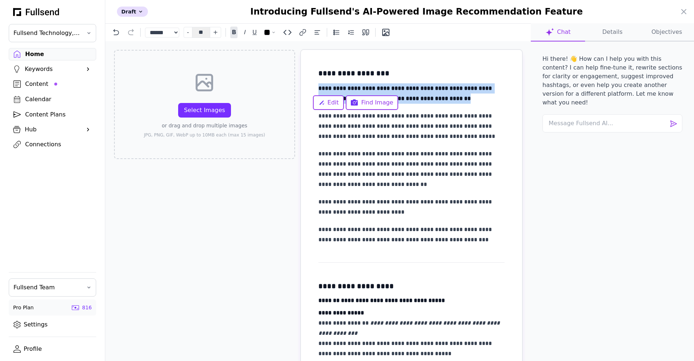
click at [406, 86] on strong "**********" at bounding box center [405, 94] width 175 height 16
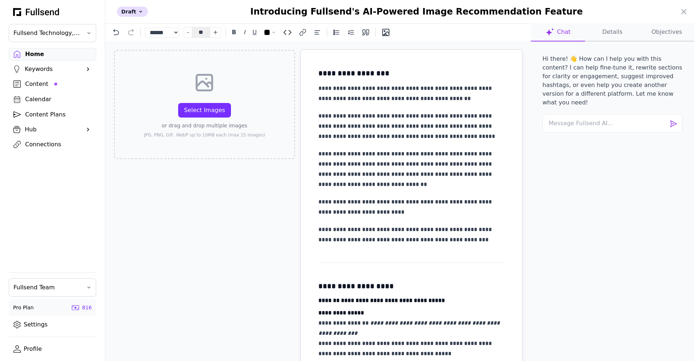
click at [446, 116] on p "**********" at bounding box center [411, 126] width 186 height 31
drag, startPoint x: 440, startPoint y: 116, endPoint x: 472, endPoint y: 117, distance: 32.0
click at [472, 117] on p "**********" at bounding box center [411, 126] width 186 height 31
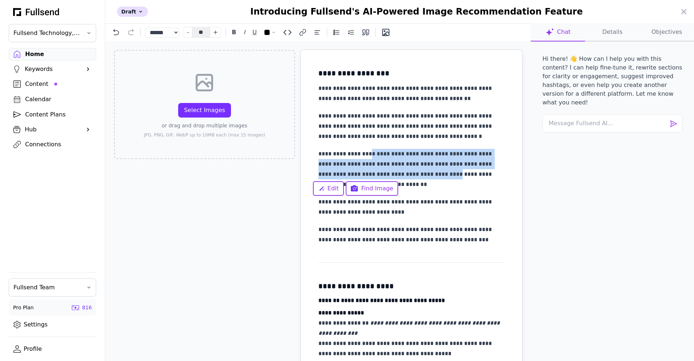
drag, startPoint x: 359, startPoint y: 157, endPoint x: 395, endPoint y: 176, distance: 40.6
click at [395, 176] on p "**********" at bounding box center [411, 169] width 186 height 41
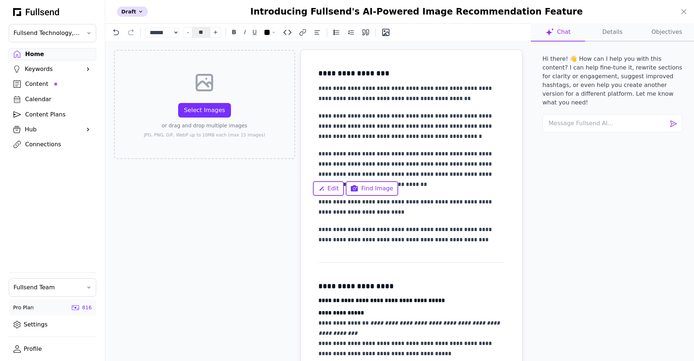
click at [399, 125] on p "**********" at bounding box center [411, 126] width 186 height 31
click at [426, 119] on p "**********" at bounding box center [411, 126] width 186 height 31
click at [358, 127] on p "**********" at bounding box center [411, 126] width 186 height 31
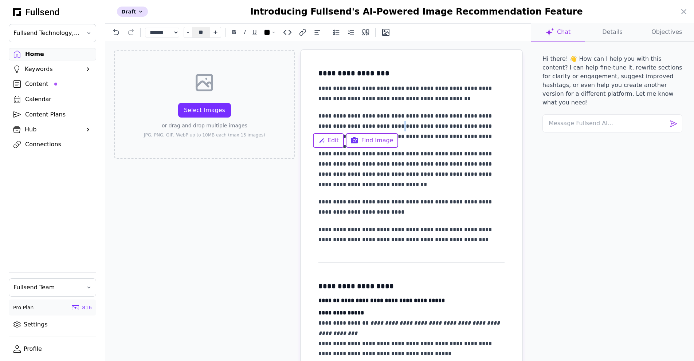
click at [358, 127] on p "**********" at bounding box center [411, 126] width 186 height 31
click at [352, 127] on p "**********" at bounding box center [411, 126] width 186 height 31
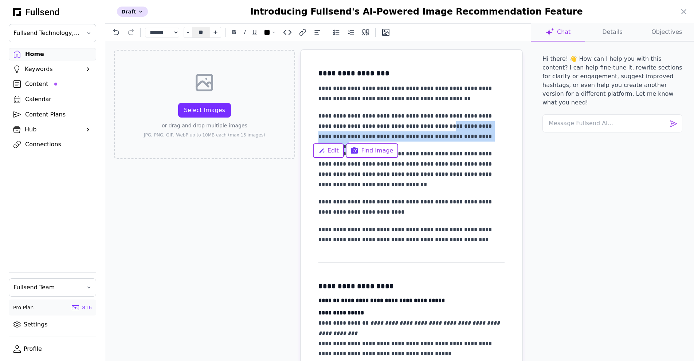
drag, startPoint x: 412, startPoint y: 127, endPoint x: 454, endPoint y: 135, distance: 42.3
click at [454, 135] on p "**********" at bounding box center [411, 126] width 186 height 31
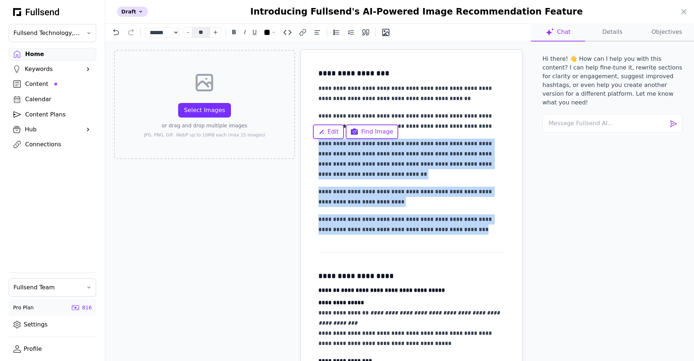
drag, startPoint x: 481, startPoint y: 228, endPoint x: 307, endPoint y: 144, distance: 193.0
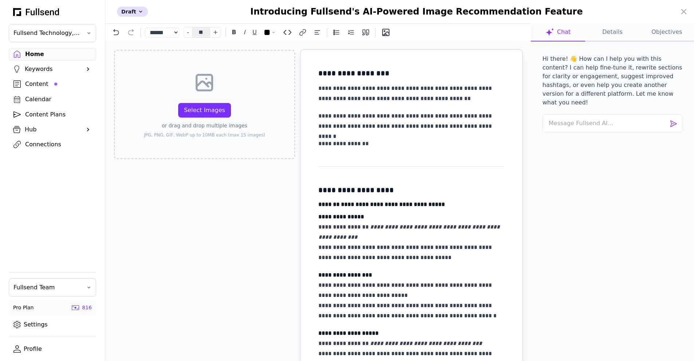
click at [335, 76] on h3 "**********" at bounding box center [411, 73] width 186 height 12
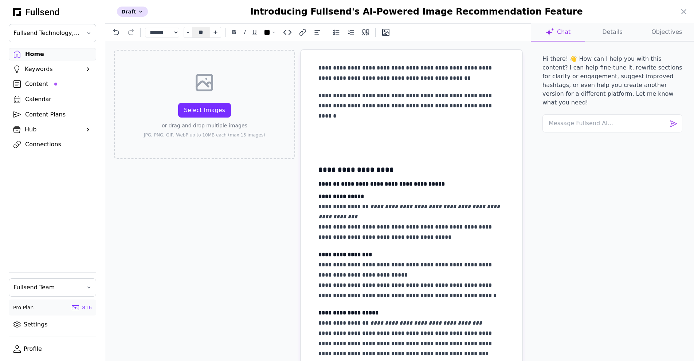
click at [346, 107] on p "**********" at bounding box center [411, 101] width 186 height 20
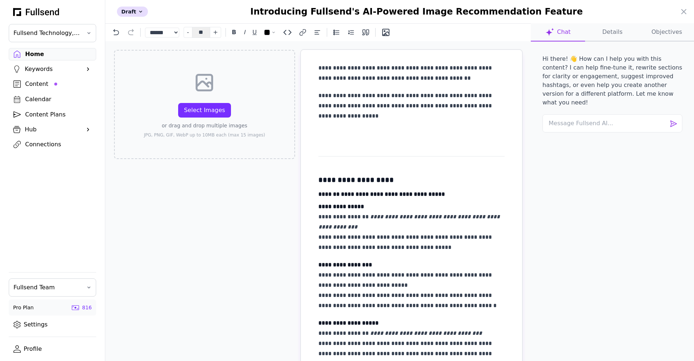
click at [416, 106] on p "**********" at bounding box center [411, 106] width 186 height 31
